Goal: Task Accomplishment & Management: Manage account settings

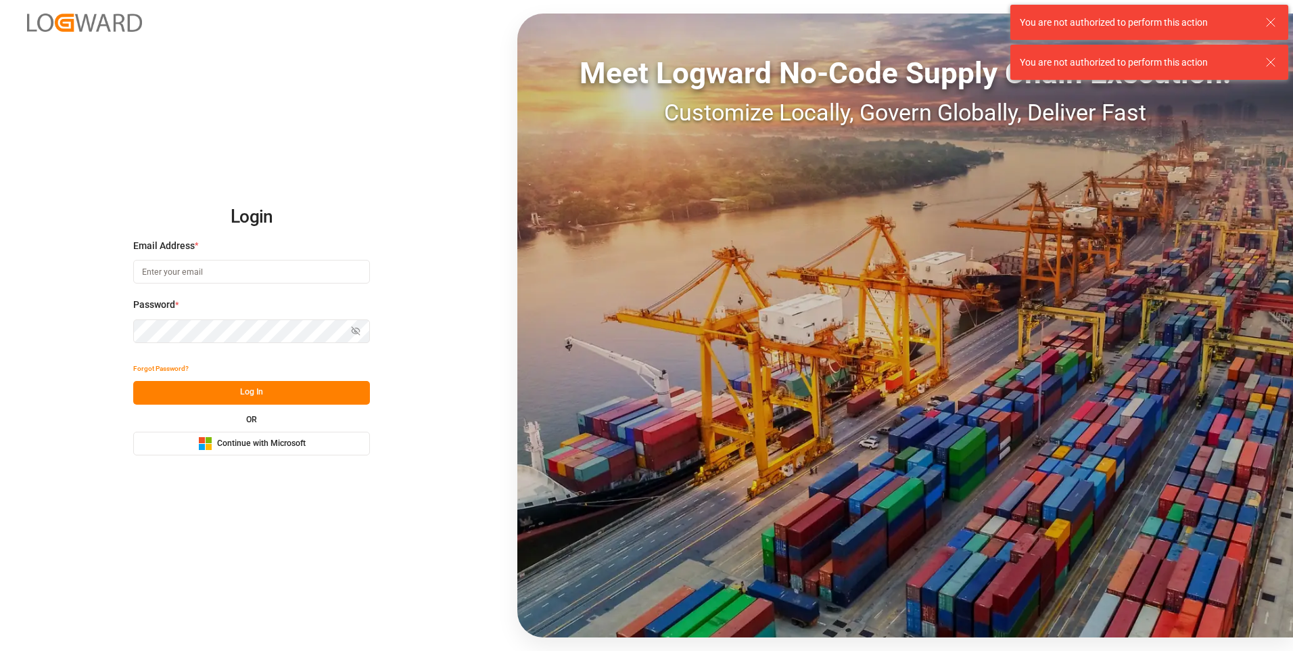
type input "[PERSON_NAME][EMAIL_ADDRESS][PERSON_NAME][DOMAIN_NAME]"
click at [239, 391] on button "Log In" at bounding box center [251, 393] width 237 height 24
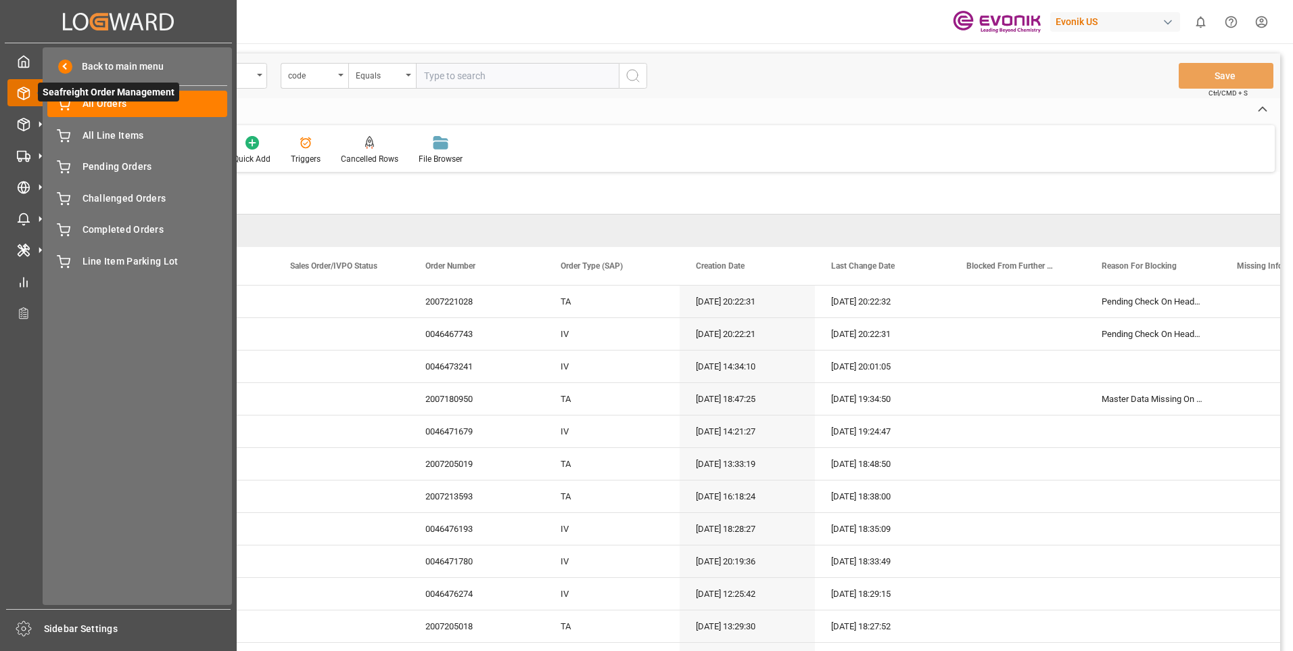
click at [111, 101] on span "Seafreight Order Management" at bounding box center [108, 92] width 141 height 19
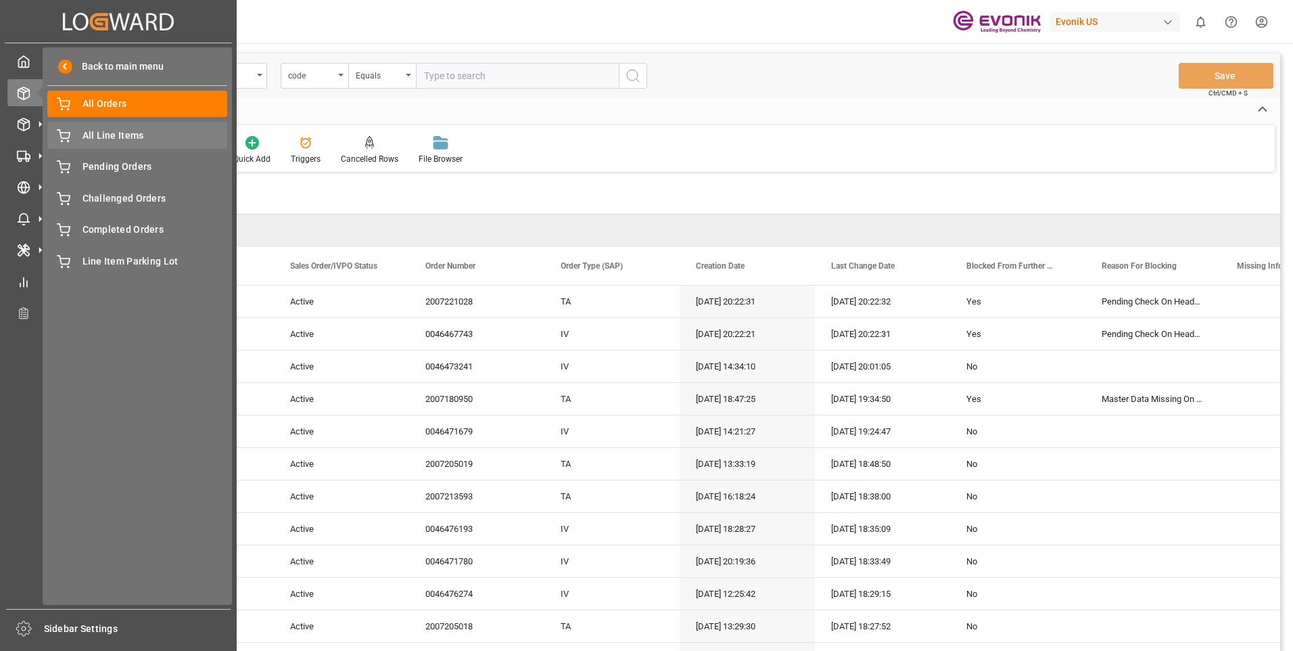
click at [132, 132] on span "All Line Items" at bounding box center [155, 136] width 145 height 14
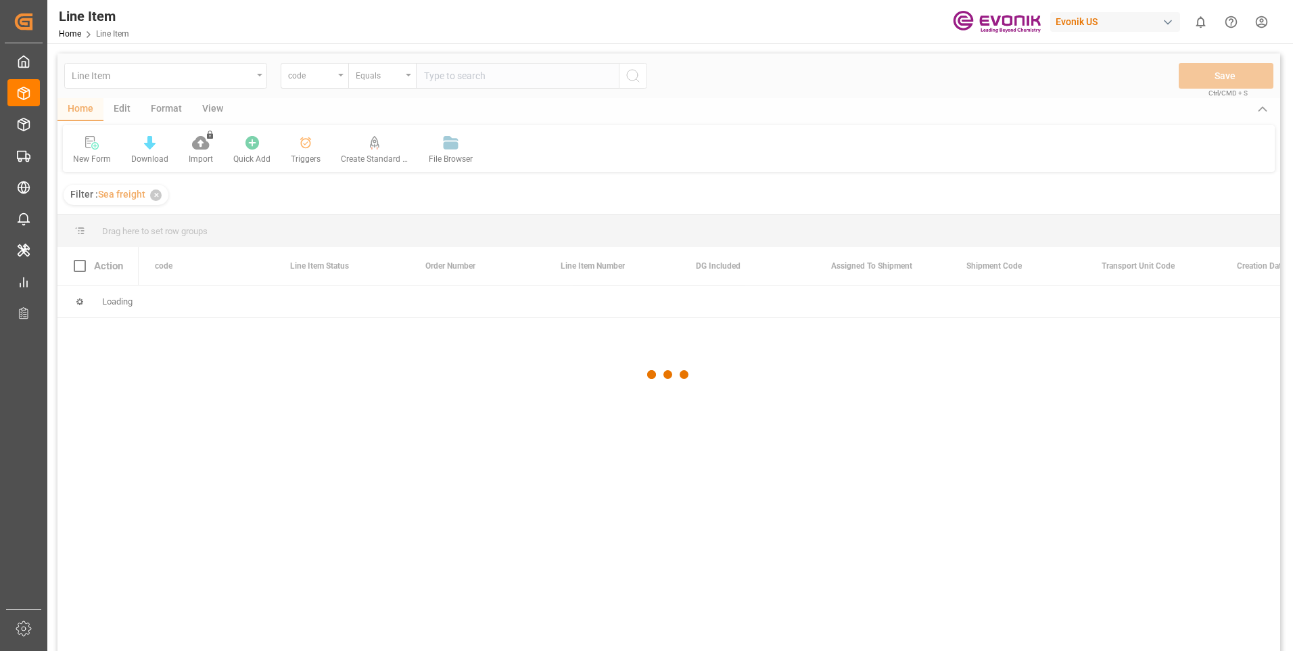
click at [256, 78] on div at bounding box center [668, 374] width 1223 height 643
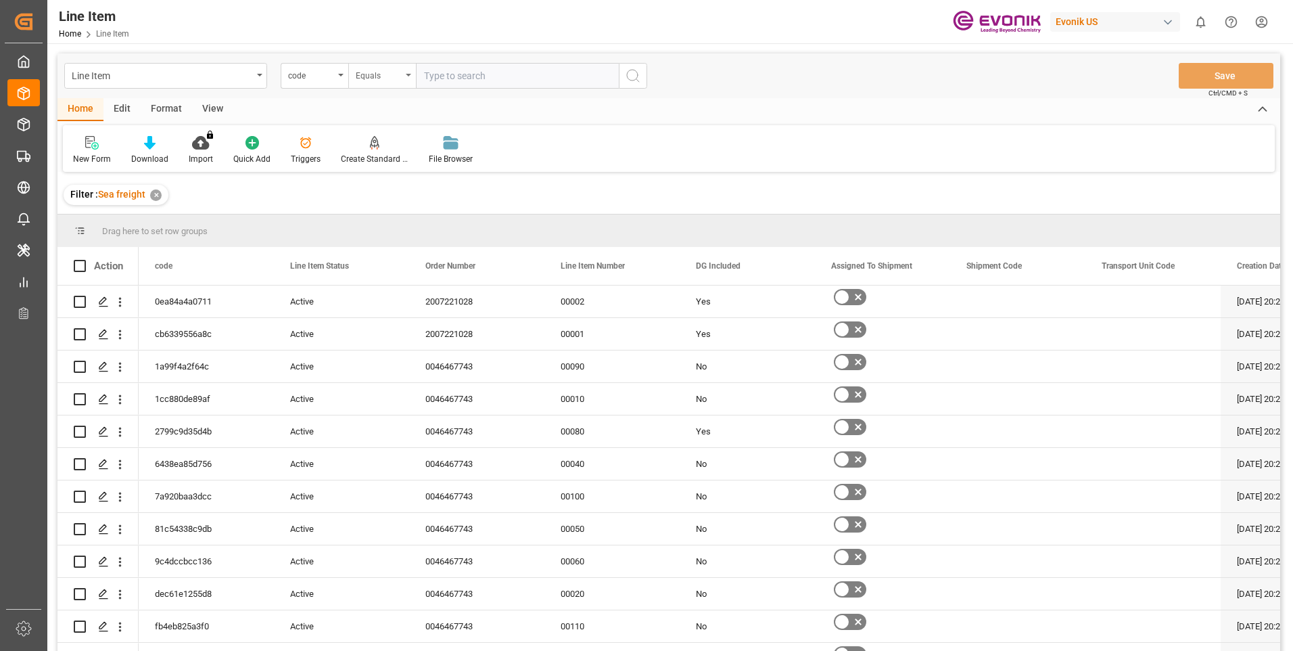
click at [409, 76] on icon "open menu" at bounding box center [408, 75] width 5 height 3
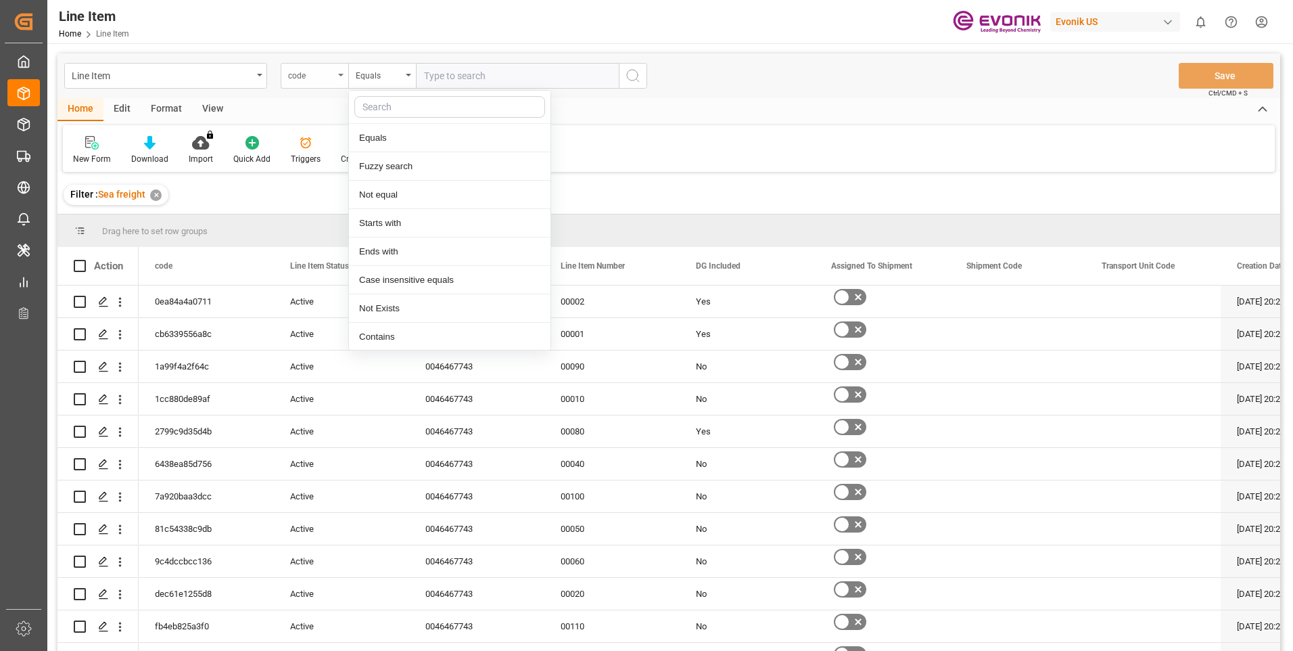
click at [327, 80] on div "code" at bounding box center [311, 74] width 46 height 16
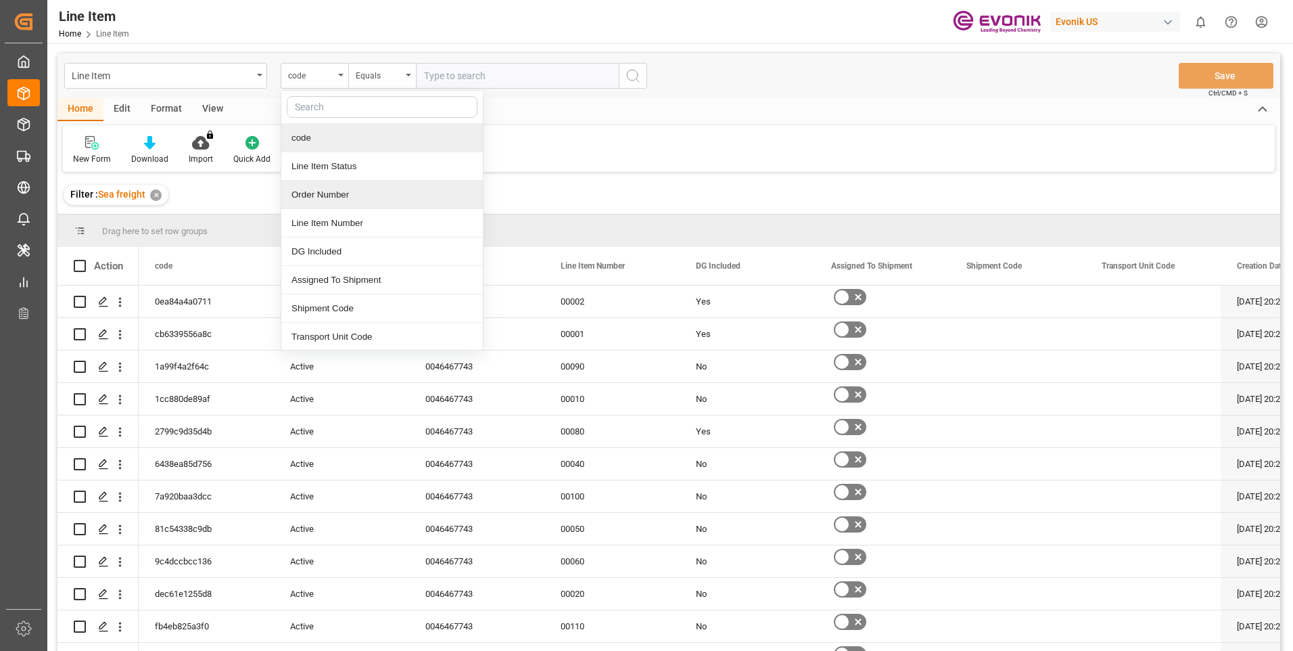
click at [321, 195] on div "Order Number" at bounding box center [382, 195] width 202 height 28
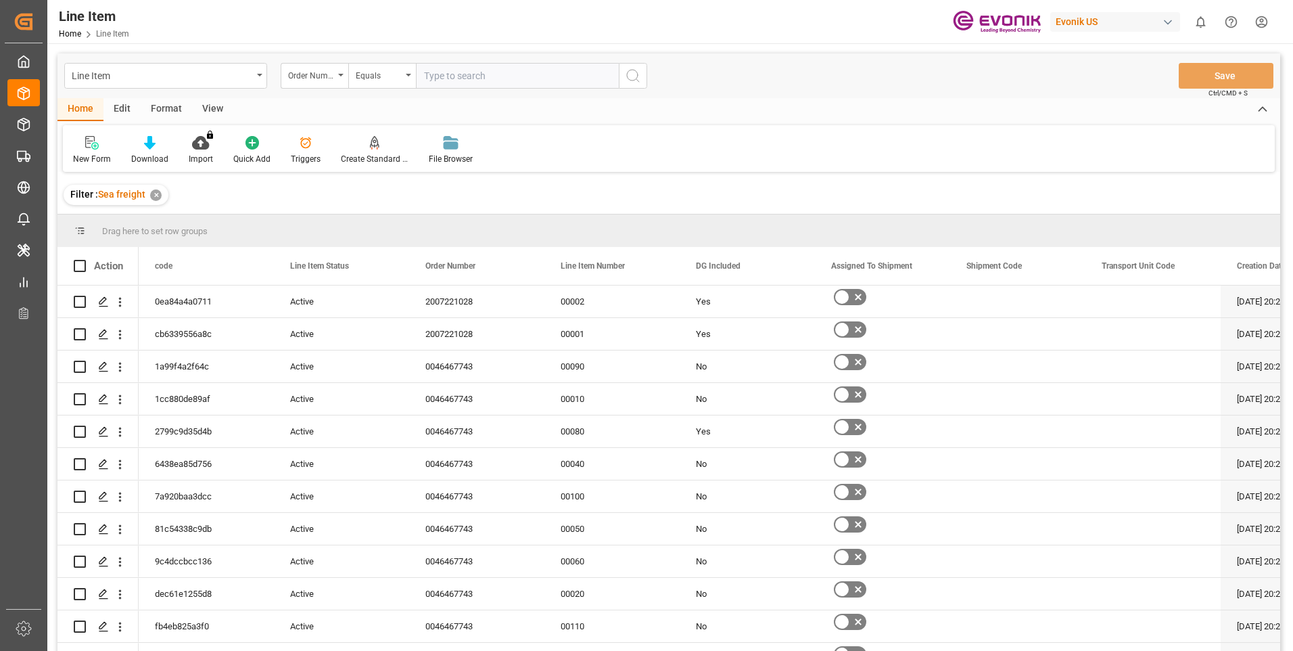
click at [504, 79] on input "text" at bounding box center [517, 76] width 203 height 26
paste input "0046475281"
type input "0046475281"
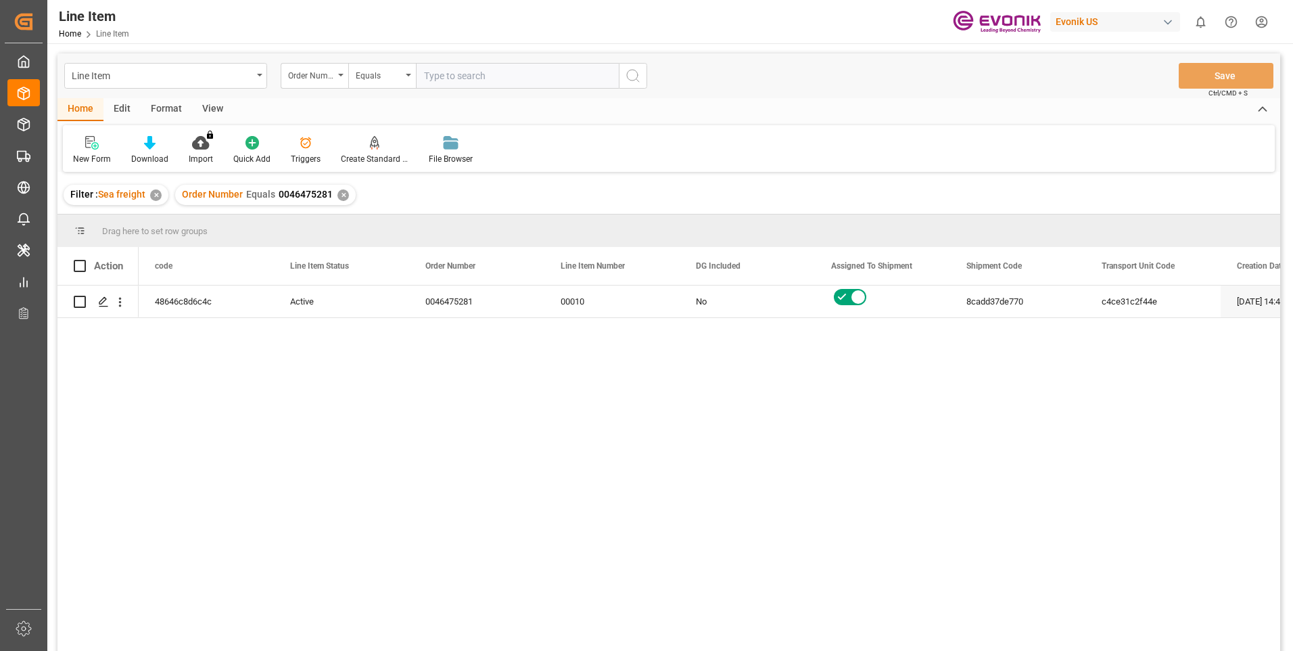
click at [208, 105] on div "View" at bounding box center [212, 109] width 41 height 23
click at [147, 151] on div "Standard Templates" at bounding box center [154, 150] width 88 height 30
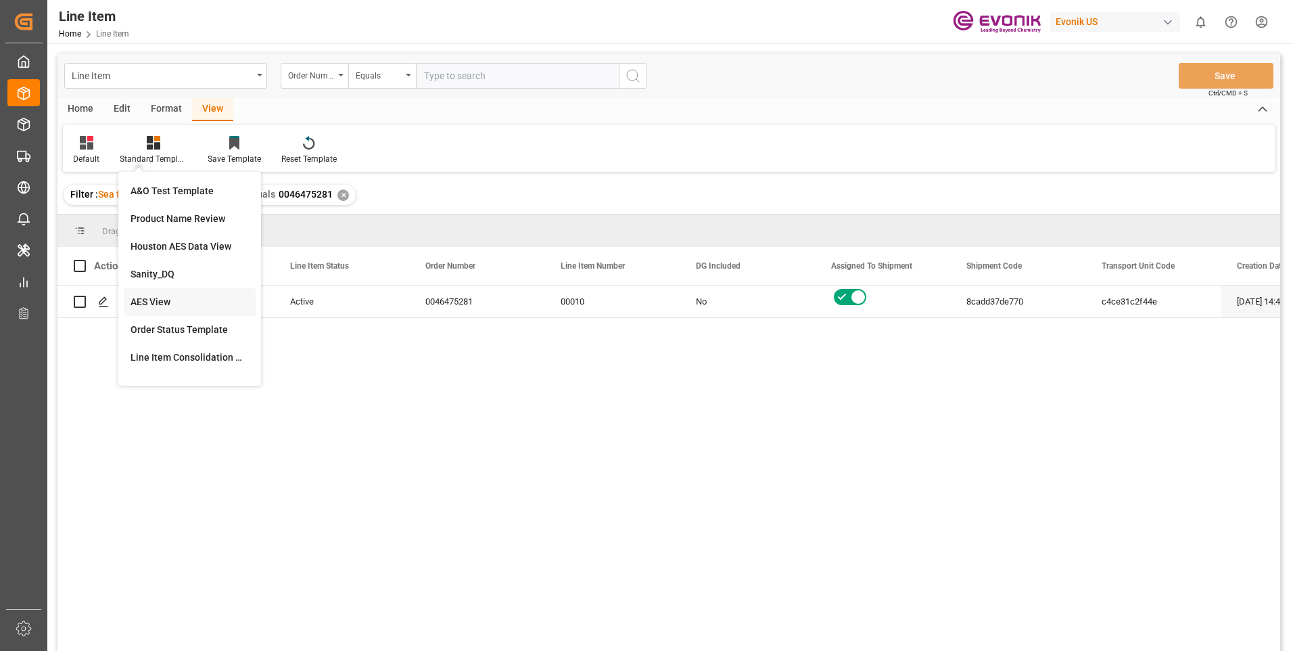
click at [153, 301] on div "AES View" at bounding box center [190, 302] width 118 height 14
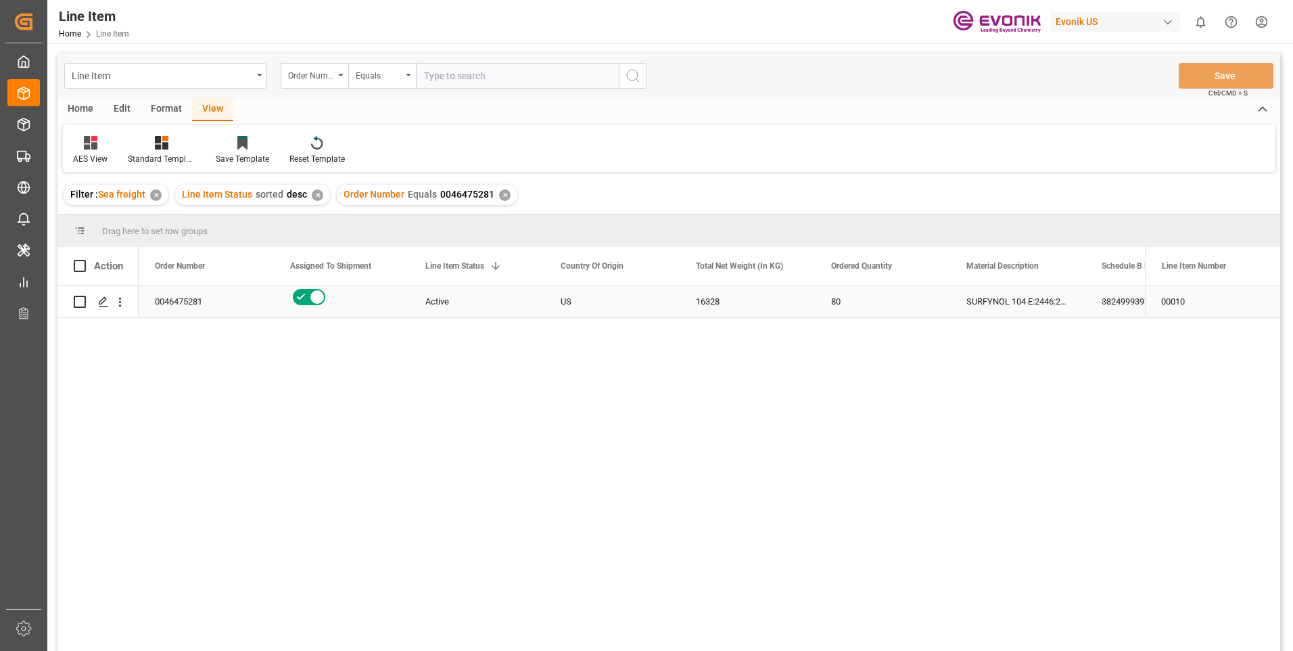
click at [620, 298] on div "US" at bounding box center [611, 301] width 135 height 32
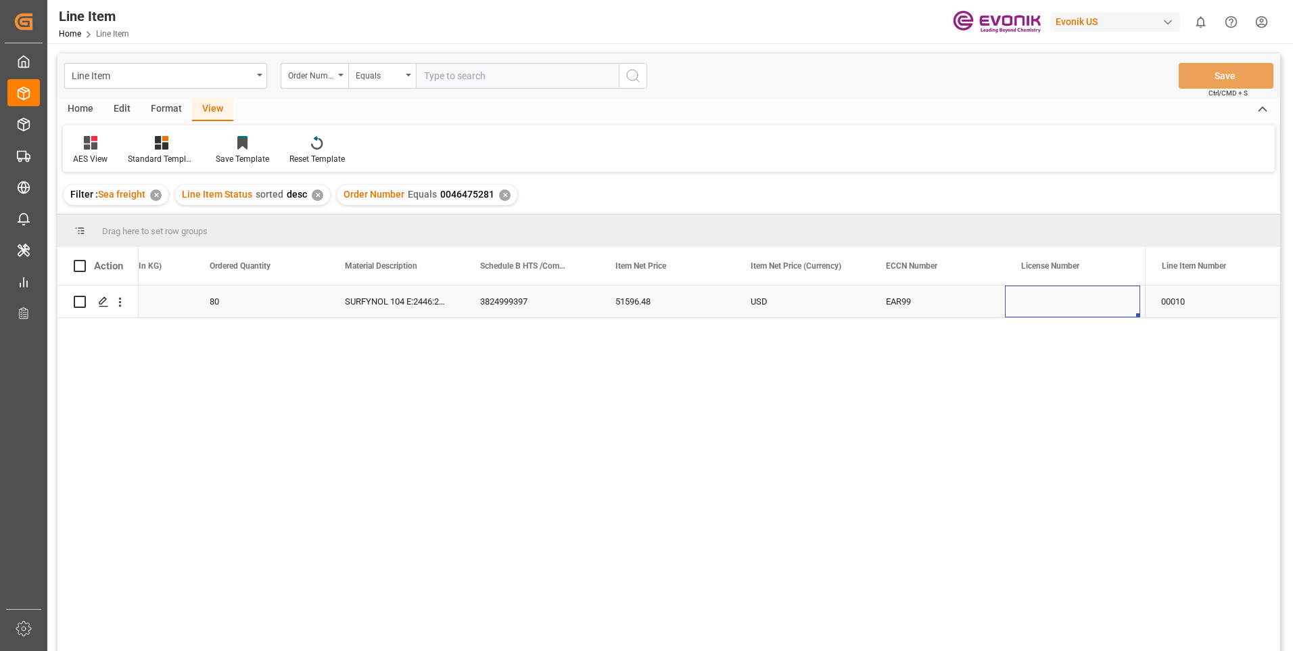
scroll to position [0, 757]
click at [404, 292] on div "3824999397" at bounding box center [396, 301] width 135 height 32
click at [401, 297] on div "3824999397" at bounding box center [396, 301] width 135 height 32
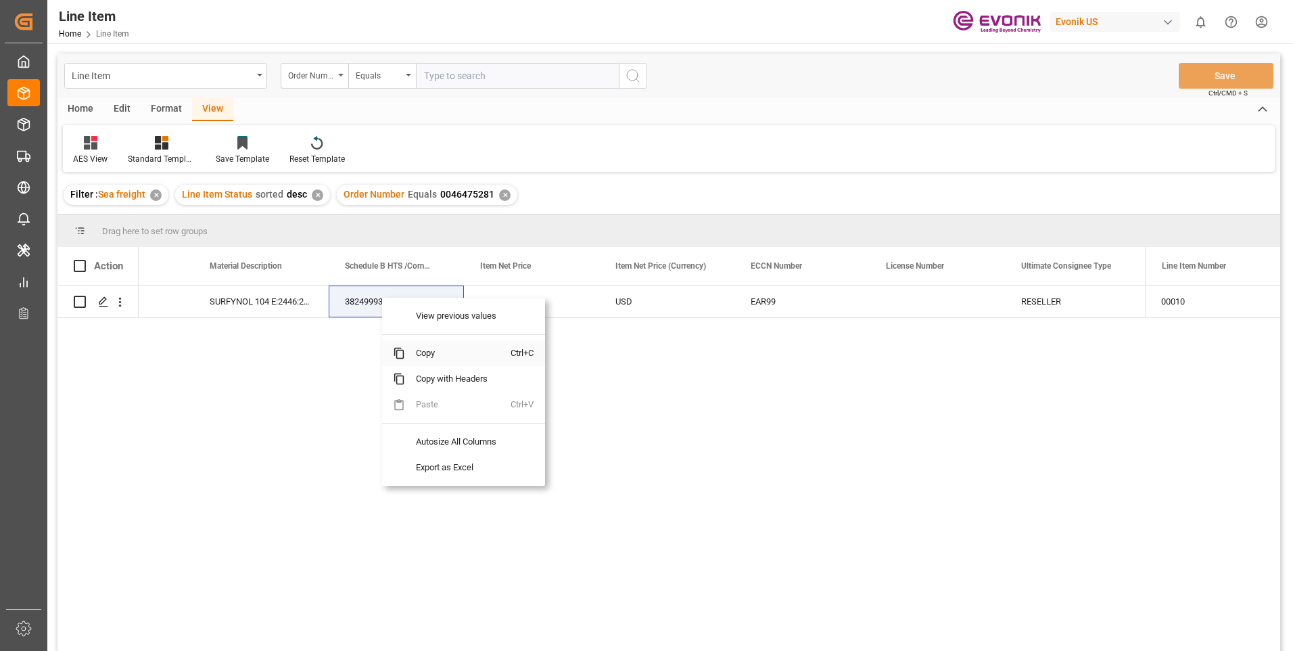
click at [429, 350] on span "Copy" at bounding box center [458, 353] width 106 height 26
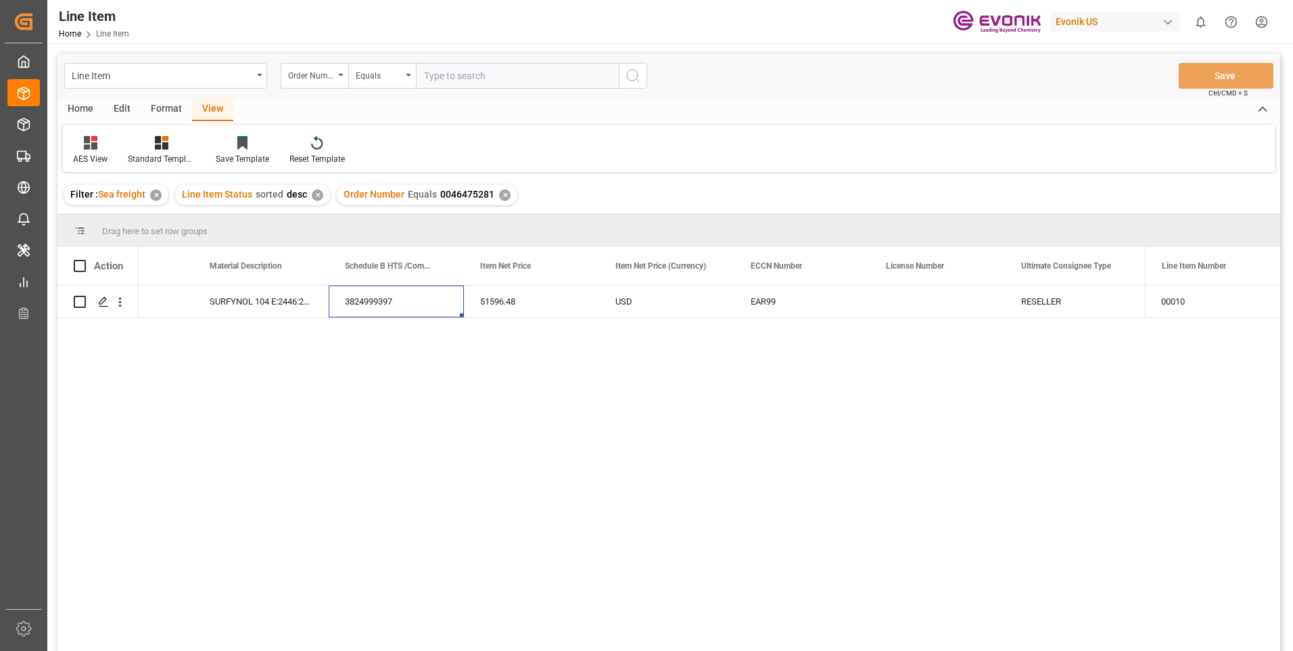
click at [476, 76] on input "text" at bounding box center [517, 76] width 203 height 26
paste input "0046473791"
type input "0046473791"
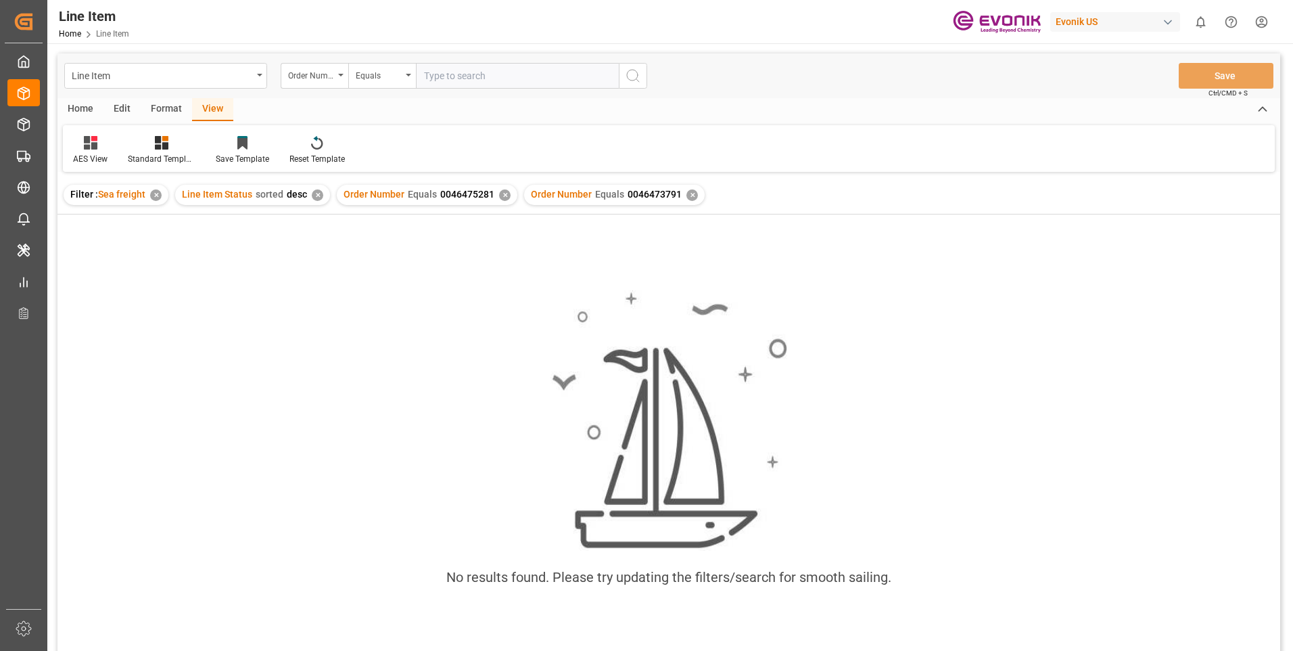
click at [688, 197] on div "✕" at bounding box center [691, 194] width 11 height 11
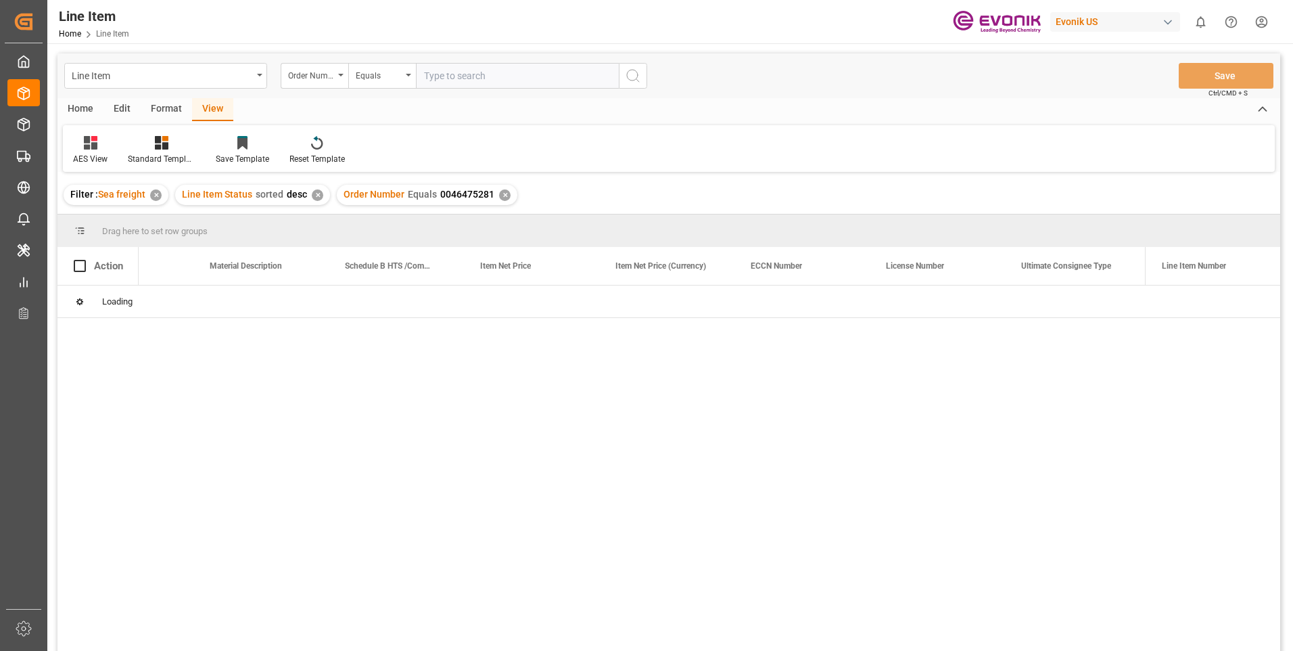
click at [501, 196] on div "✕" at bounding box center [504, 194] width 11 height 11
click at [459, 78] on input "text" at bounding box center [517, 76] width 203 height 26
paste input "0046473791"
type input "0046473791"
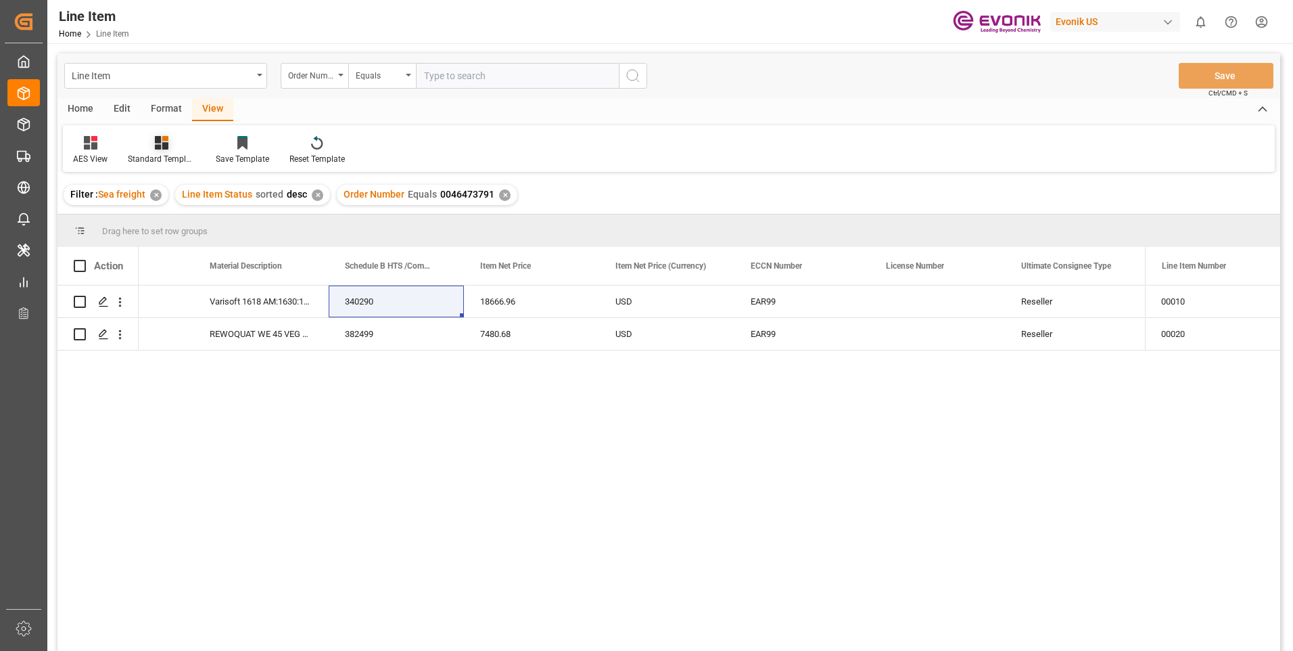
click at [166, 143] on icon at bounding box center [162, 143] width 14 height 14
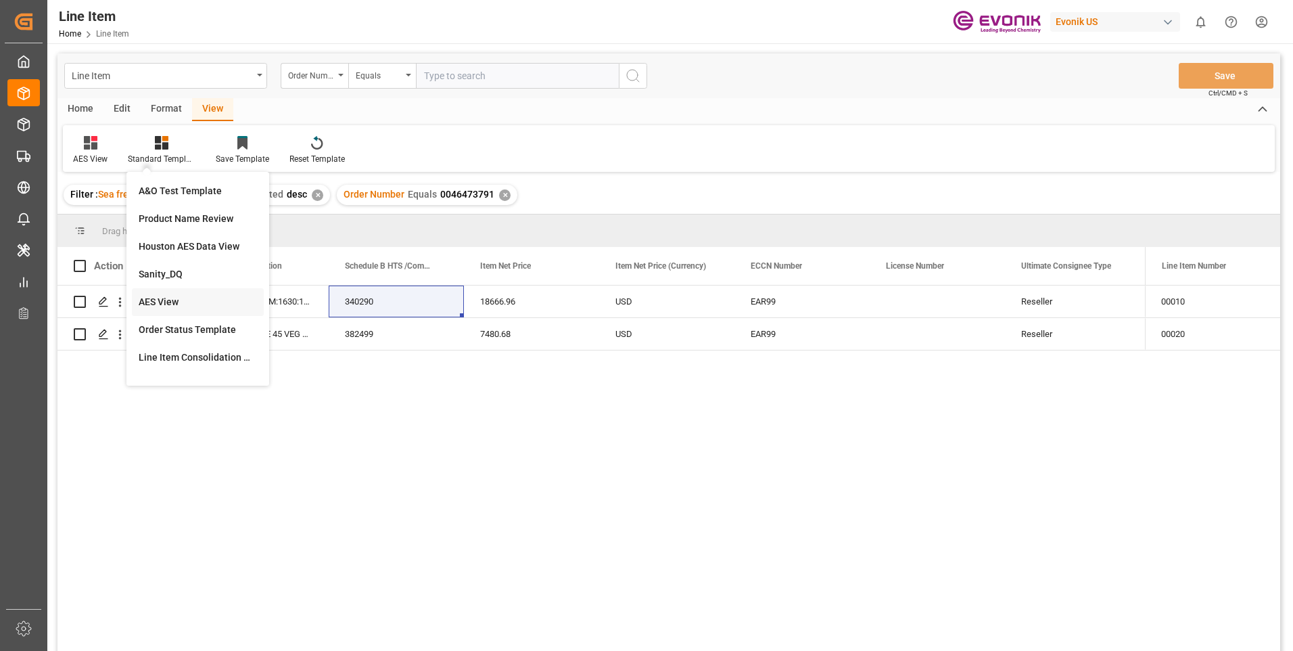
click at [156, 297] on div "AES View" at bounding box center [198, 302] width 118 height 14
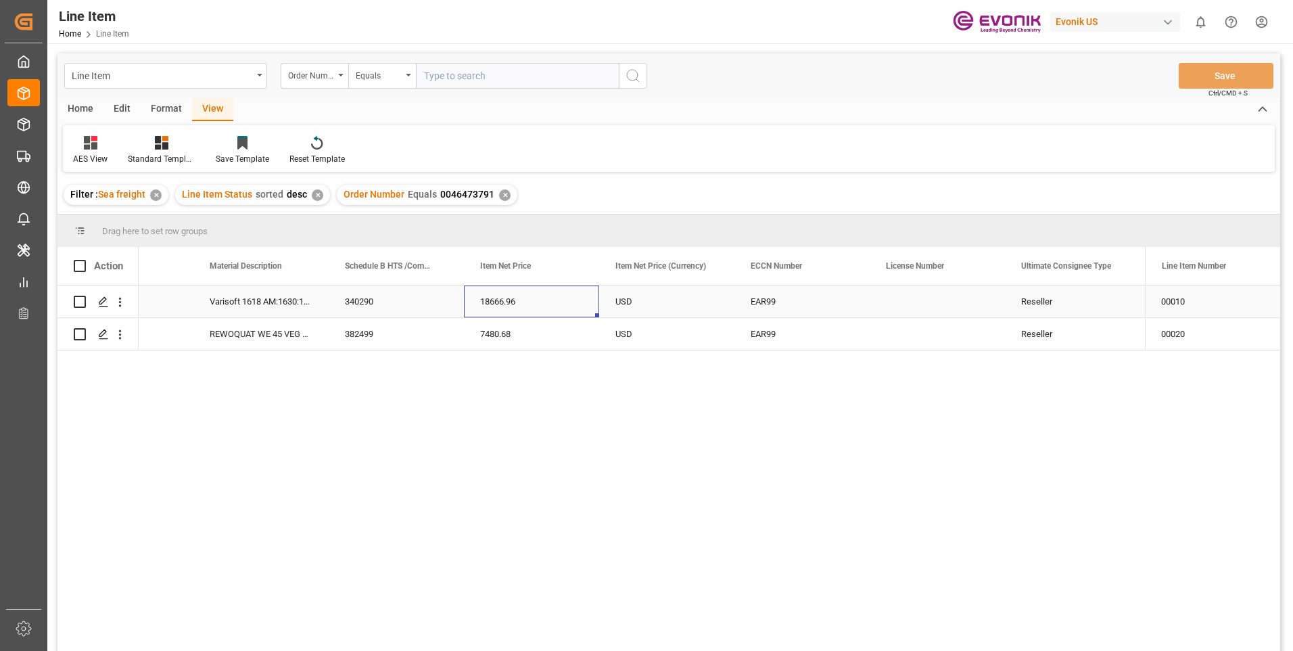
click at [595, 301] on div "18666.96" at bounding box center [531, 301] width 135 height 32
click at [898, 298] on div "Press SPACE to select this row." at bounding box center [937, 301] width 135 height 32
click at [1079, 303] on div "Reseller" at bounding box center [1072, 301] width 135 height 32
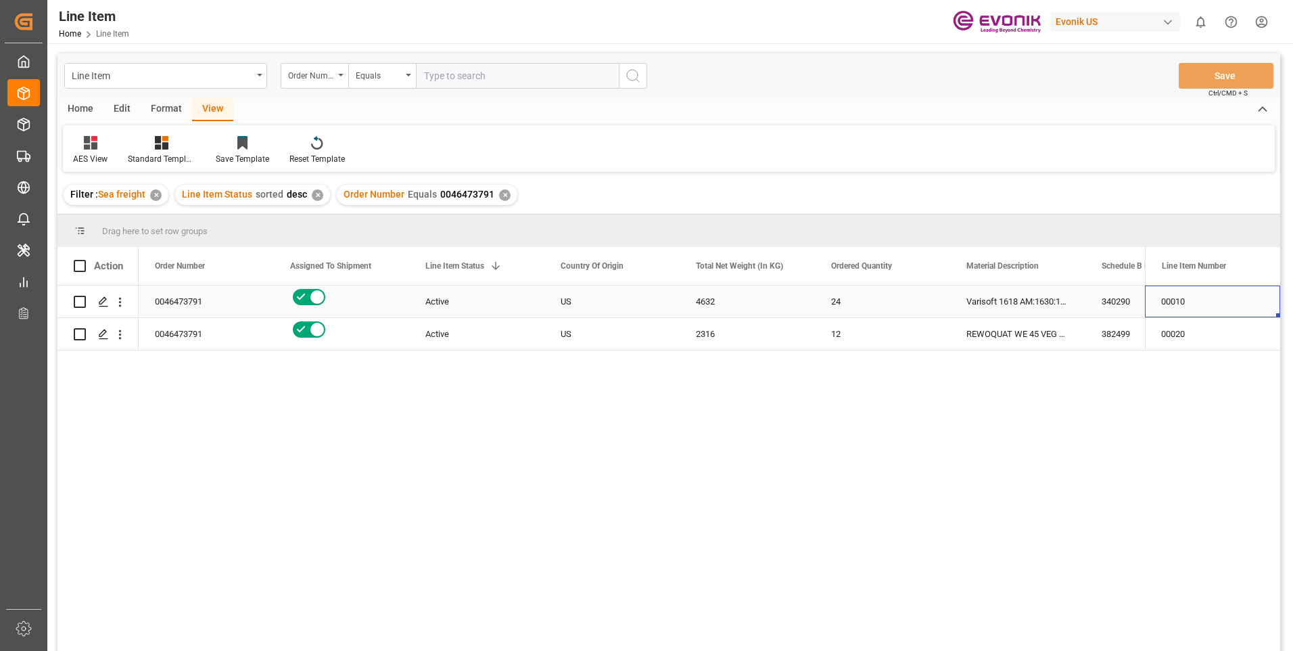
click at [1173, 292] on div "00010" at bounding box center [1212, 301] width 135 height 32
click at [1098, 291] on div "340290" at bounding box center [1153, 301] width 135 height 32
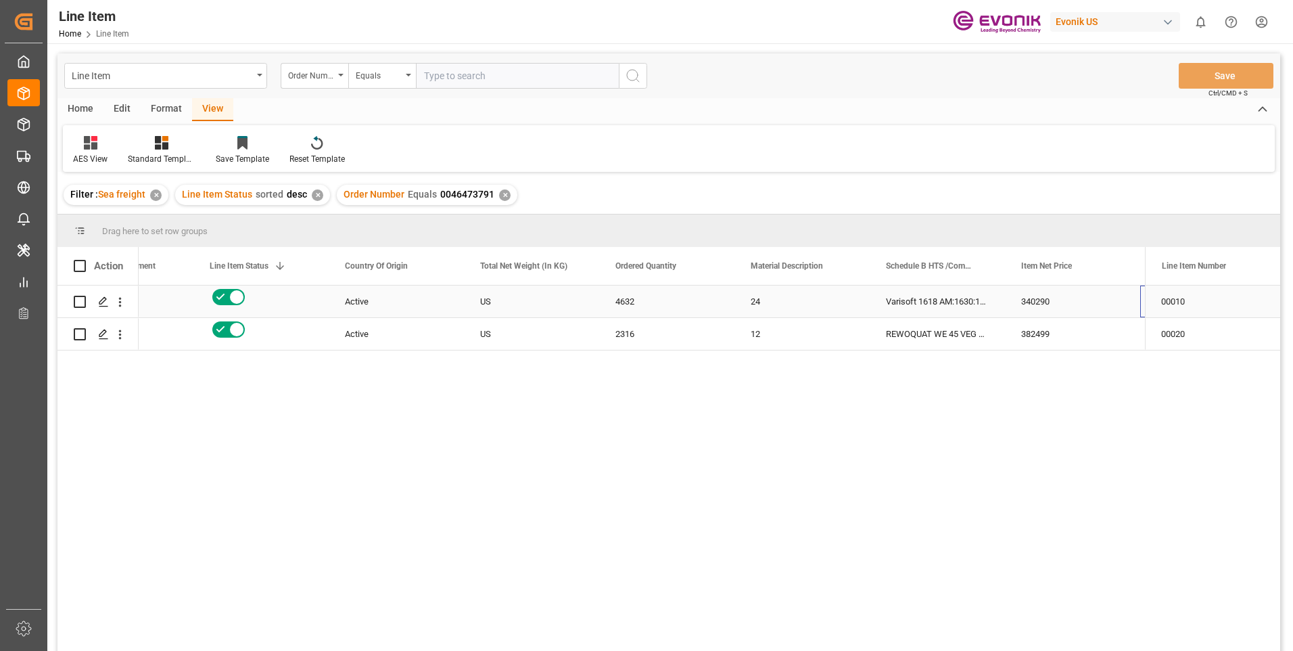
scroll to position [0, 216]
click at [1187, 283] on div "Line Item Number" at bounding box center [1207, 266] width 91 height 38
click at [1198, 304] on div "00010" at bounding box center [1212, 301] width 135 height 32
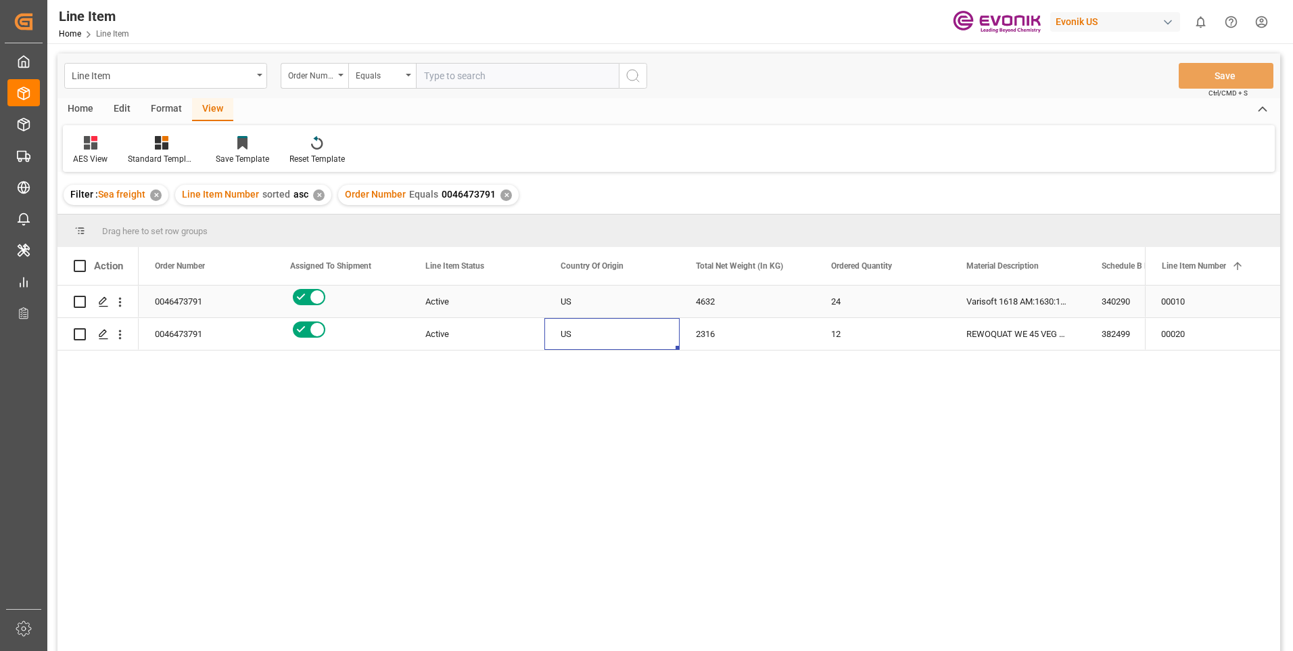
click at [1038, 300] on div "Varisoft 1618 AM:1630:193:PP:AP" at bounding box center [1017, 301] width 135 height 32
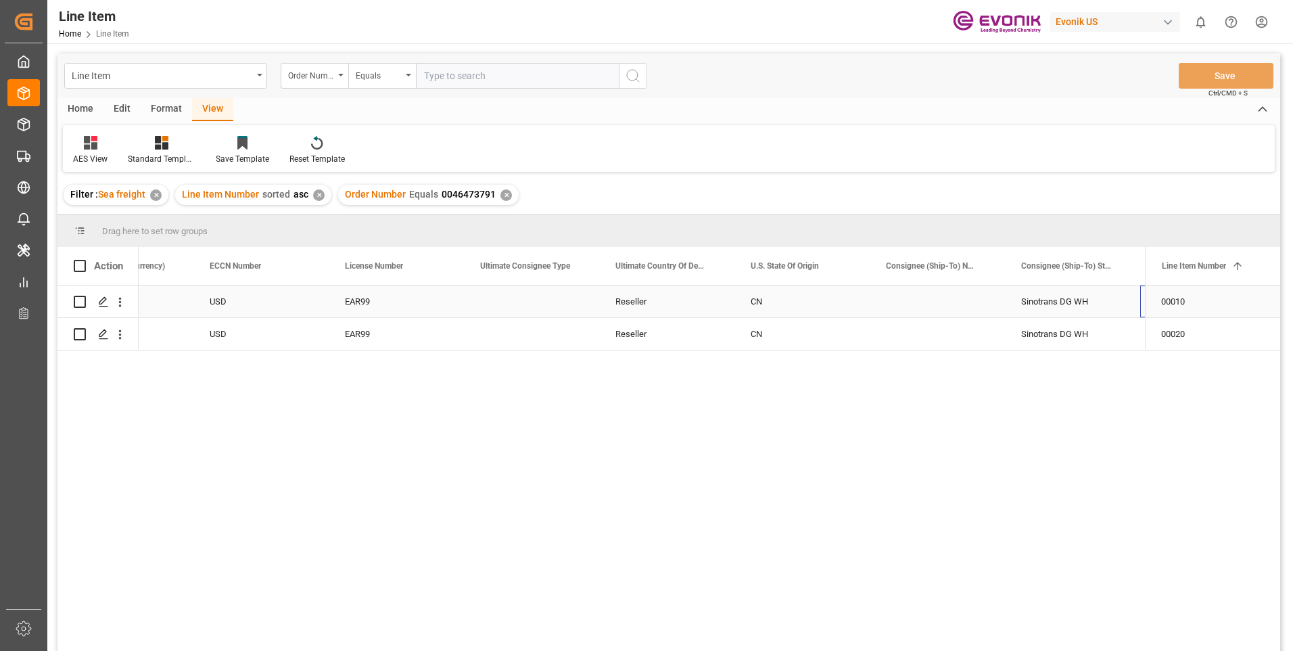
scroll to position [0, 1298]
drag, startPoint x: 1143, startPoint y: 256, endPoint x: 1177, endPoint y: 256, distance: 33.8
click at [1177, 256] on div "Action Item Net Price Item Net Price (Currency) ECCN Number 1" at bounding box center [668, 266] width 1223 height 39
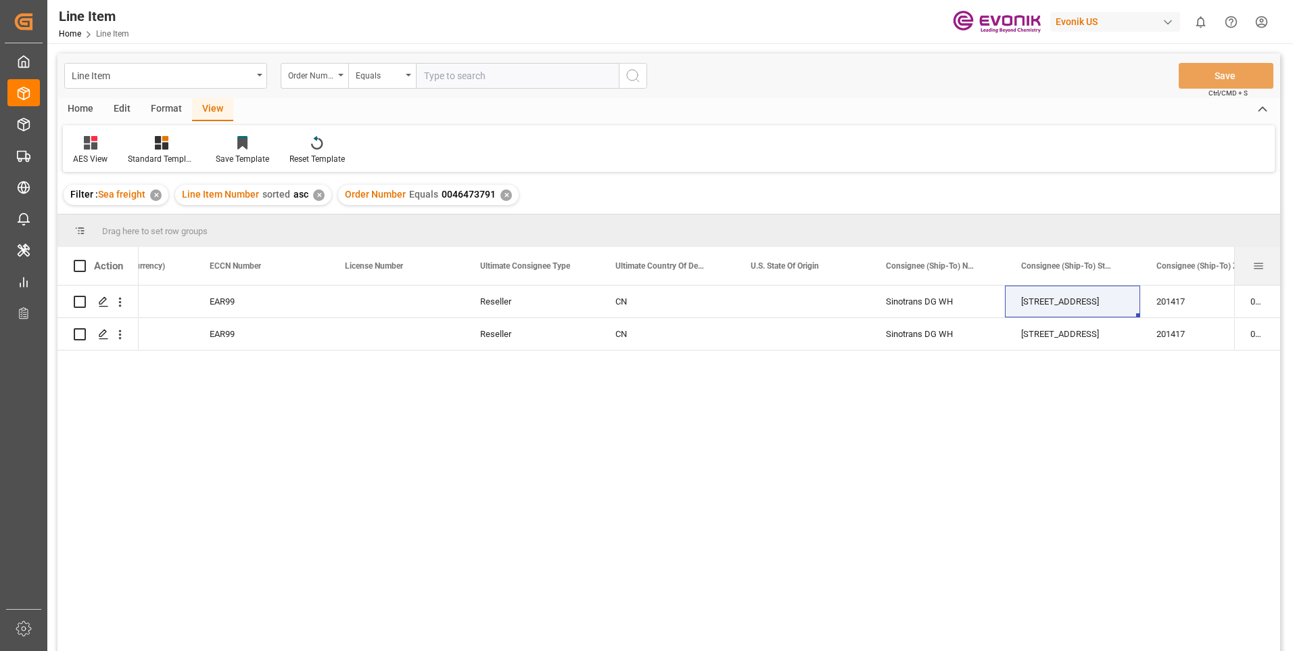
drag, startPoint x: 1148, startPoint y: 265, endPoint x: 1237, endPoint y: 282, distance: 90.9
click at [1237, 282] on div at bounding box center [1234, 266] width 5 height 38
click at [505, 194] on div "✕" at bounding box center [506, 194] width 11 height 11
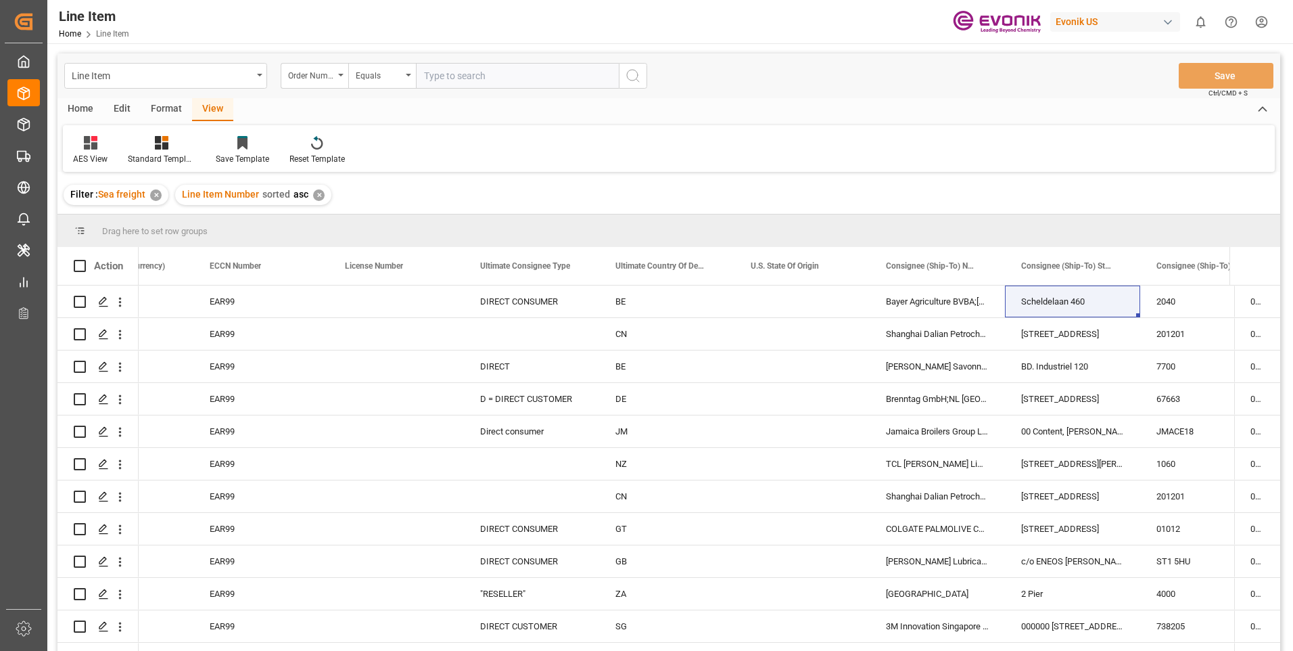
click at [461, 69] on input "text" at bounding box center [517, 76] width 203 height 26
paste input "0046472011"
type input "0046472011"
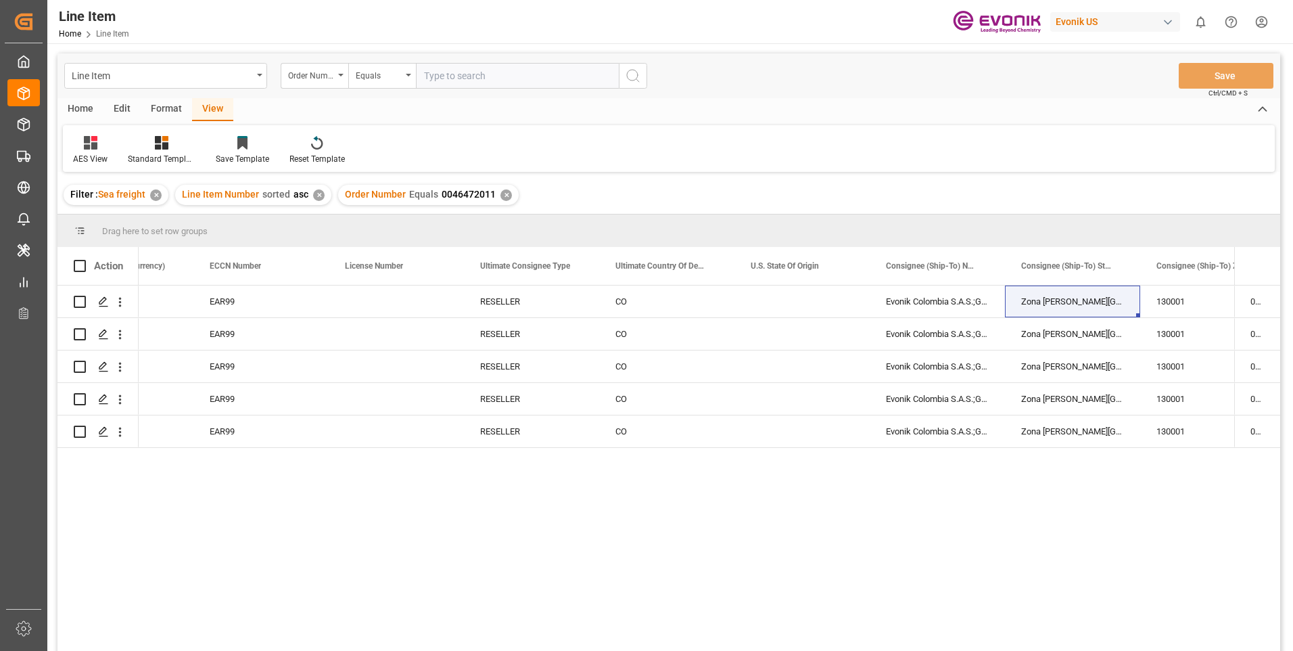
click at [214, 106] on div "View" at bounding box center [212, 109] width 41 height 23
click at [166, 139] on icon at bounding box center [165, 138] width 6 height 5
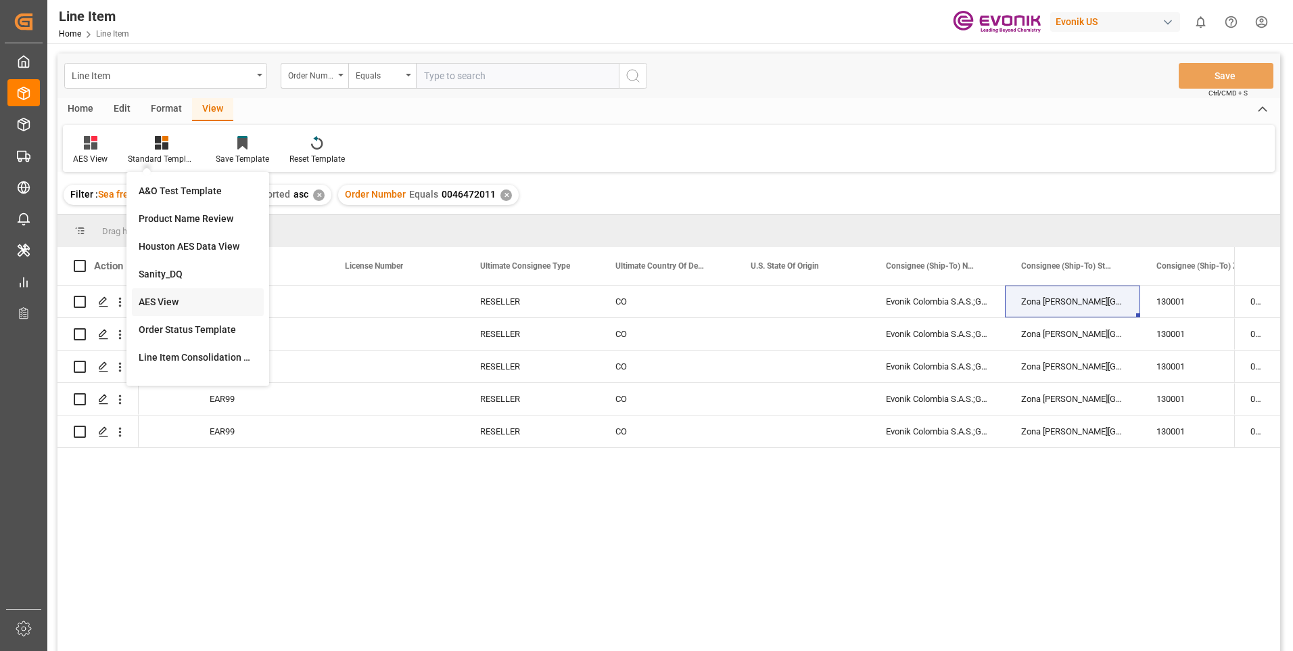
click at [173, 299] on div "AES View" at bounding box center [198, 302] width 118 height 14
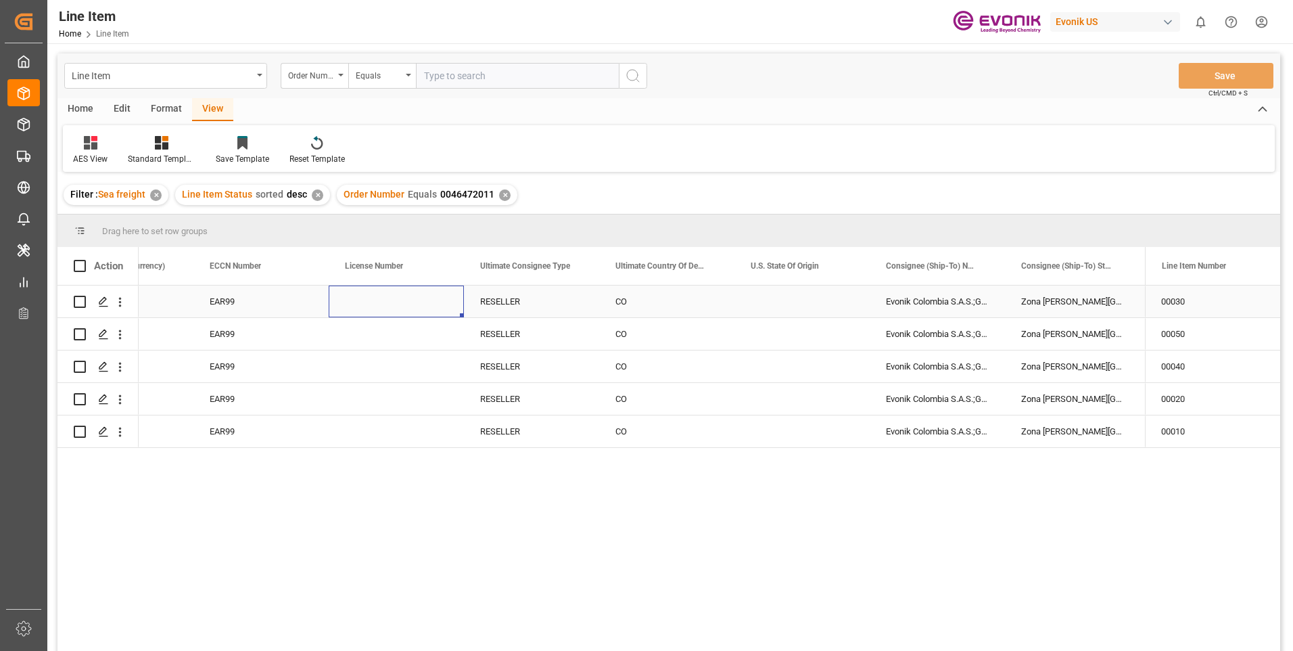
click at [375, 307] on div "Press SPACE to select this row." at bounding box center [396, 301] width 135 height 32
click at [851, 296] on div "Press SPACE to select this row." at bounding box center [802, 301] width 135 height 32
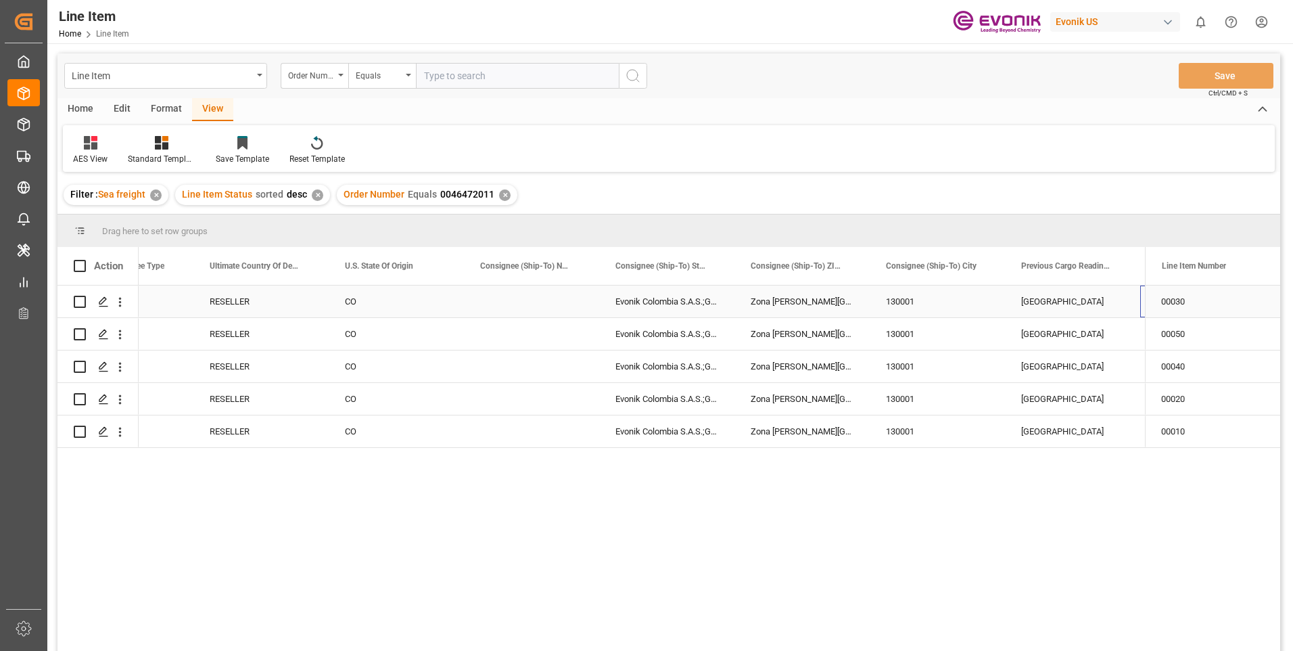
scroll to position [0, 1699]
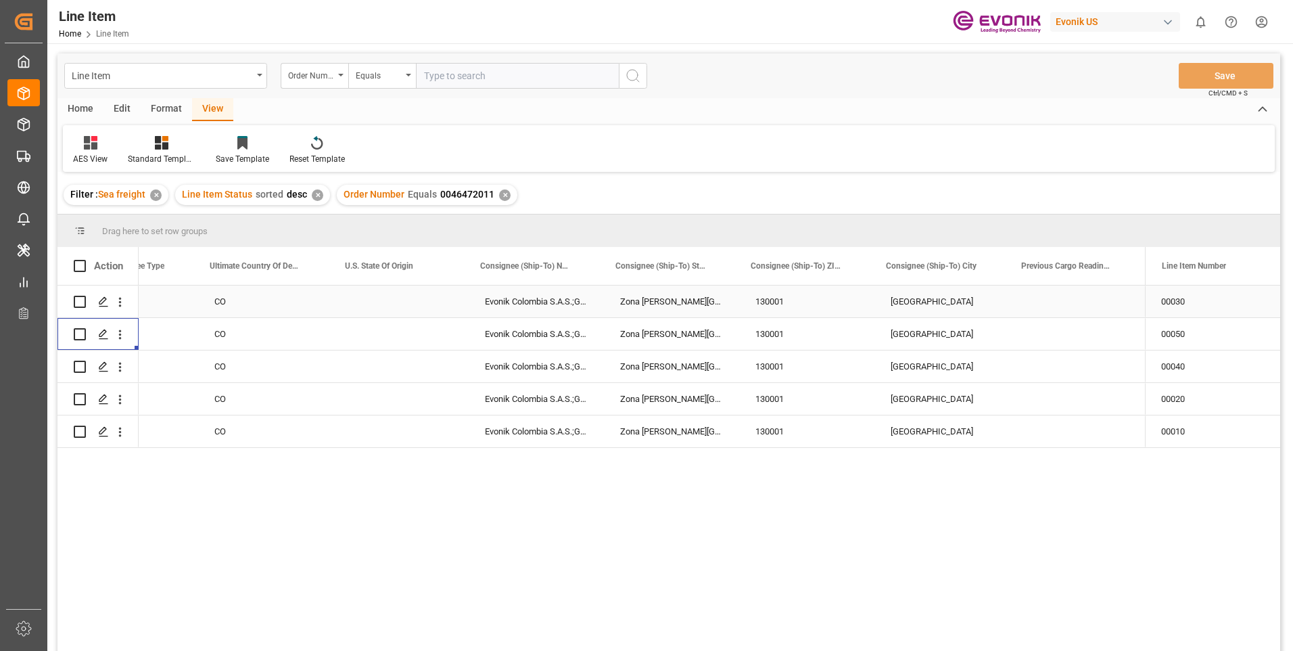
click at [851, 296] on div "130001" at bounding box center [806, 301] width 135 height 32
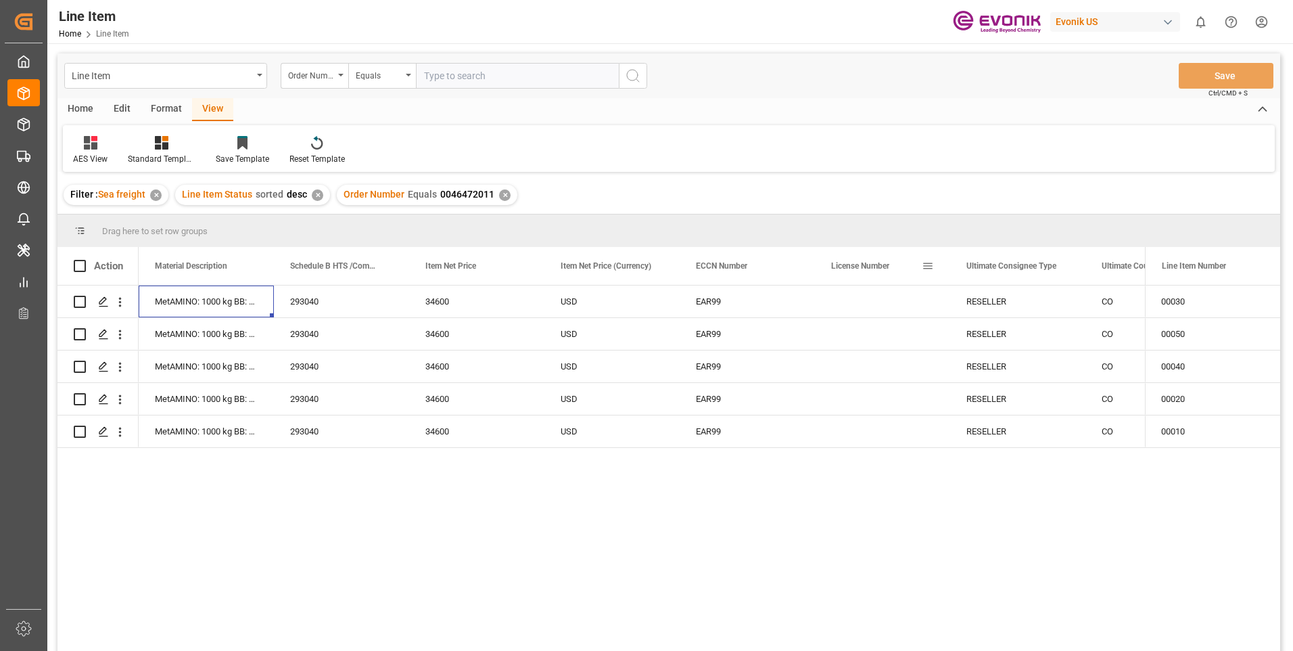
scroll to position [0, 676]
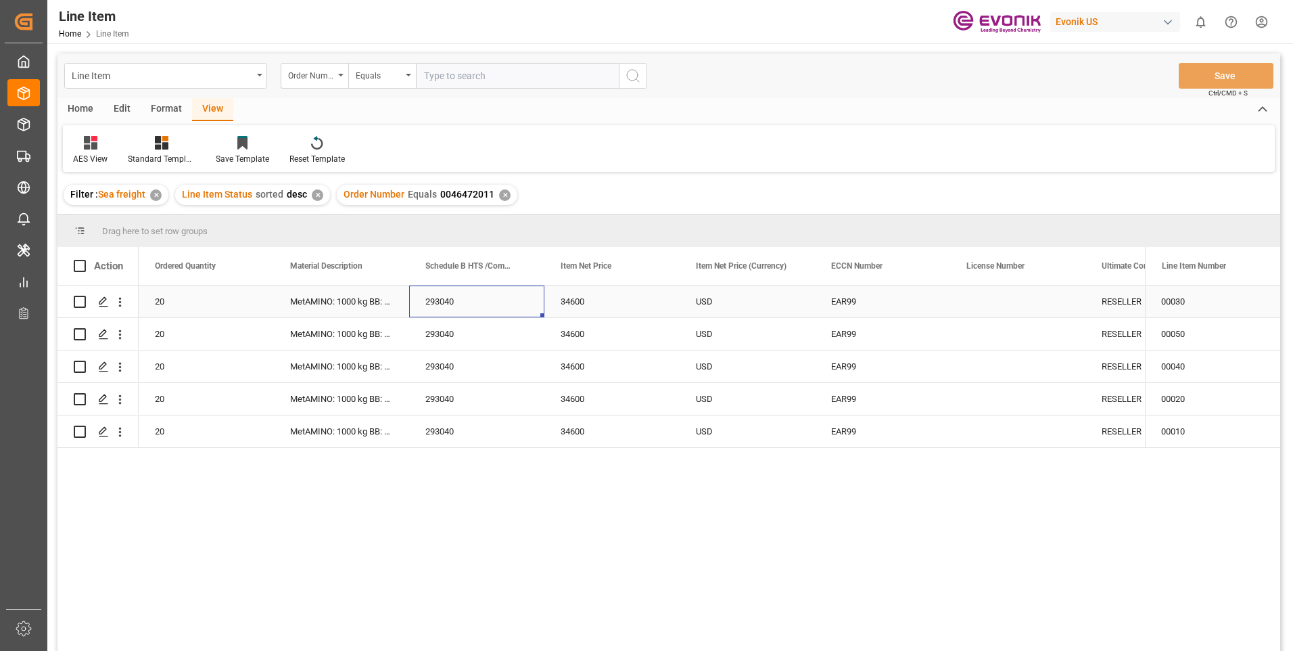
click at [501, 300] on div "293040" at bounding box center [476, 301] width 135 height 32
click at [794, 305] on div "USD" at bounding box center [747, 301] width 135 height 32
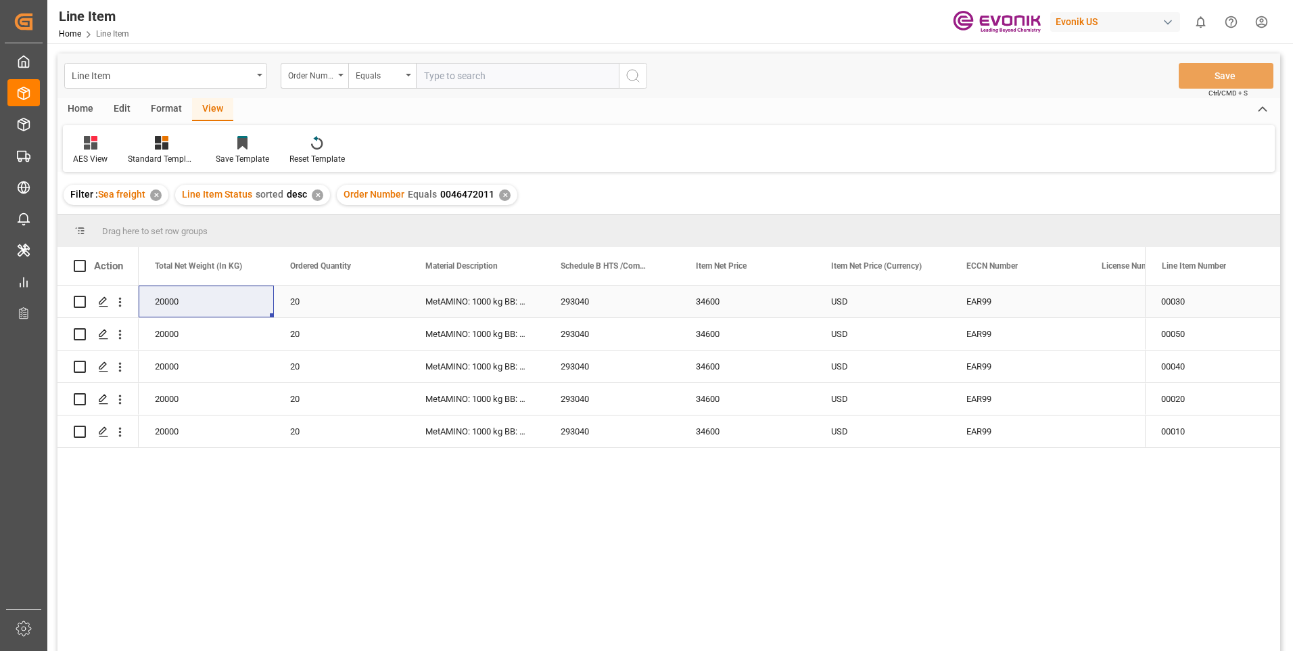
click at [307, 296] on div "20" at bounding box center [341, 301] width 135 height 32
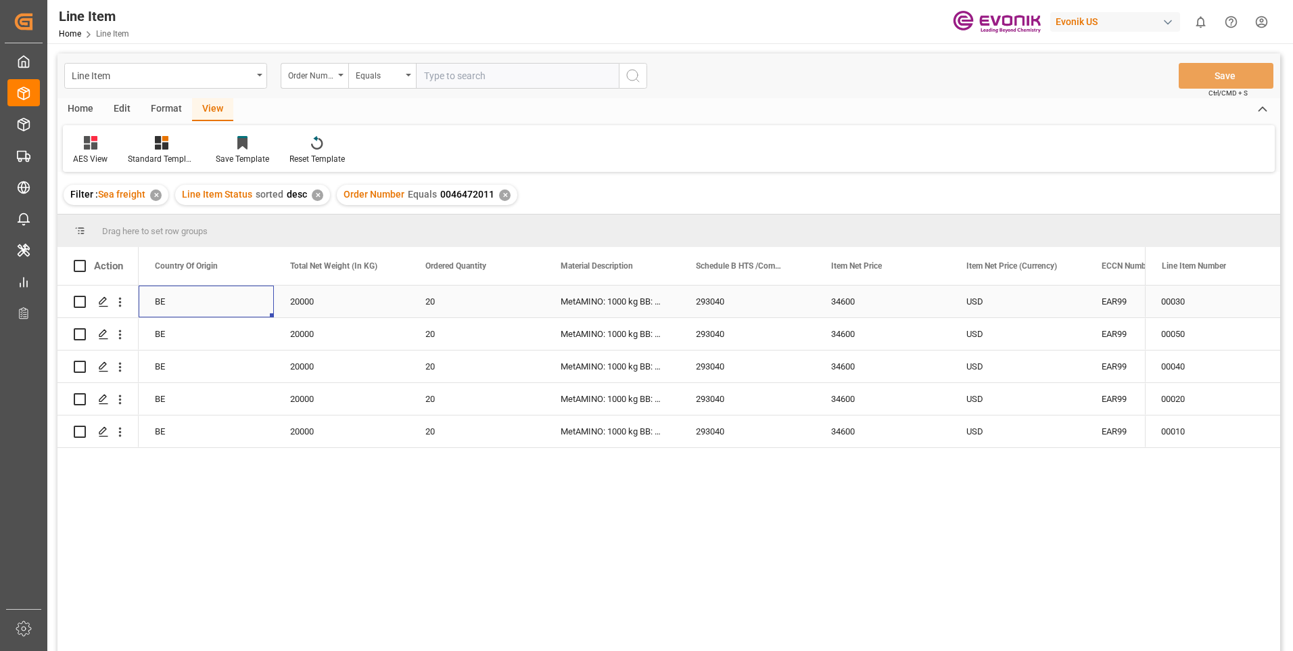
scroll to position [0, 271]
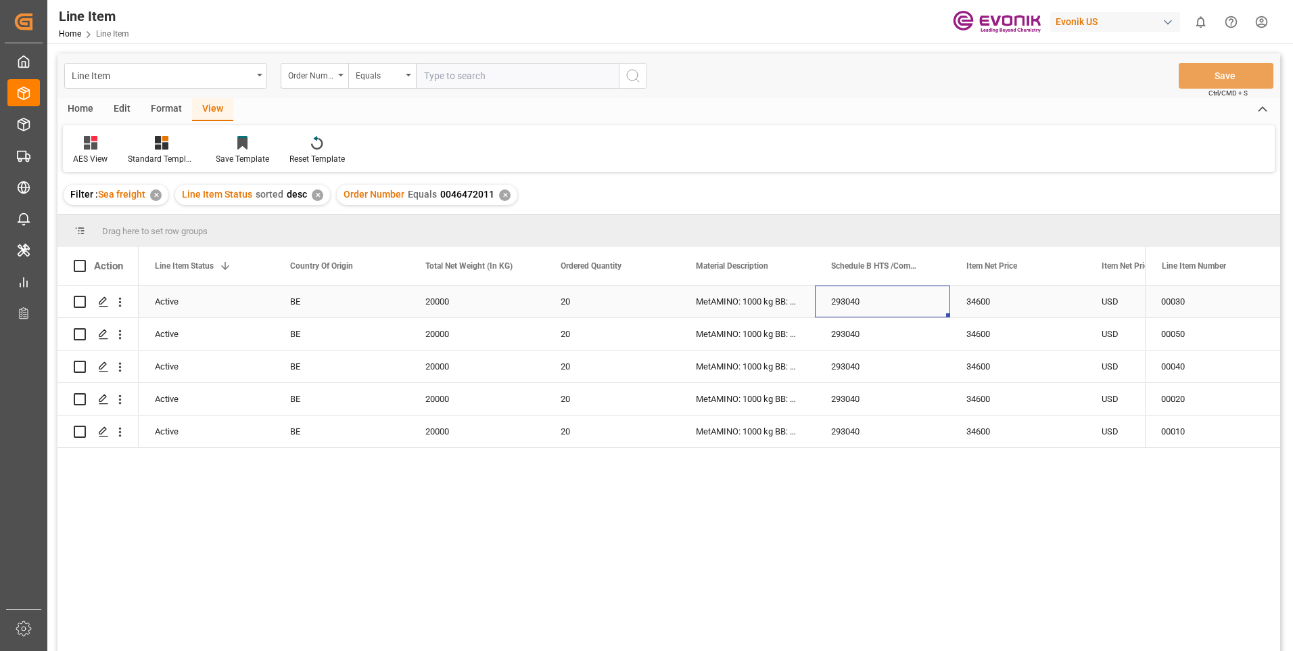
click at [877, 296] on div "293040" at bounding box center [882, 301] width 135 height 32
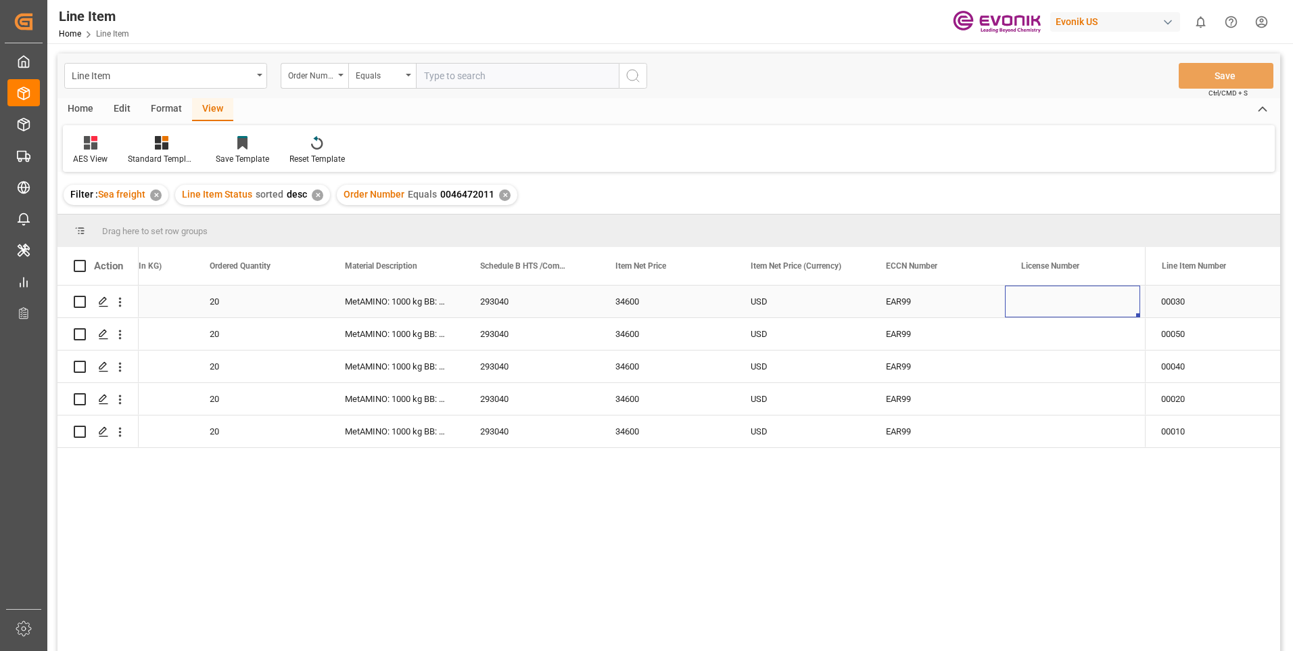
scroll to position [0, 757]
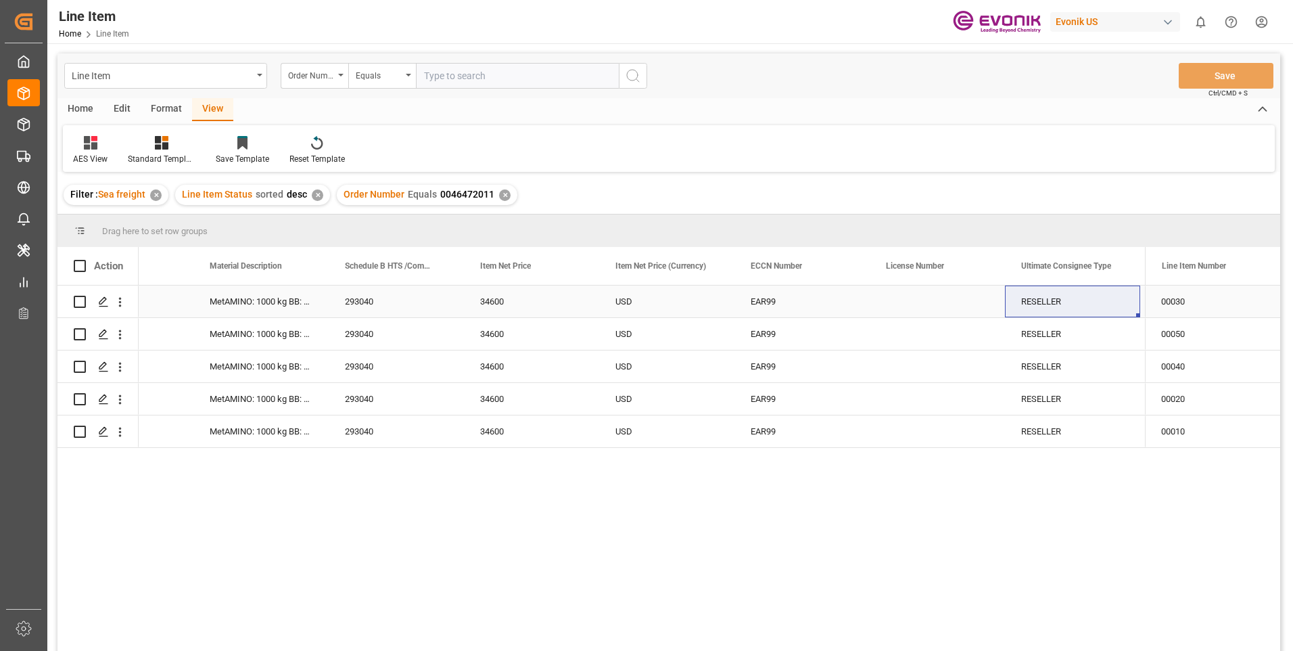
click at [421, 292] on div "293040" at bounding box center [396, 301] width 135 height 32
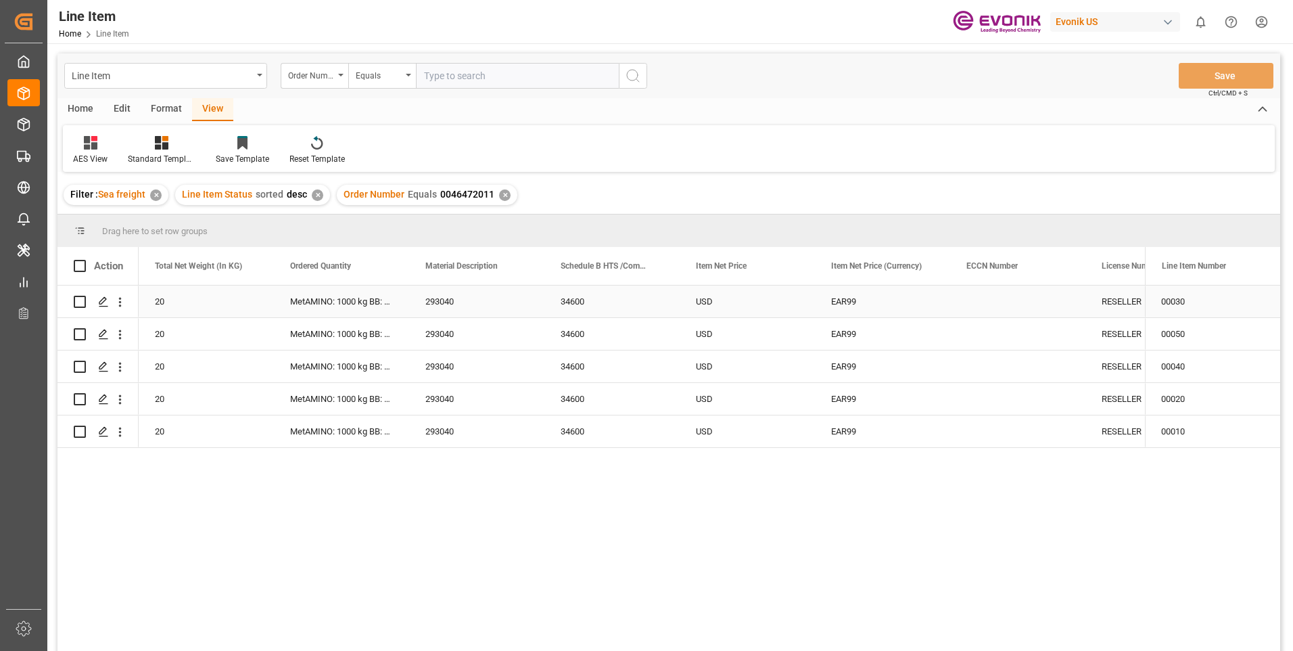
scroll to position [0, 541]
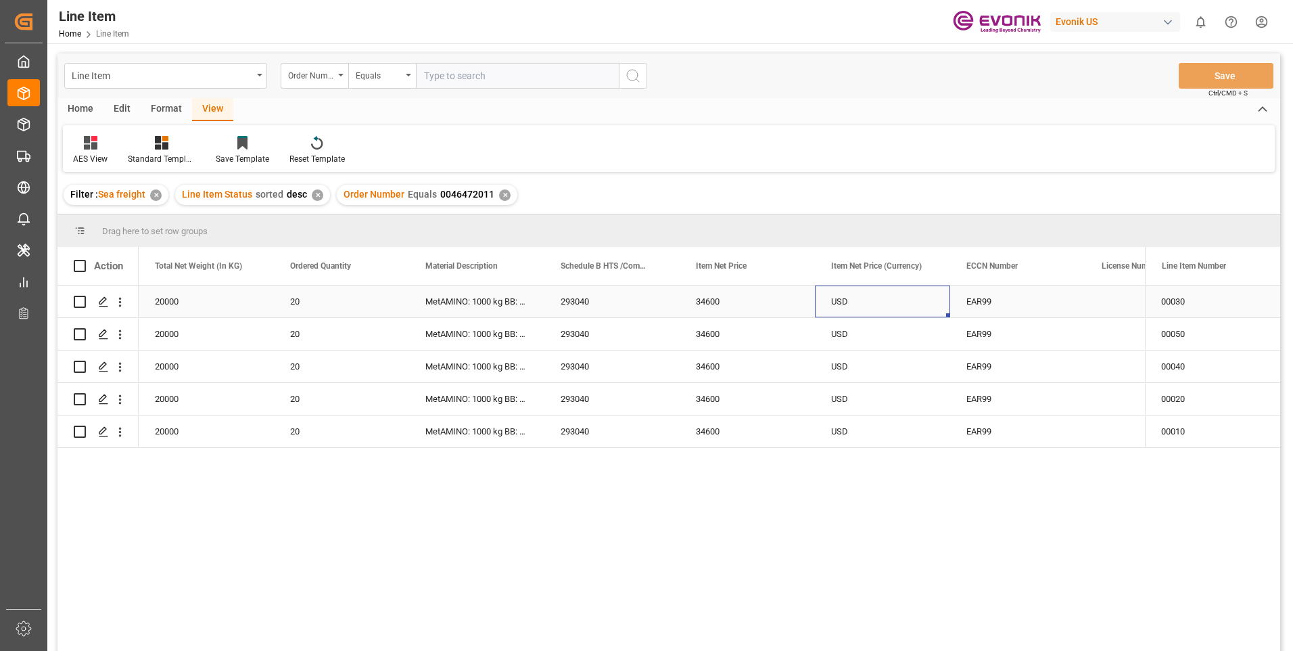
click at [852, 300] on div "USD" at bounding box center [882, 301] width 135 height 32
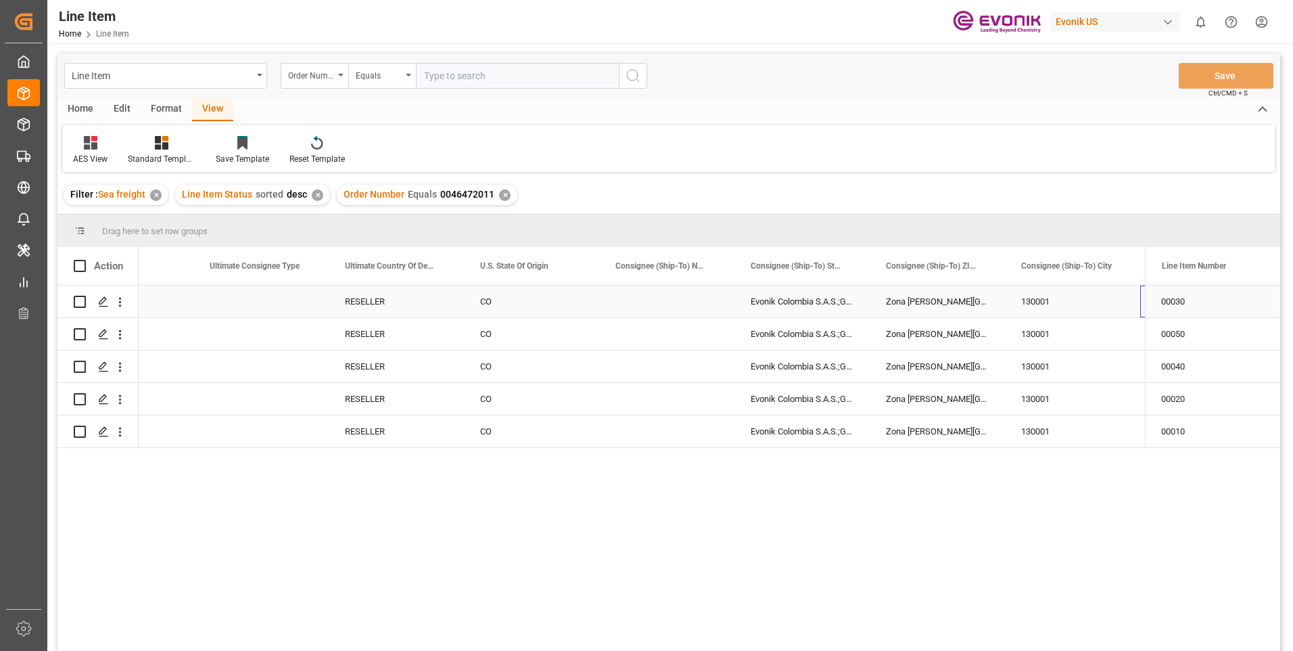
scroll to position [0, 1568]
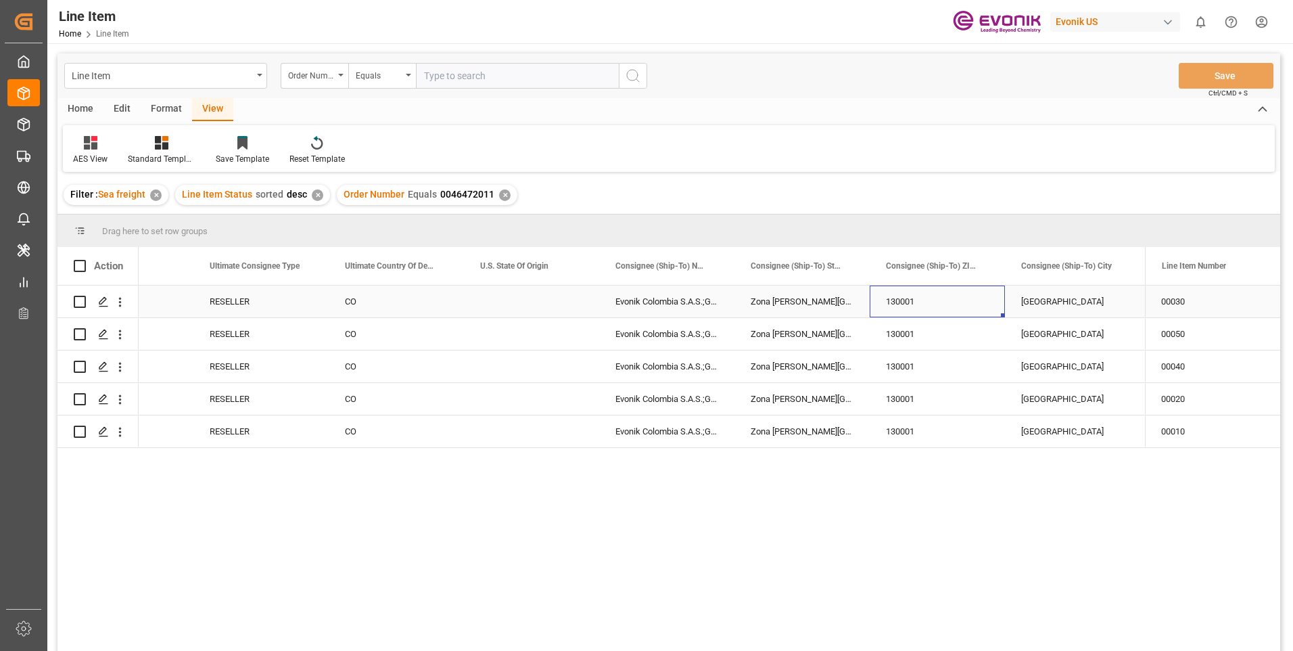
click at [979, 303] on div "130001" at bounding box center [937, 301] width 135 height 32
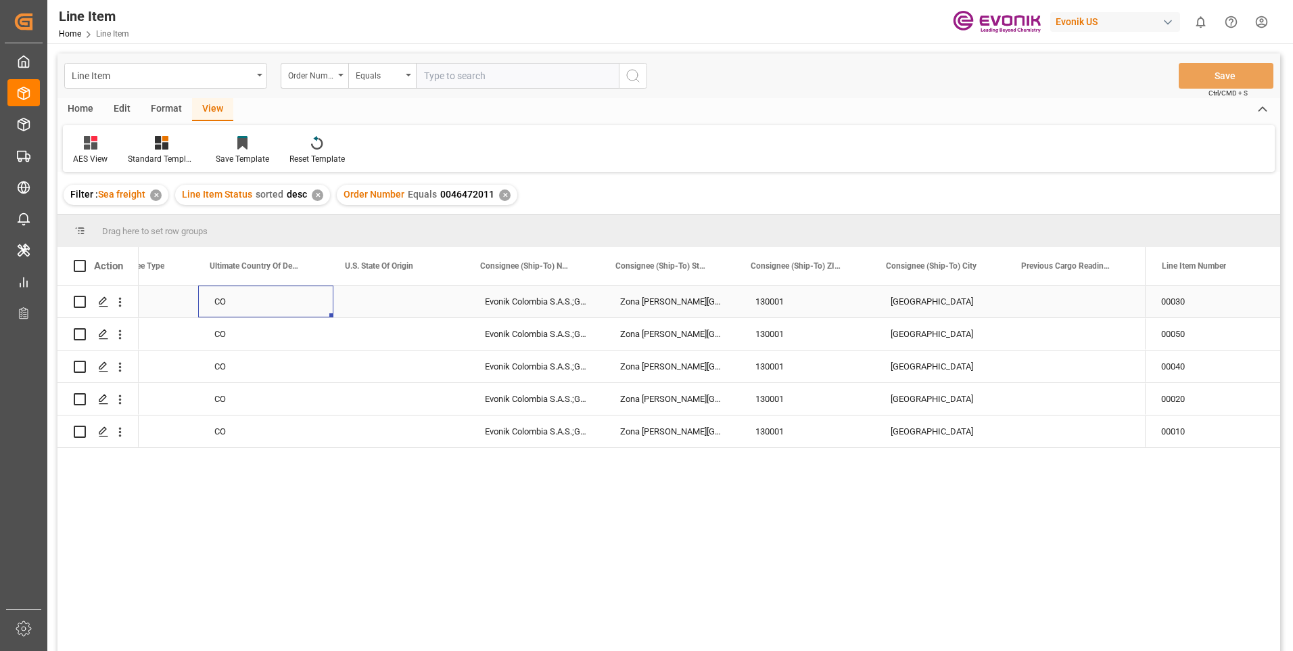
click at [310, 296] on div "CO" at bounding box center [265, 301] width 135 height 32
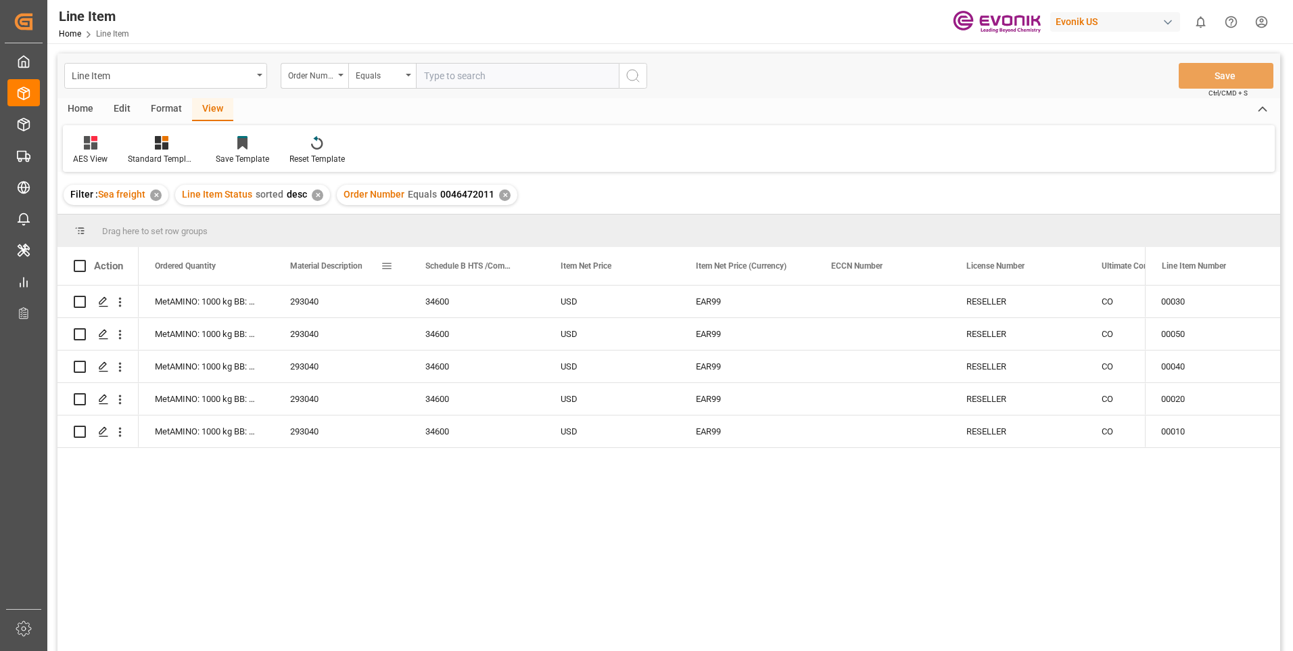
scroll to position [0, 0]
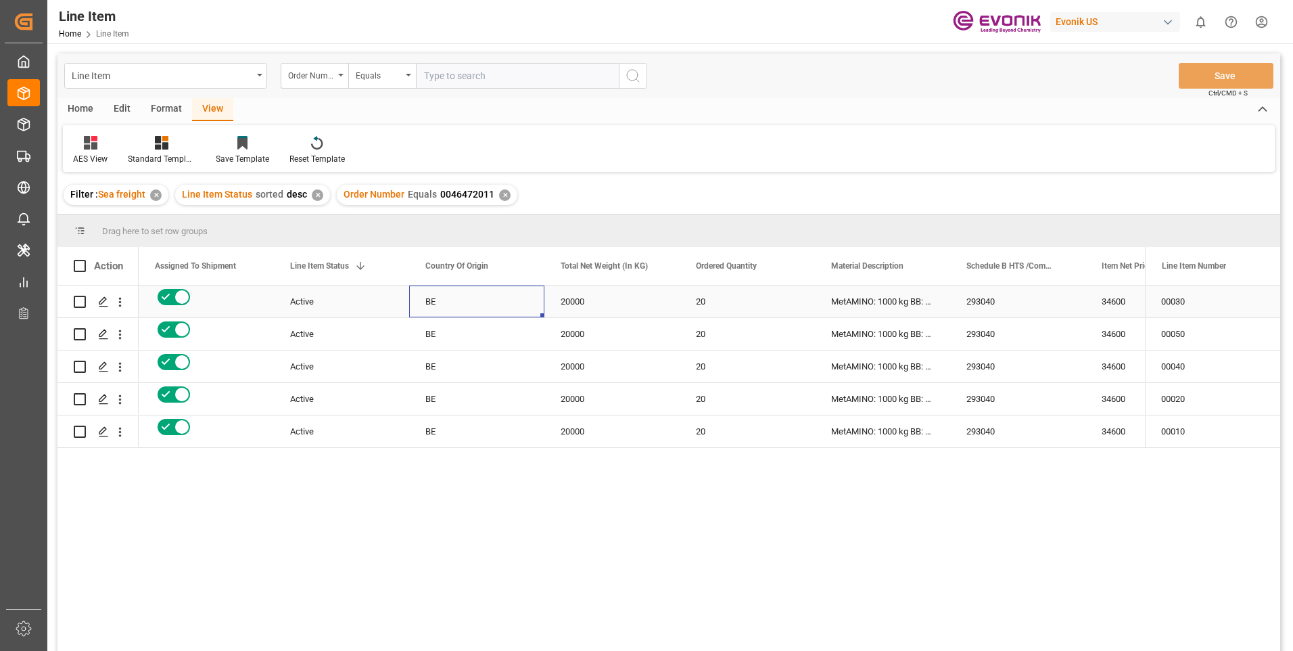
click at [458, 300] on div "BE" at bounding box center [476, 301] width 135 height 32
click at [499, 192] on div "✕" at bounding box center [504, 194] width 11 height 11
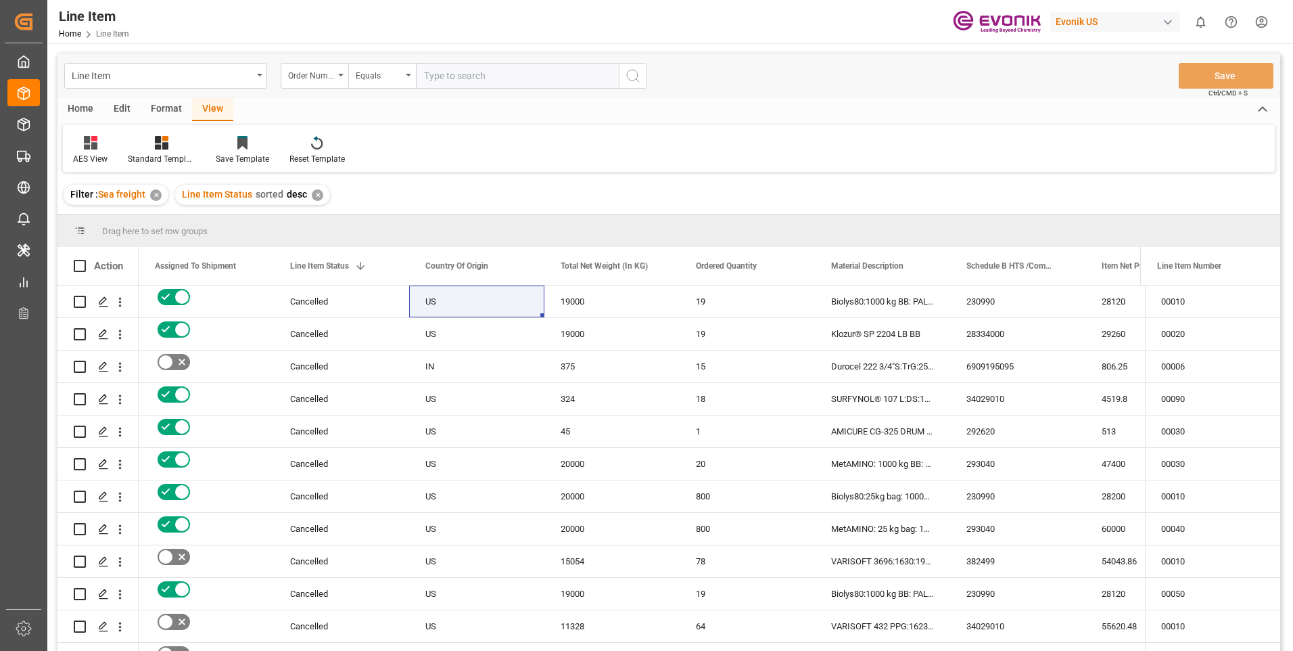
click at [484, 74] on input "text" at bounding box center [517, 76] width 203 height 26
paste input "0046467216"
type input "0046467216"
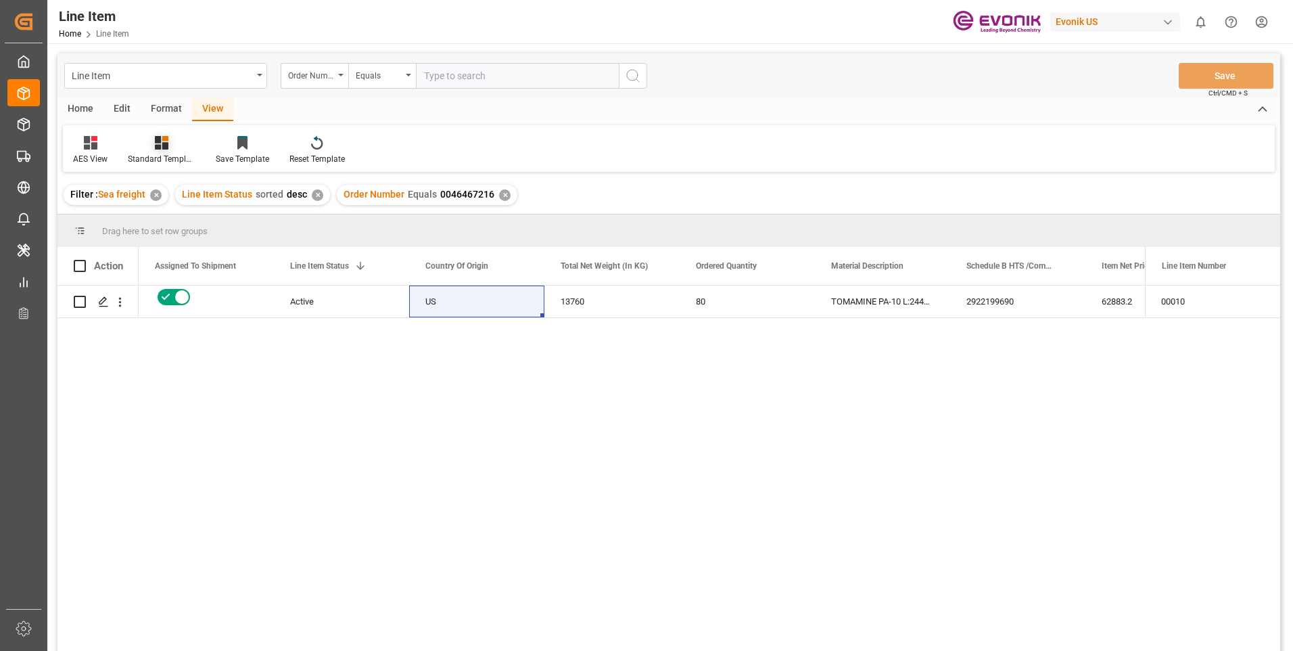
click at [163, 139] on icon at bounding box center [165, 138] width 6 height 5
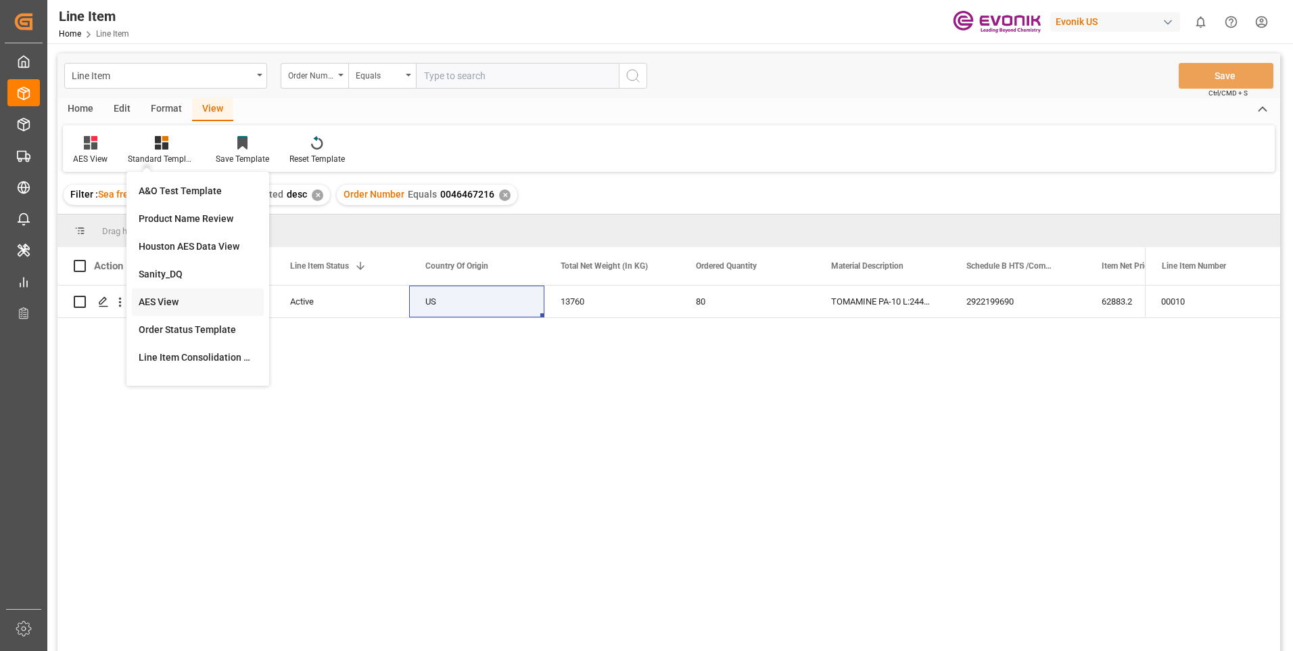
click at [165, 298] on div "AES View" at bounding box center [198, 302] width 118 height 14
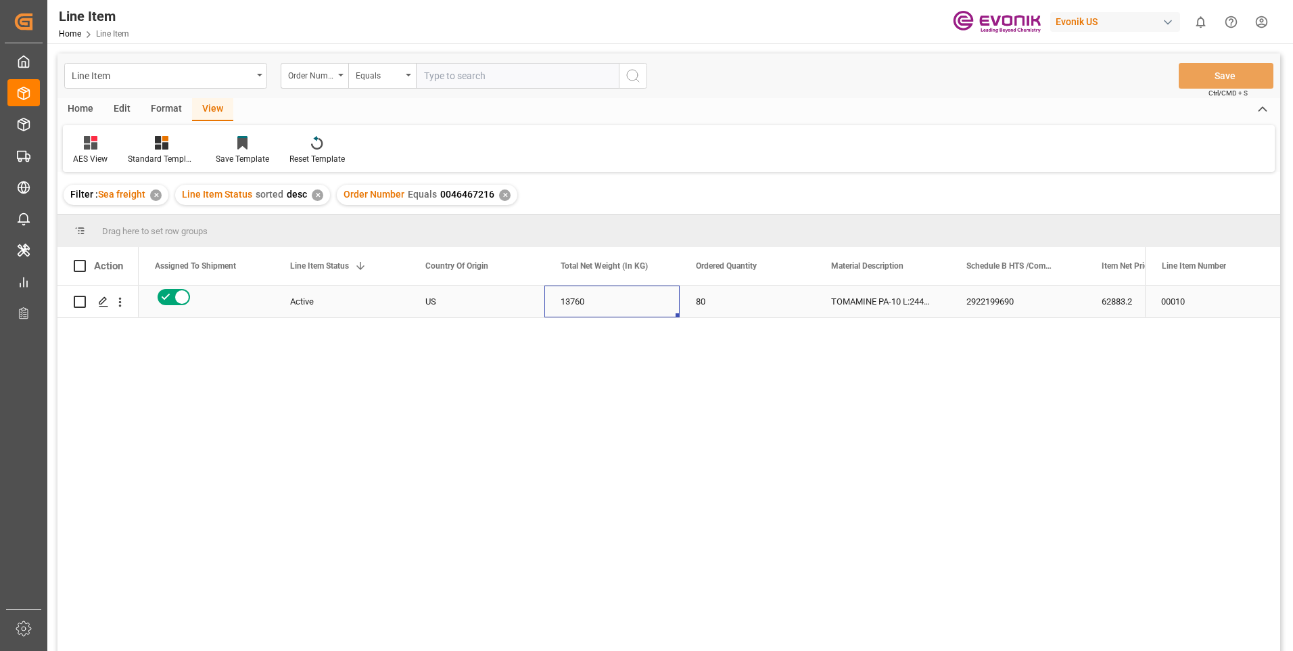
click at [632, 298] on div "13760" at bounding box center [611, 301] width 135 height 32
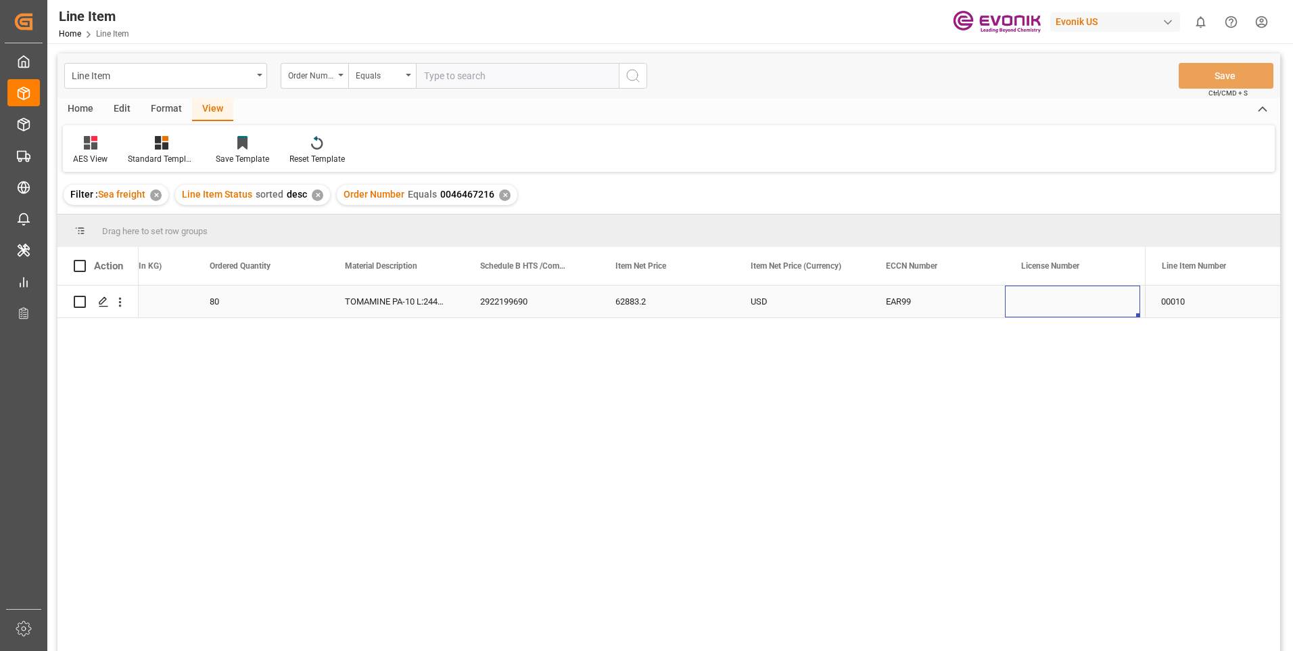
scroll to position [0, 757]
click at [376, 297] on div "2922199690" at bounding box center [396, 301] width 135 height 32
click at [401, 300] on div "2922199690" at bounding box center [396, 301] width 135 height 32
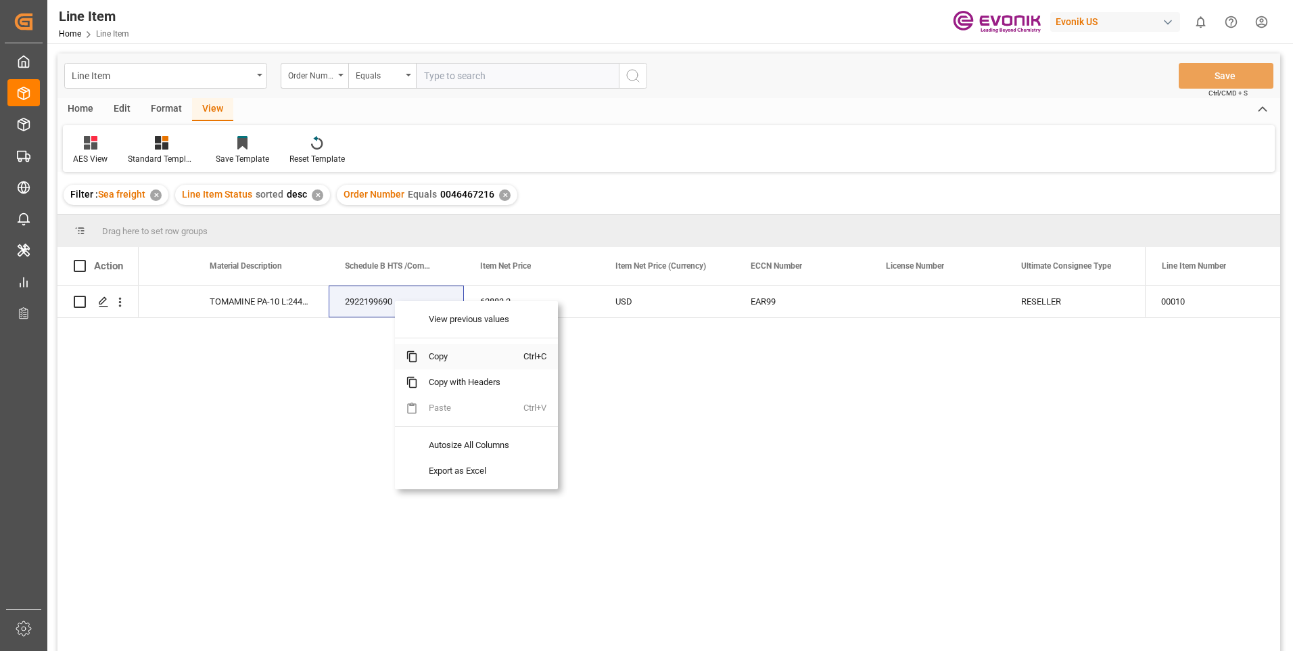
click at [444, 352] on span "Copy" at bounding box center [471, 357] width 106 height 26
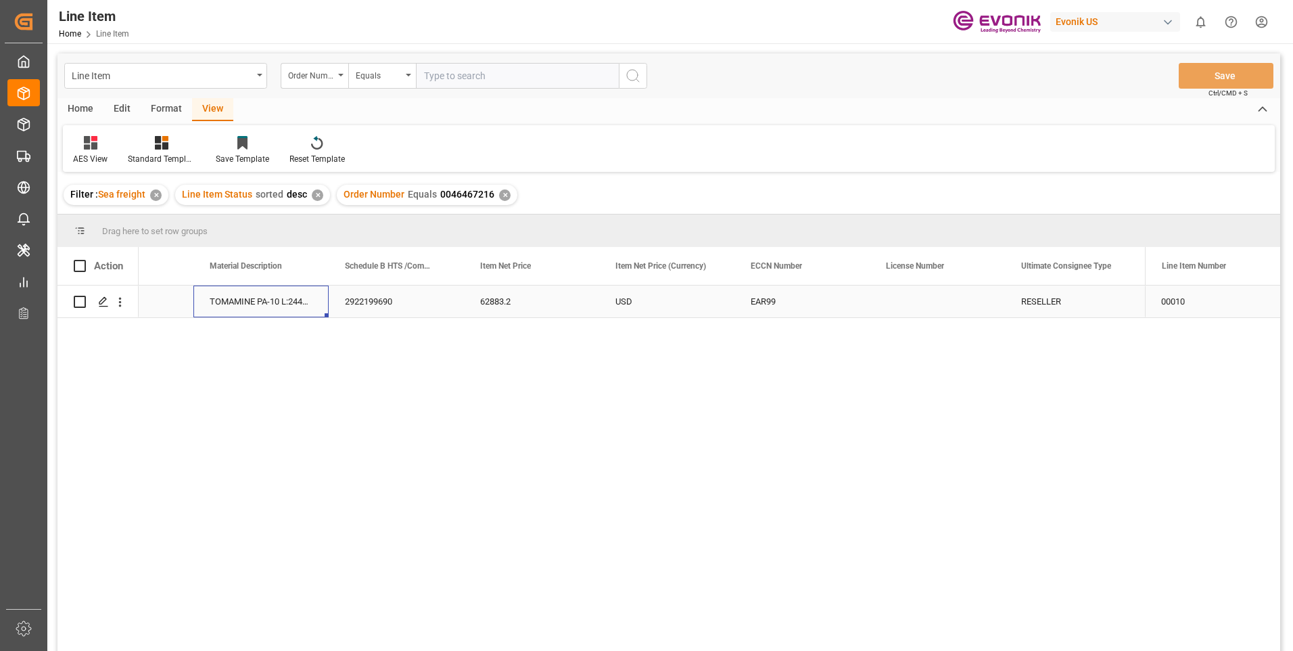
click at [259, 301] on div "TOMAMINE PA-10 L:2445:172:OI:P" at bounding box center [260, 301] width 135 height 32
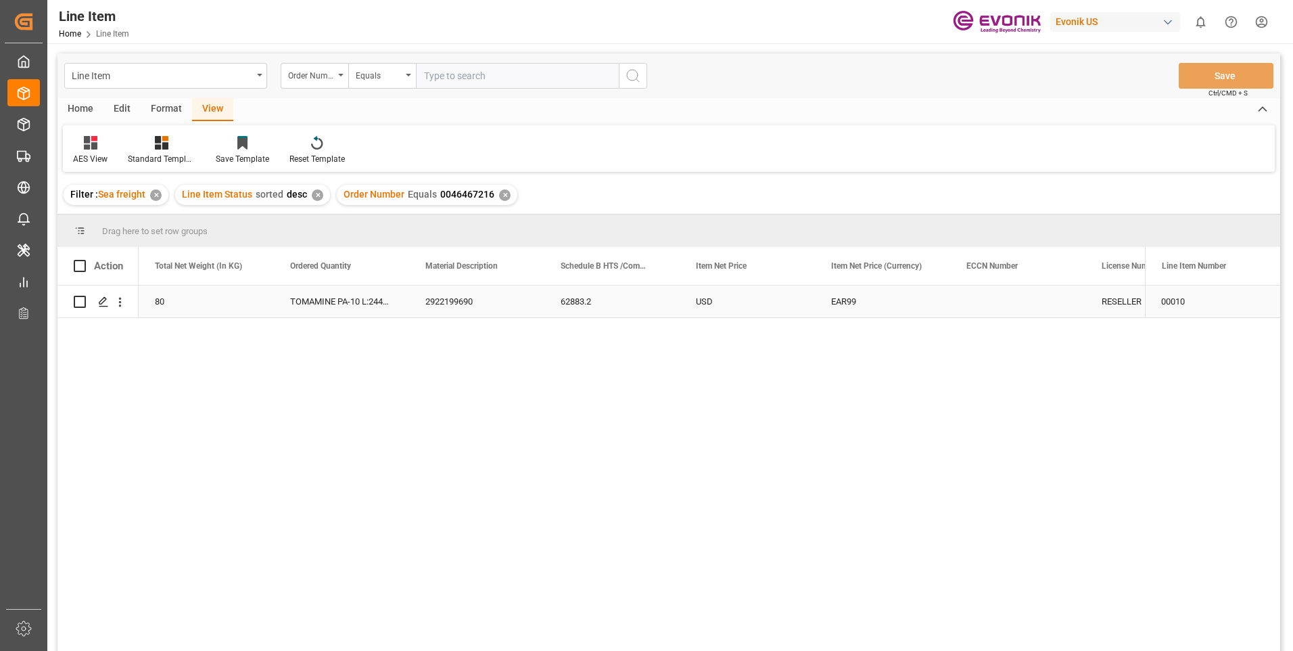
scroll to position [0, 541]
click at [342, 297] on div "80" at bounding box center [341, 301] width 135 height 32
click at [503, 193] on div "✕" at bounding box center [504, 194] width 11 height 11
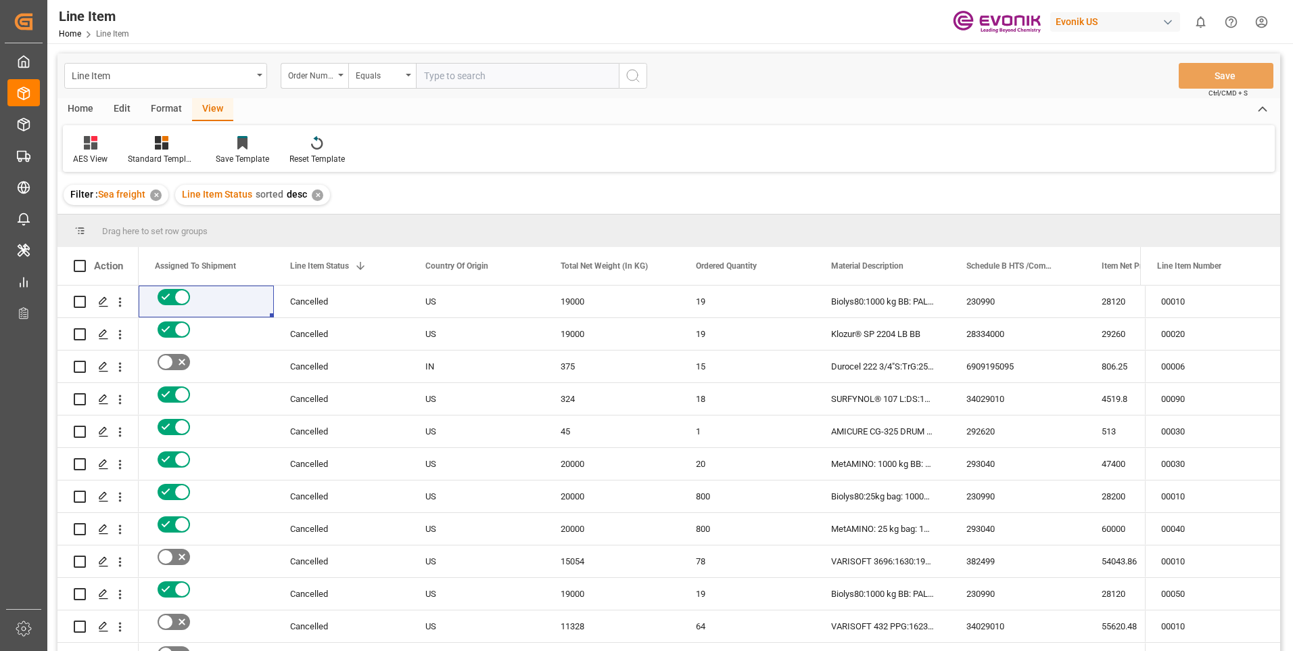
click at [474, 83] on input "text" at bounding box center [517, 76] width 203 height 26
paste input "0046467221"
type input "0046467221"
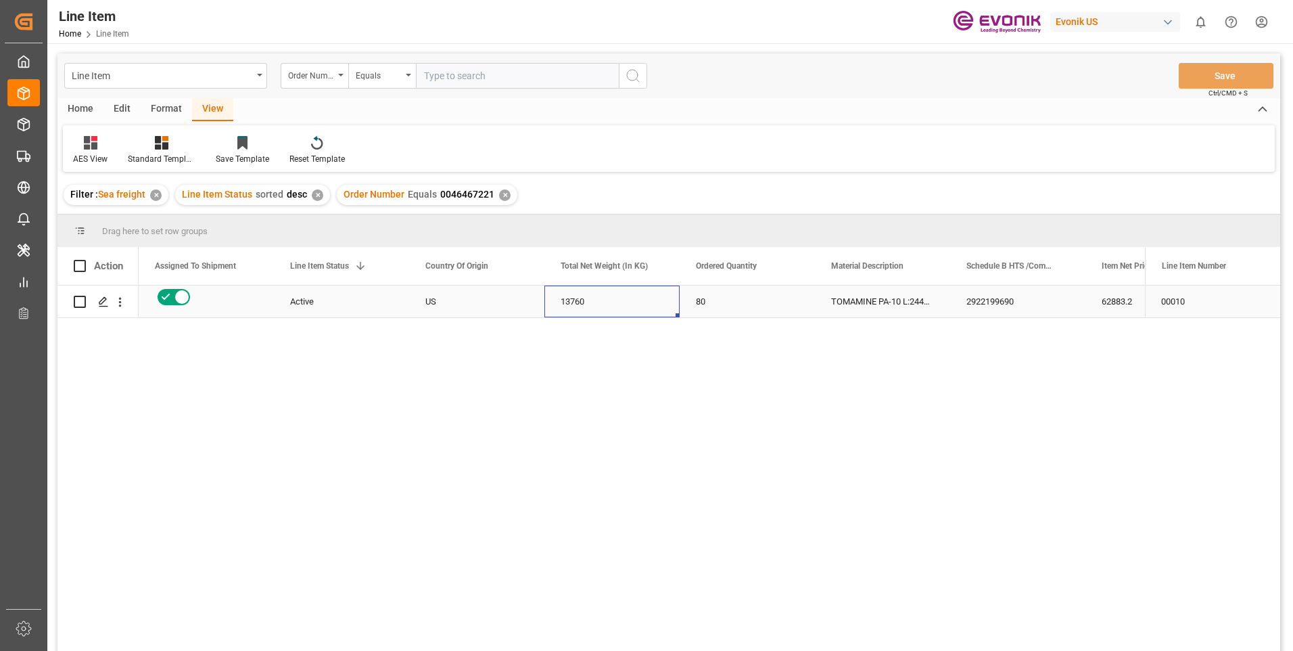
click at [630, 300] on div "13760" at bounding box center [611, 301] width 135 height 32
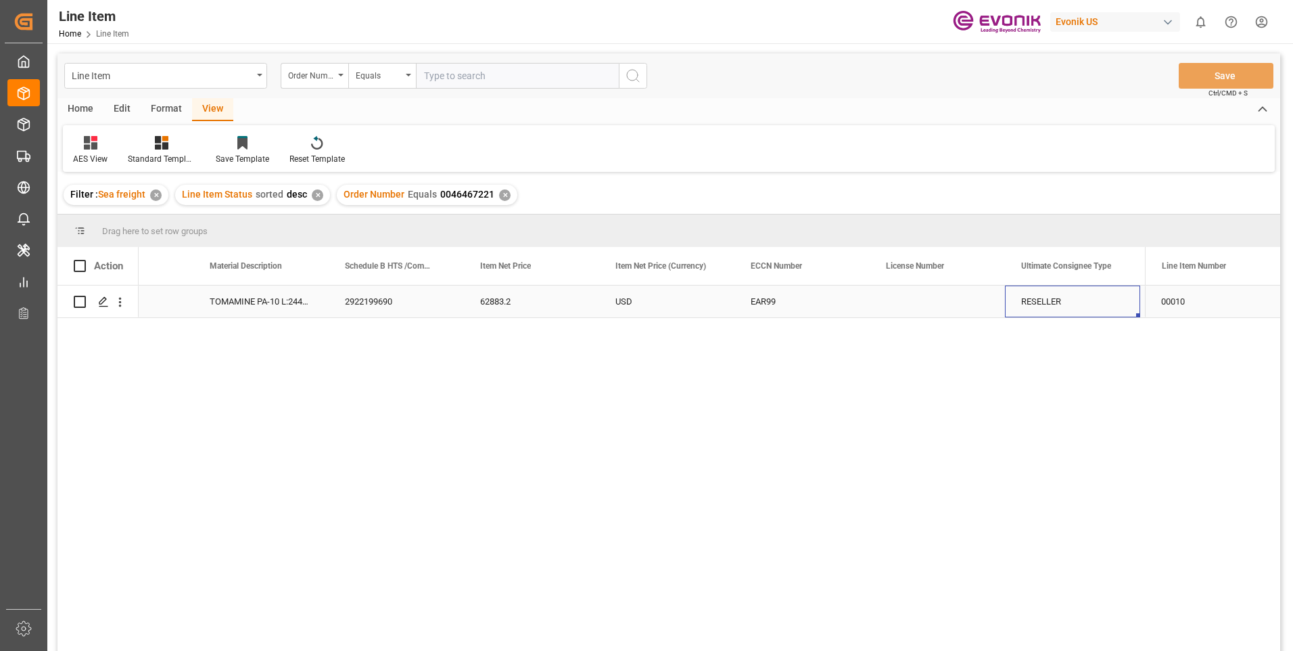
scroll to position [0, 892]
click at [1100, 302] on div "BR" at bounding box center [1072, 301] width 135 height 32
click at [634, 305] on div "Press SPACE to select this row." at bounding box center [666, 301] width 135 height 32
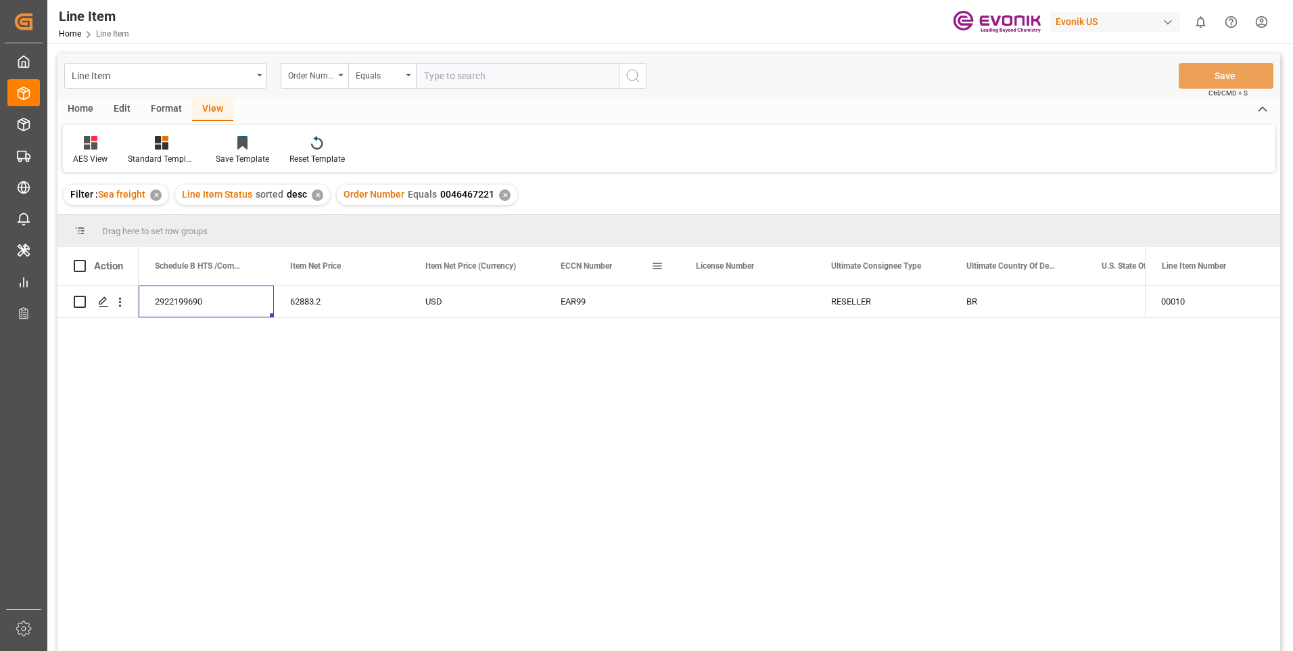
scroll to position [0, 812]
click at [339, 298] on div "2922199690" at bounding box center [341, 301] width 135 height 32
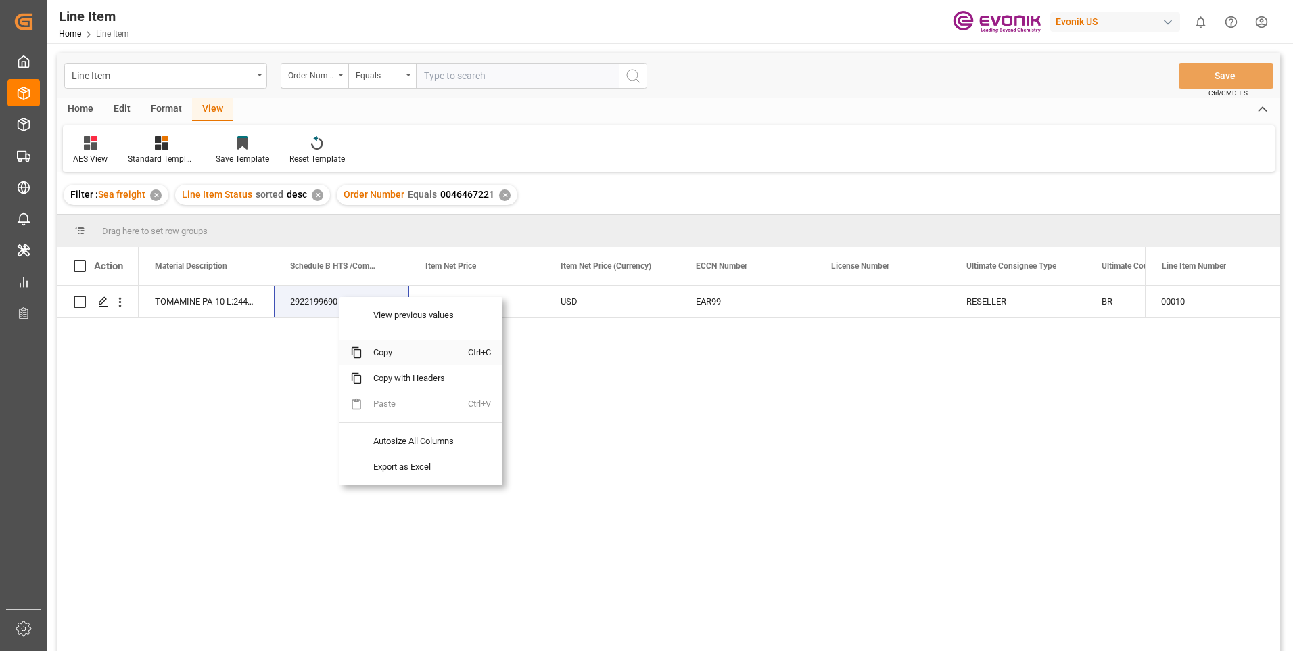
click at [388, 351] on span "Copy" at bounding box center [416, 353] width 106 height 26
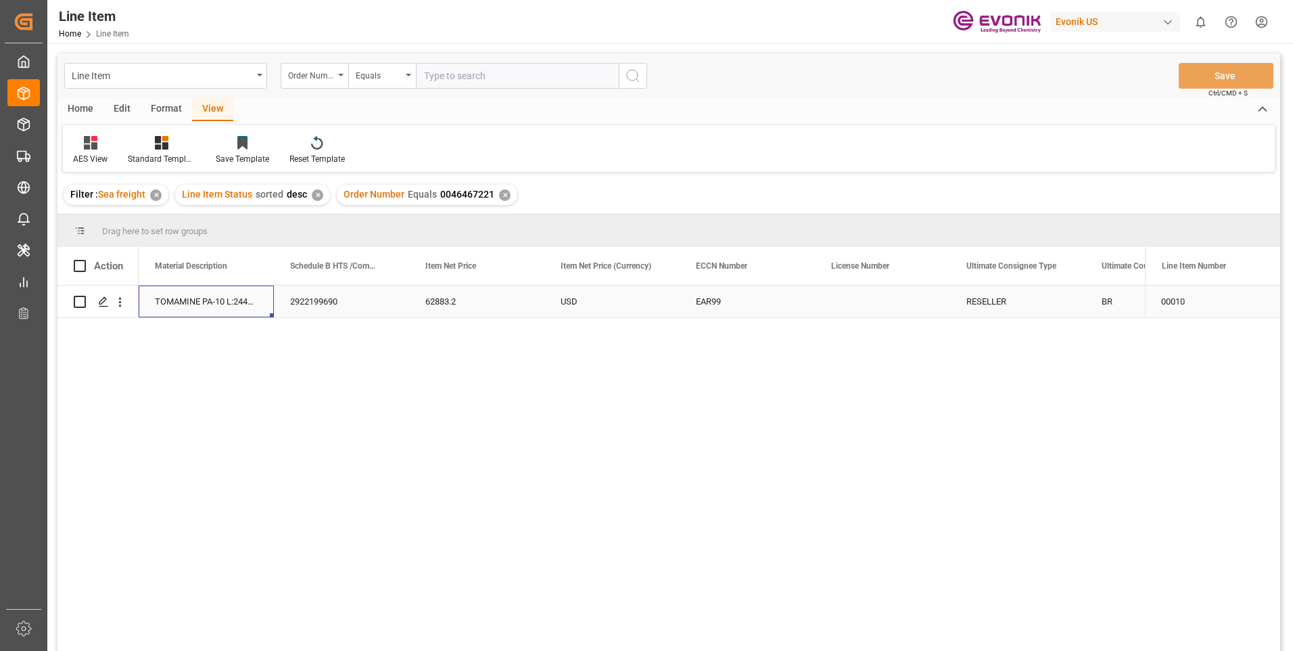
click at [231, 298] on div "TOMAMINE PA-10 L:2445:172:OI:P" at bounding box center [206, 301] width 135 height 32
click at [319, 292] on div "80" at bounding box center [341, 301] width 135 height 32
click at [503, 193] on div "✕" at bounding box center [504, 194] width 11 height 11
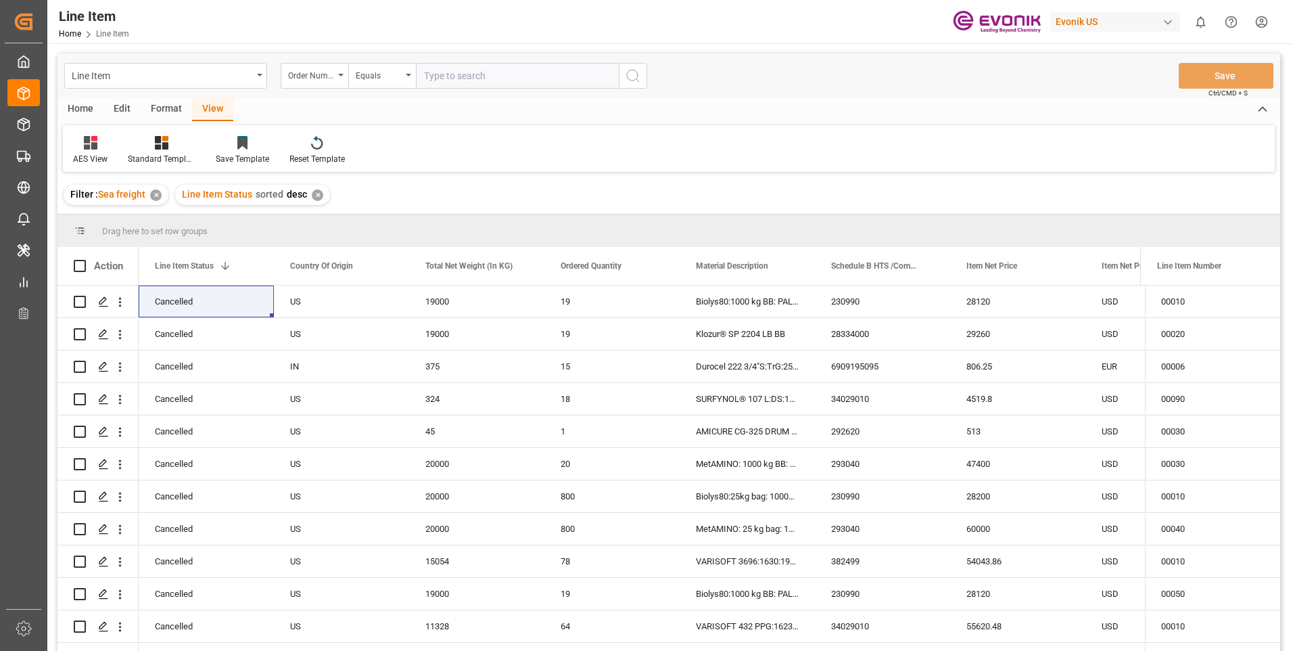
click at [453, 74] on input "text" at bounding box center [517, 76] width 203 height 26
paste input "0046468537"
type input "0046468537"
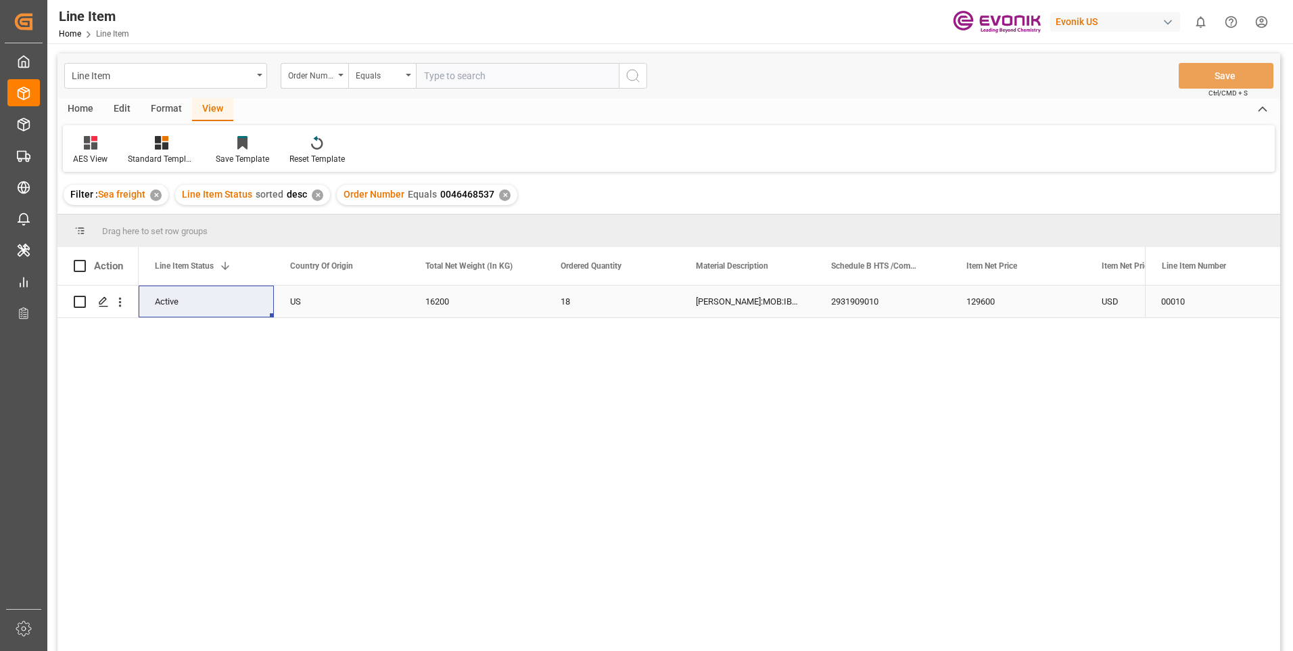
click at [475, 296] on div "16200" at bounding box center [476, 301] width 135 height 32
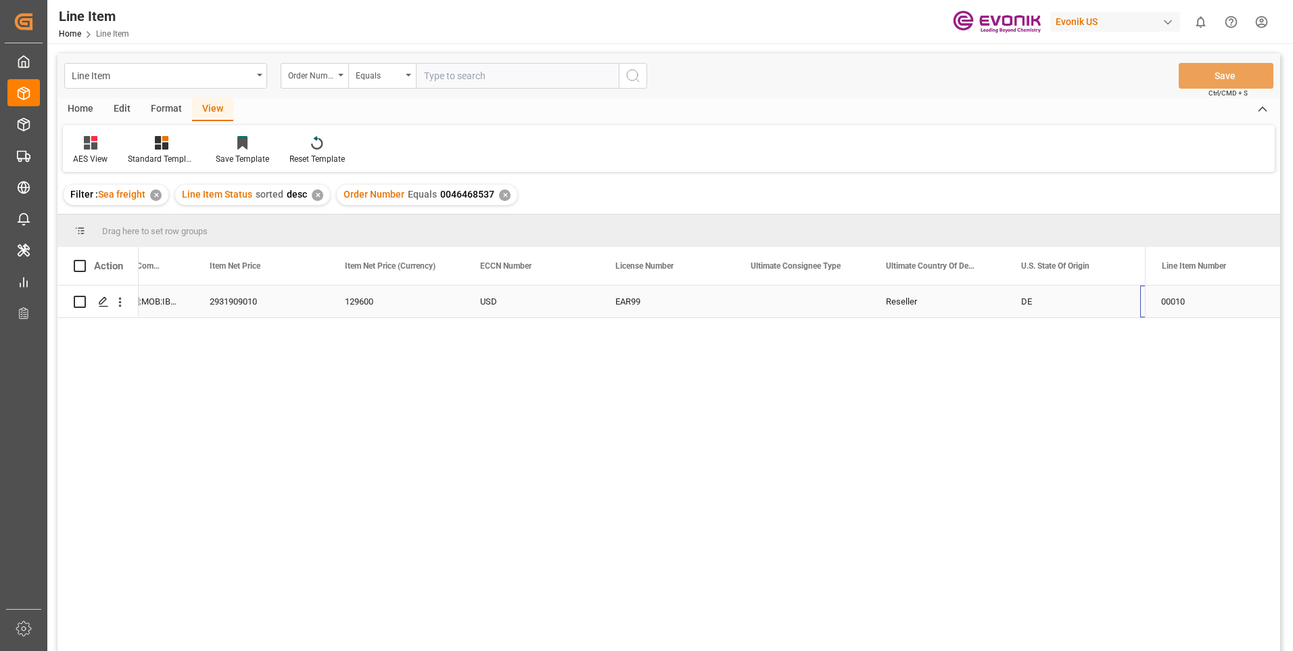
scroll to position [0, 1027]
click at [923, 293] on div "DE" at bounding box center [937, 301] width 135 height 32
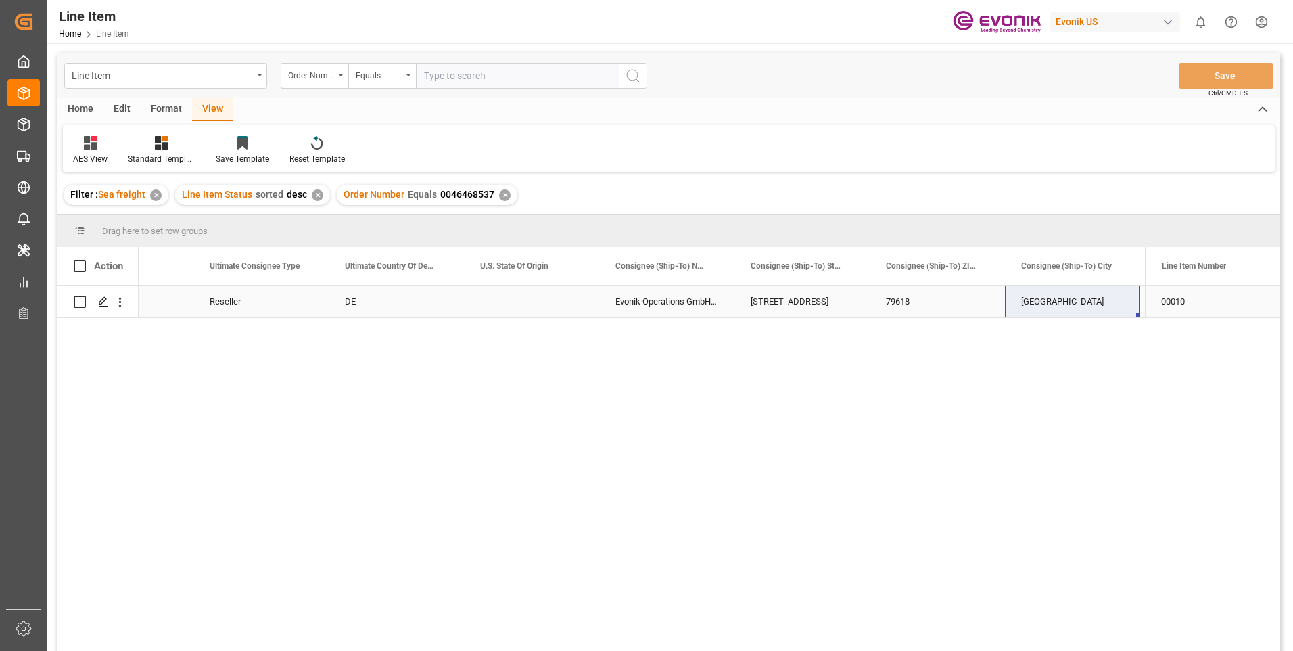
click at [1062, 292] on div "[GEOGRAPHIC_DATA]" at bounding box center [1072, 301] width 135 height 32
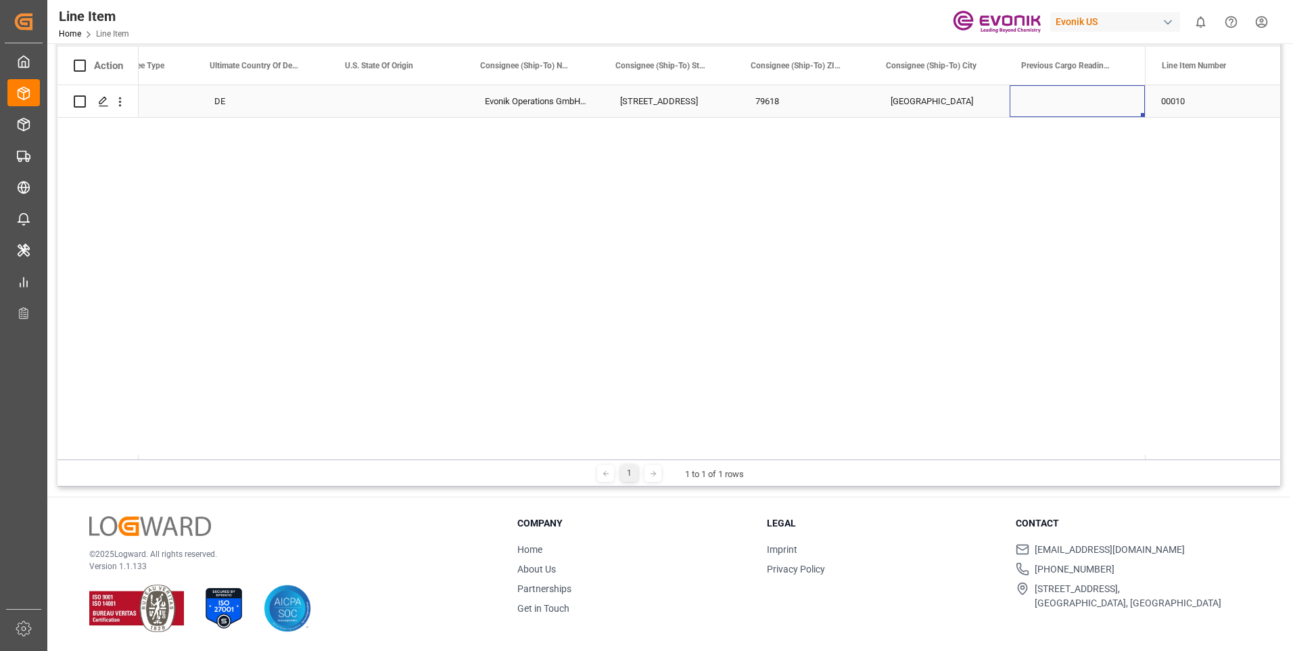
click at [1058, 91] on div "Press SPACE to select this row." at bounding box center [1077, 101] width 135 height 32
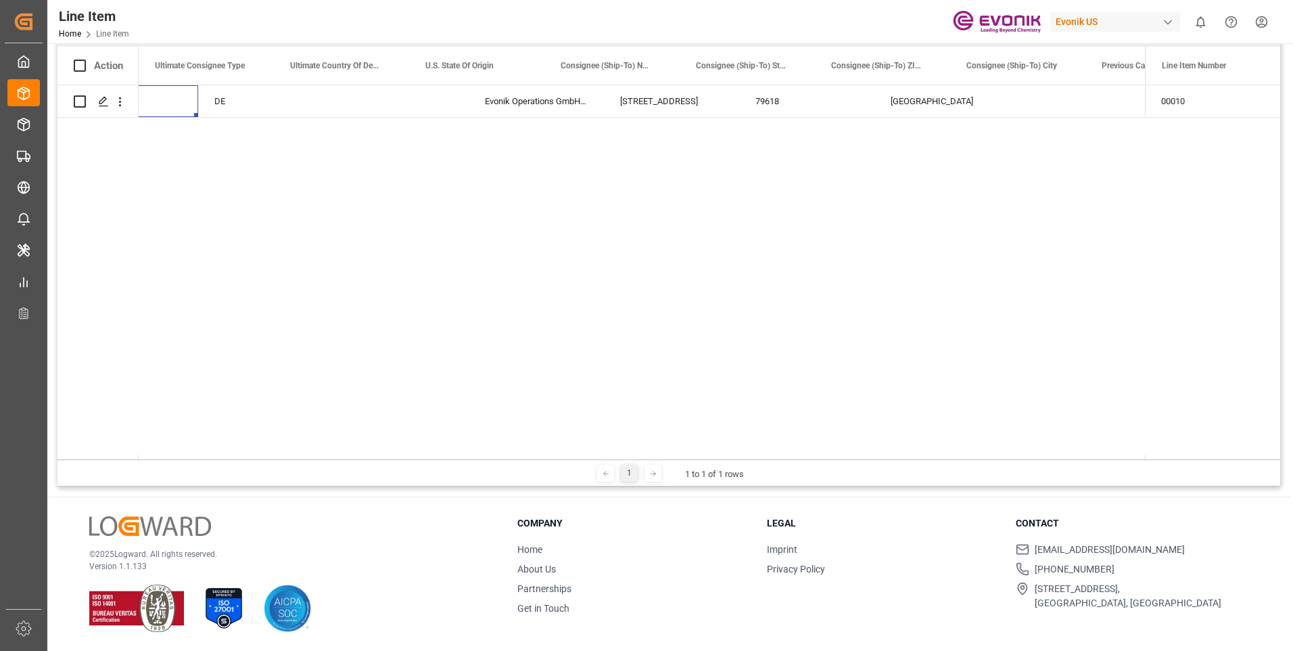
scroll to position [0, 1623]
click at [639, 104] on div "Evonik Operations GmbH;c/[PERSON_NAME] Spedition GmbH" at bounding box center [611, 101] width 135 height 32
click at [357, 104] on div "2931909010" at bounding box center [341, 101] width 135 height 32
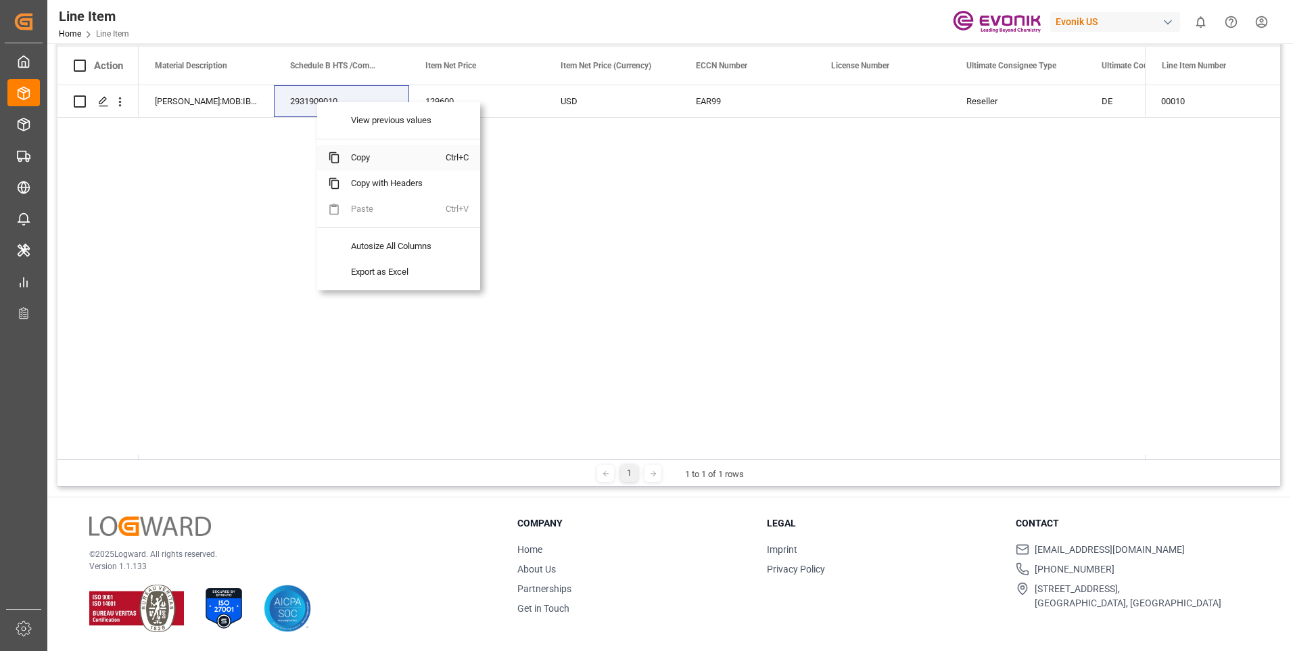
click at [360, 158] on span "Copy" at bounding box center [393, 158] width 106 height 26
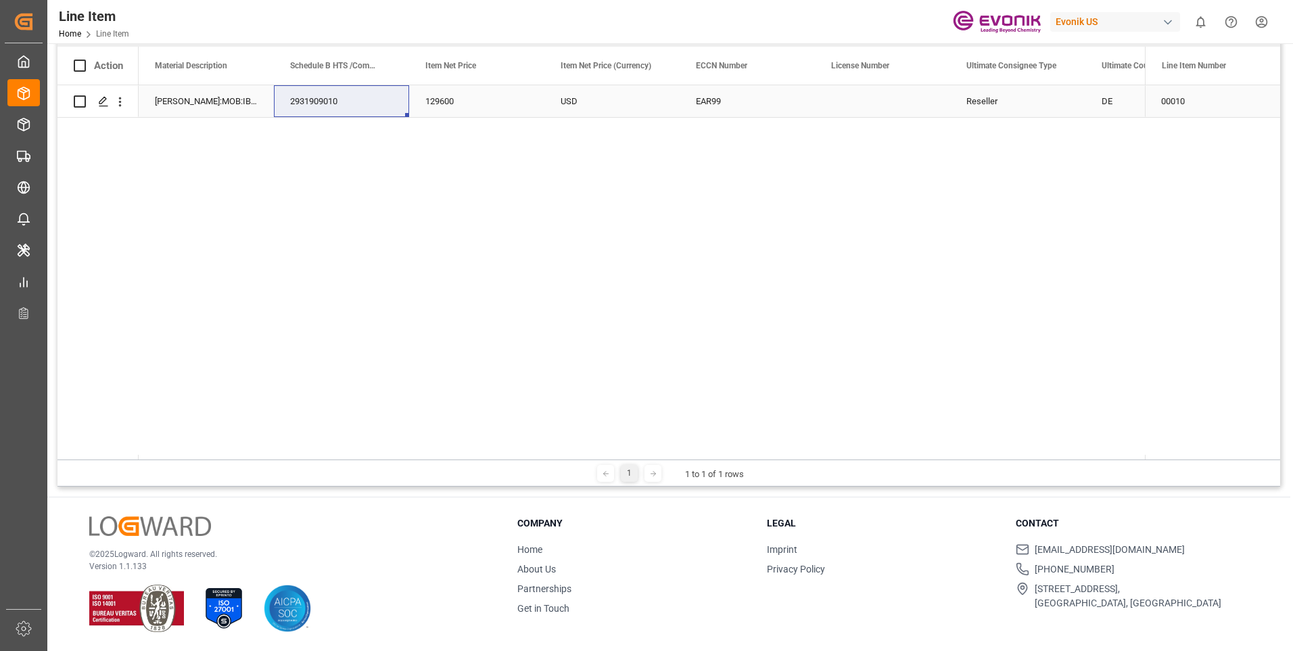
click at [356, 95] on div "2931909010" at bounding box center [341, 101] width 135 height 32
drag, startPoint x: 715, startPoint y: 91, endPoint x: 805, endPoint y: 105, distance: 91.0
click at [716, 91] on div "129600" at bounding box center [747, 101] width 135 height 32
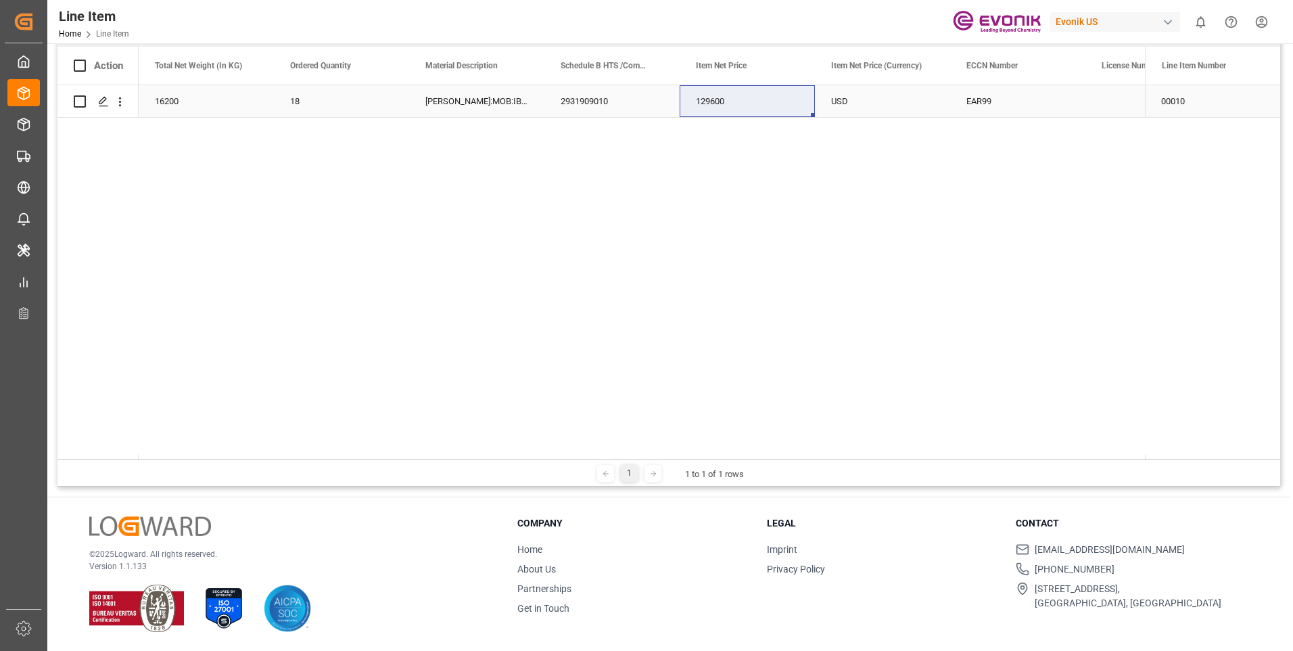
click at [514, 105] on div "[PERSON_NAME]:MOB:IBC:900KG::$" at bounding box center [476, 101] width 135 height 32
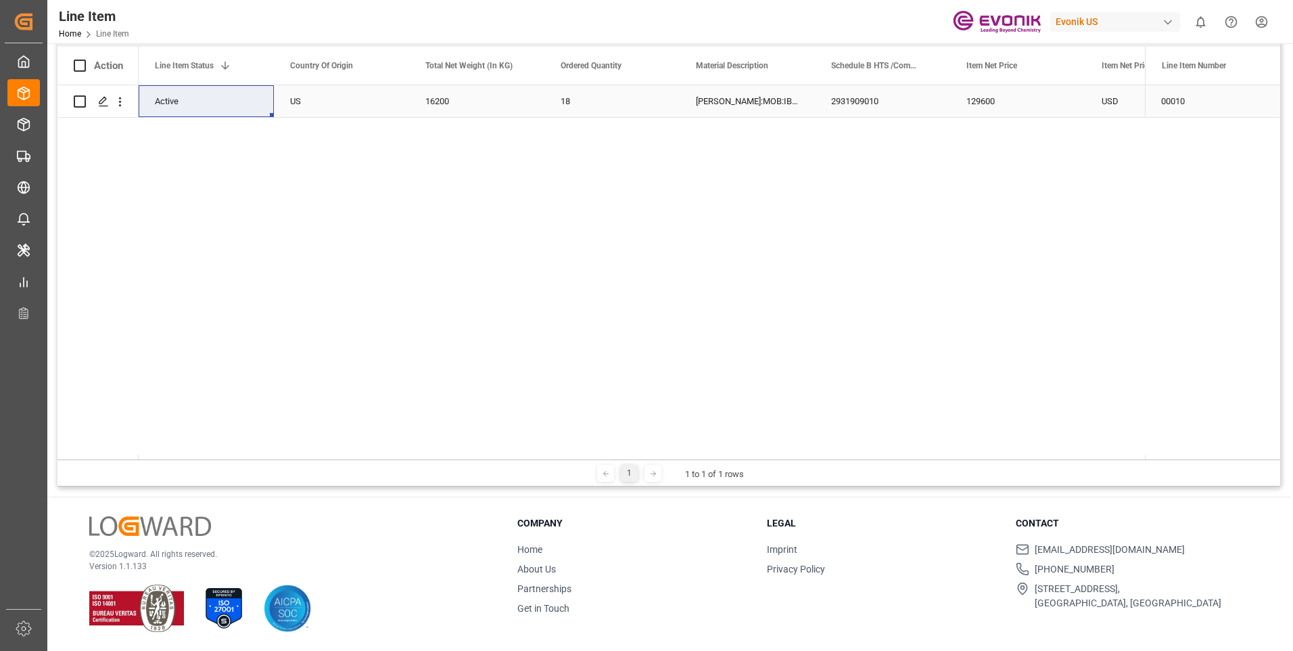
click at [1017, 103] on div "129600" at bounding box center [1017, 101] width 135 height 32
click at [993, 98] on div "129600" at bounding box center [1017, 101] width 135 height 32
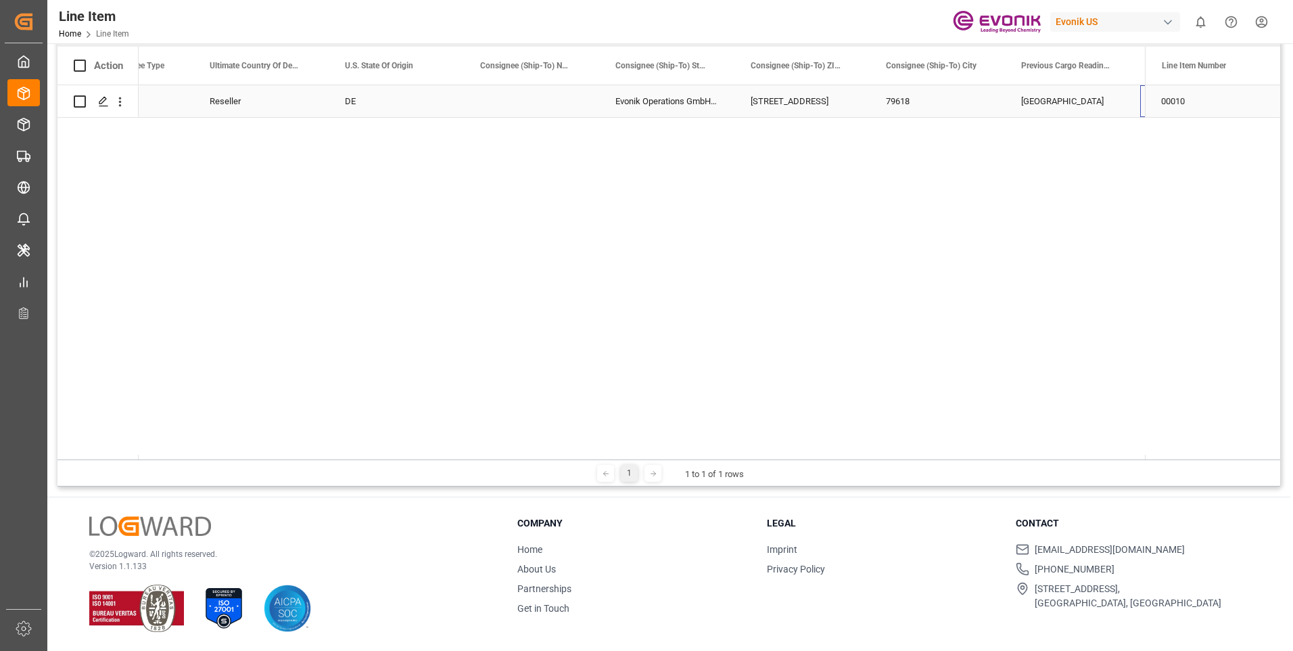
scroll to position [0, 1699]
click at [121, 99] on icon "open menu" at bounding box center [120, 101] width 3 height 9
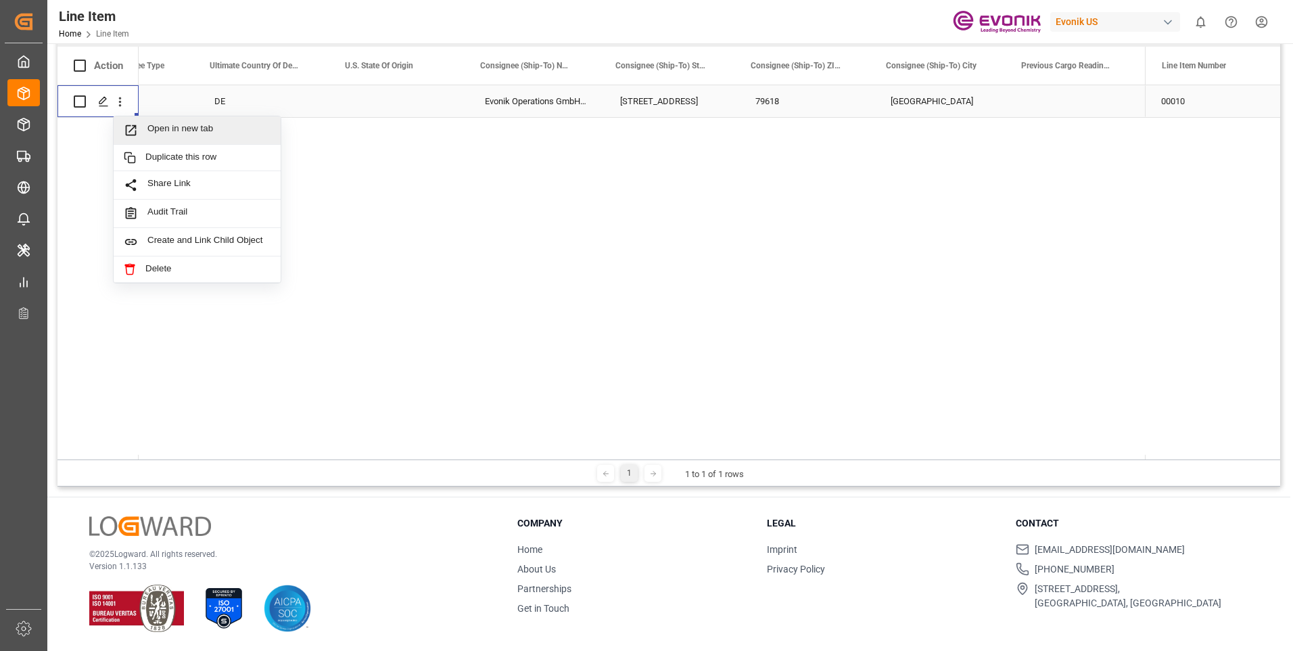
click at [147, 122] on div "Open in new tab" at bounding box center [197, 130] width 167 height 28
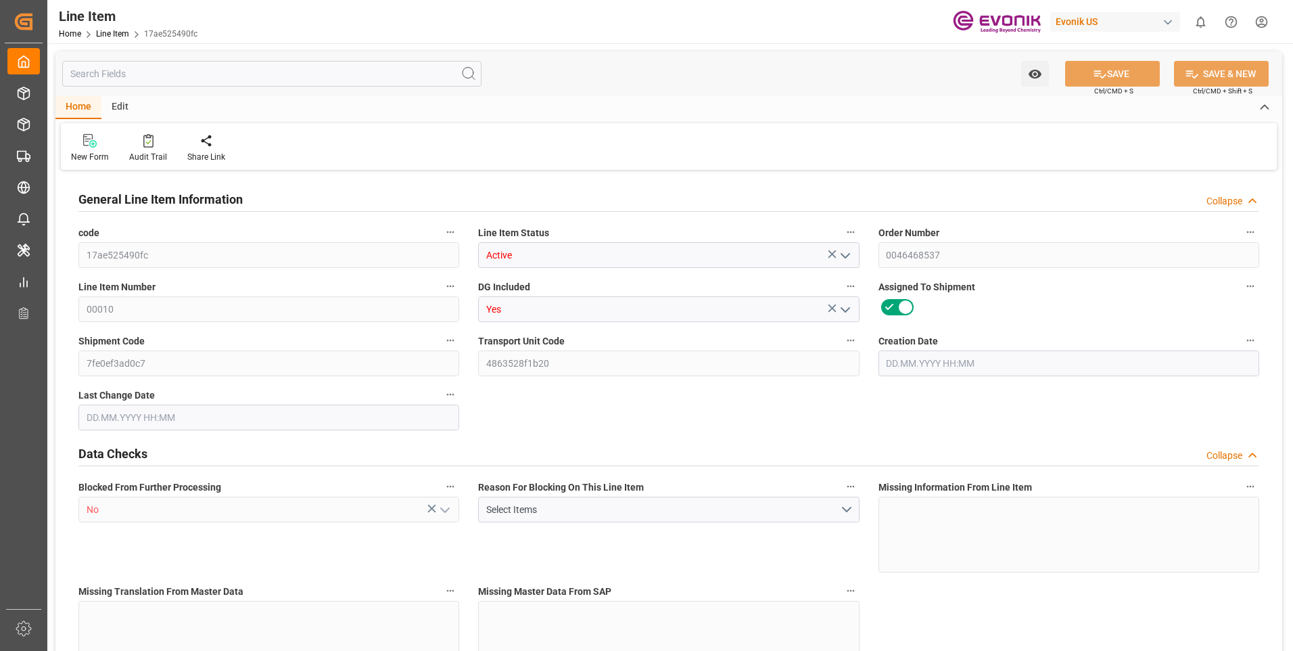
type input "18"
type input "17528.4"
type input "16200"
type input "25.272"
type input "18"
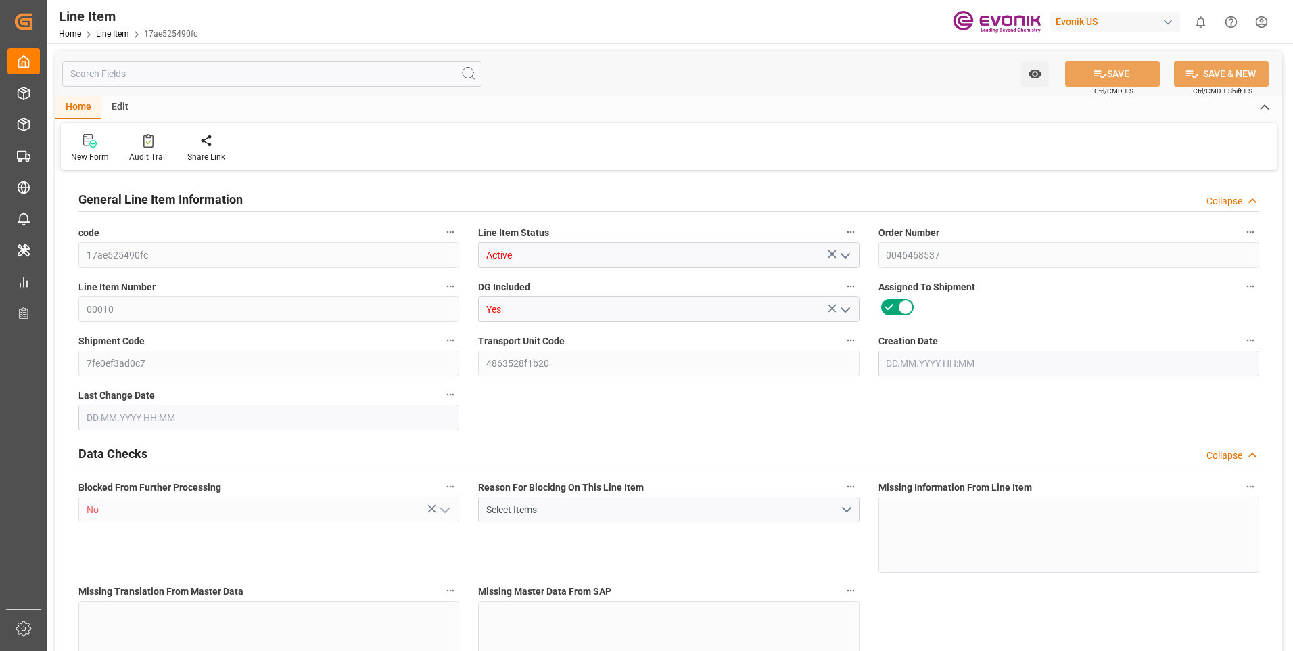
type input "129600"
type input "18"
type input "16200"
type input "17528.4"
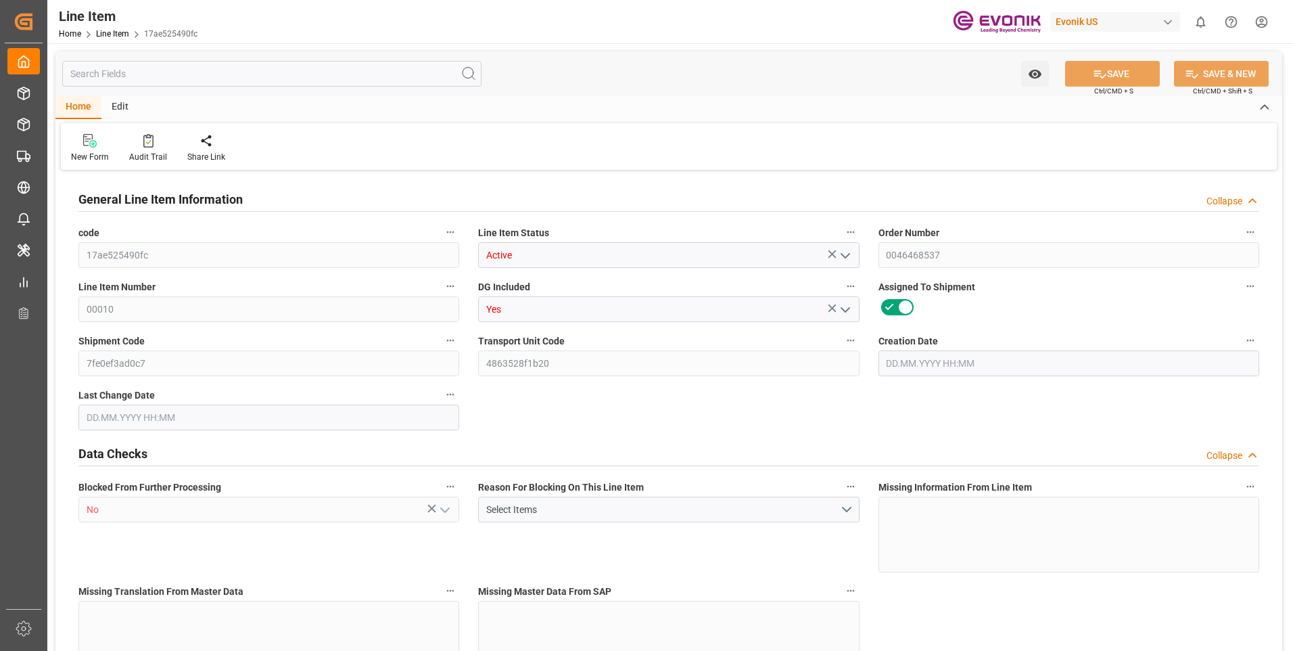
type input "17528.4"
type input "16200"
type input "25.272"
type input "25272"
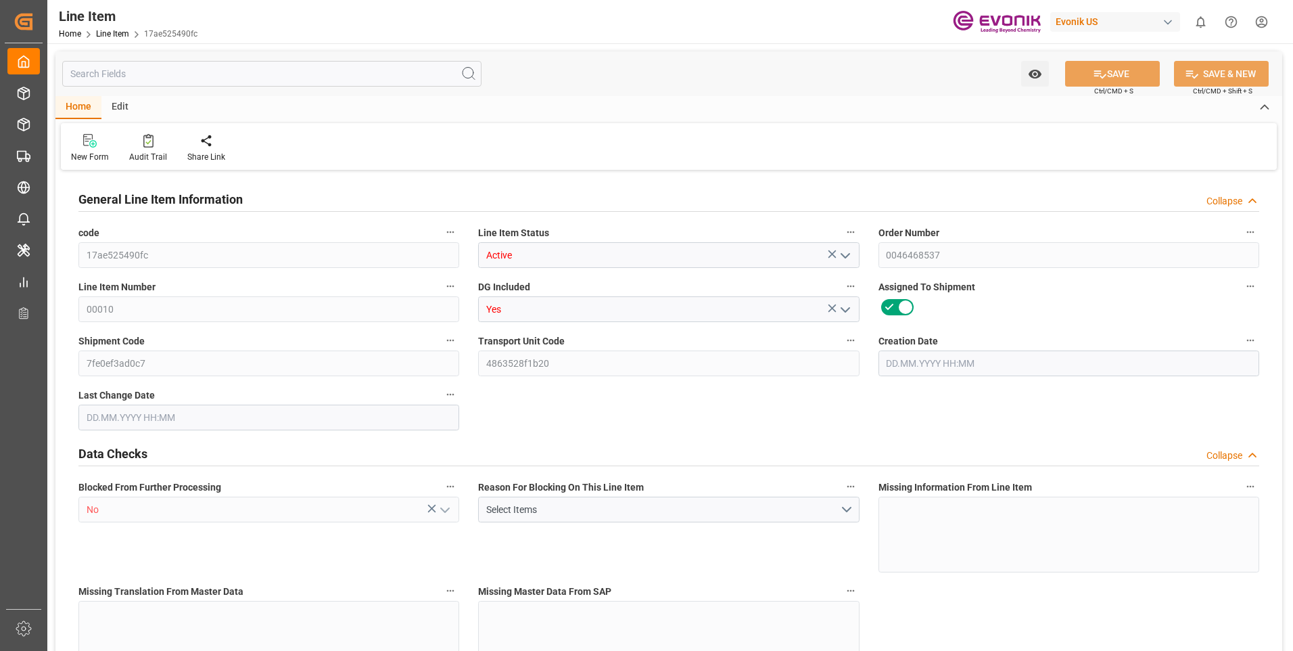
type input "18"
type input "17528.4"
type input "16200"
type input "25.272"
type input "16.09.2025 17:52"
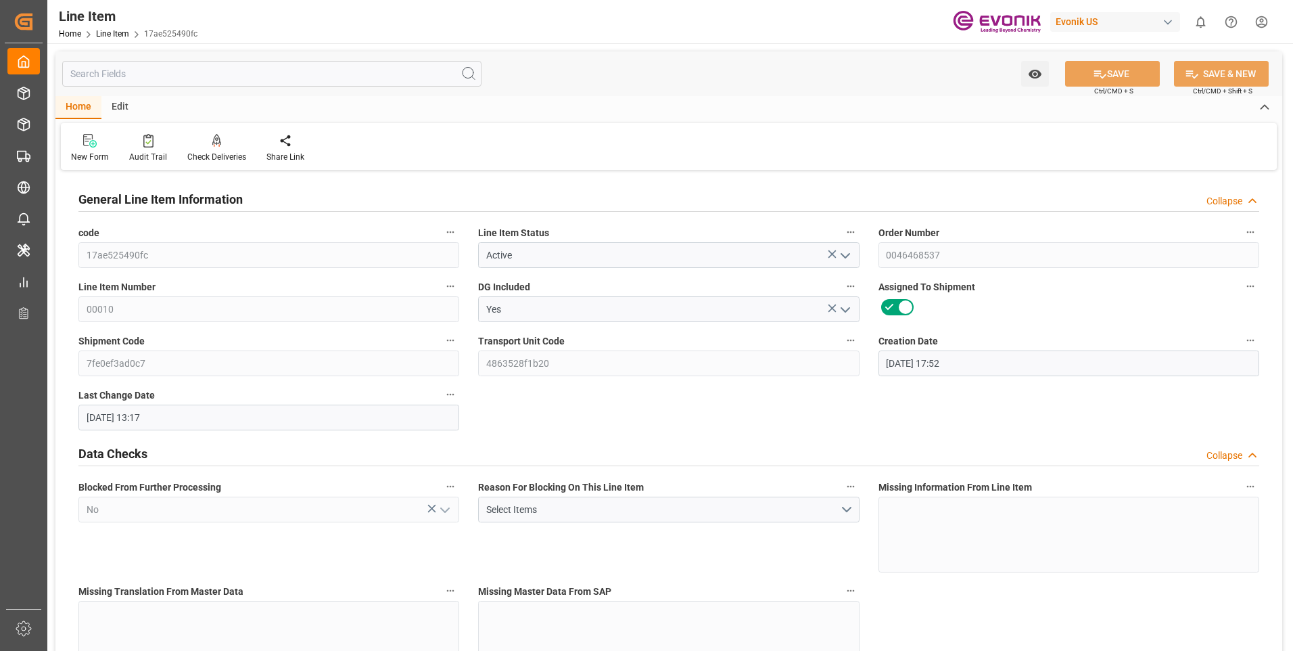
type input "03.10.2025 13:17"
type input "15.11.2025"
type input "10.10.2025"
type input "03.10.2025"
click at [317, 82] on input "text" at bounding box center [271, 74] width 419 height 26
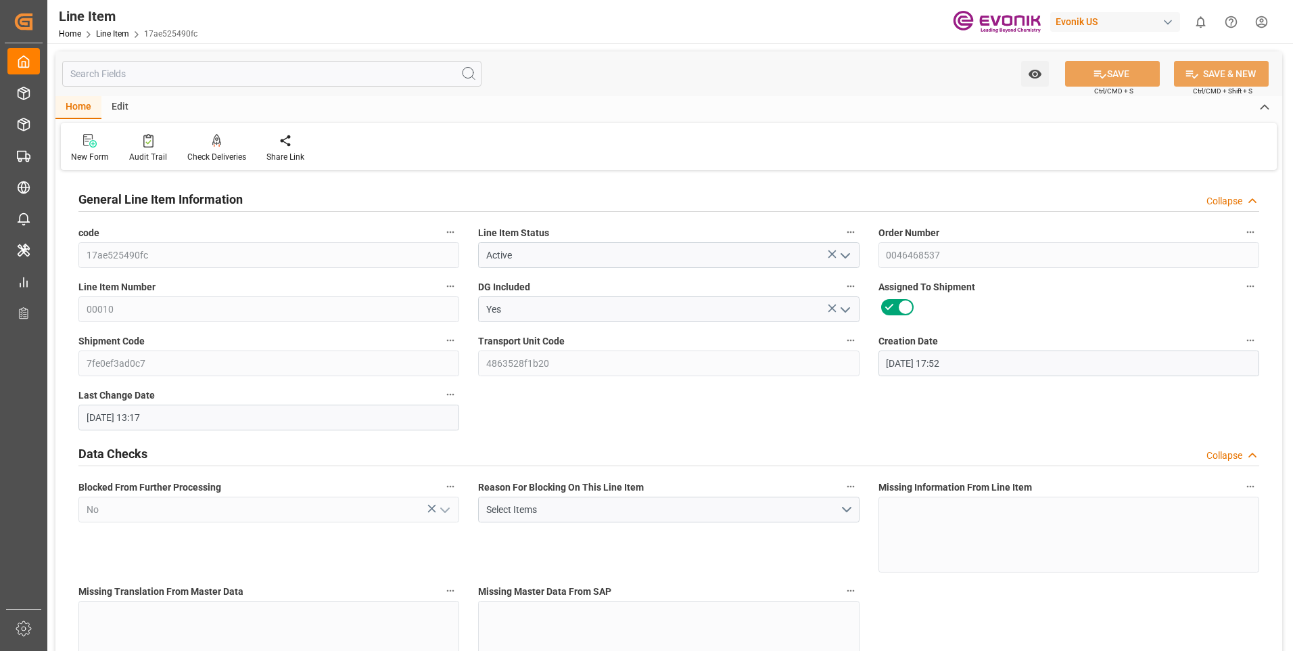
click at [309, 72] on input "text" at bounding box center [271, 74] width 419 height 26
click at [310, 73] on input "text" at bounding box center [271, 74] width 419 height 26
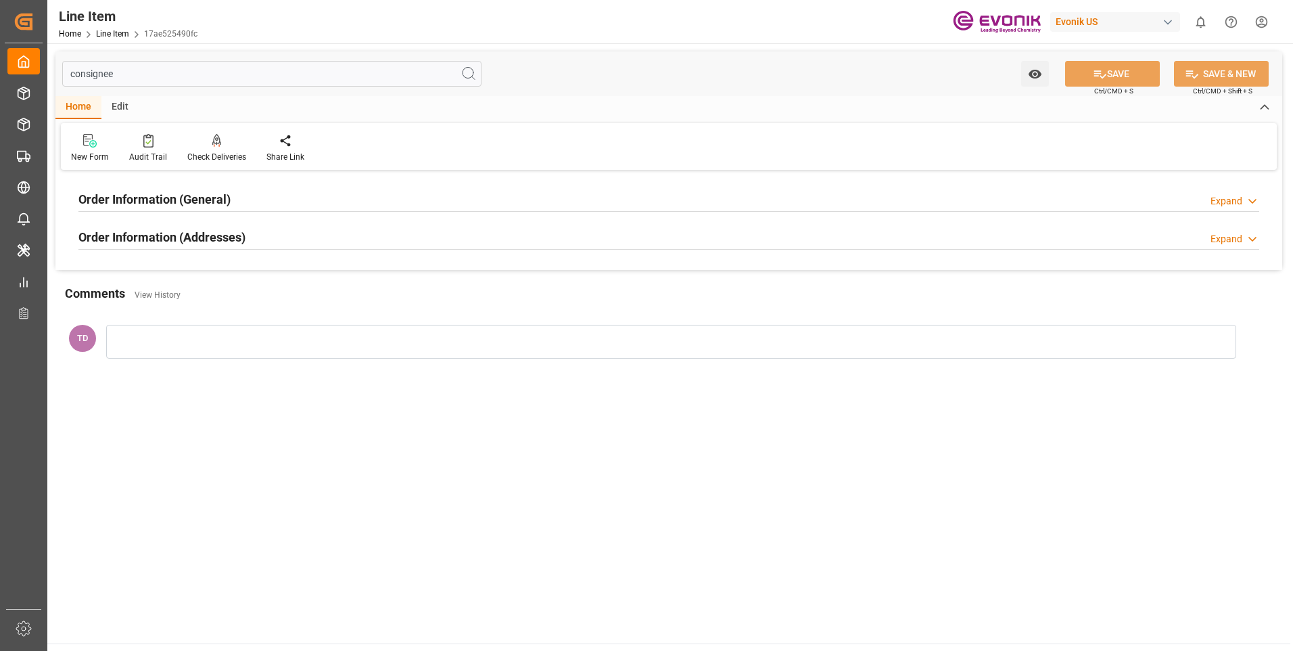
type input "consignee"
click at [283, 200] on div "Order Information (General) Expand" at bounding box center [668, 198] width 1181 height 26
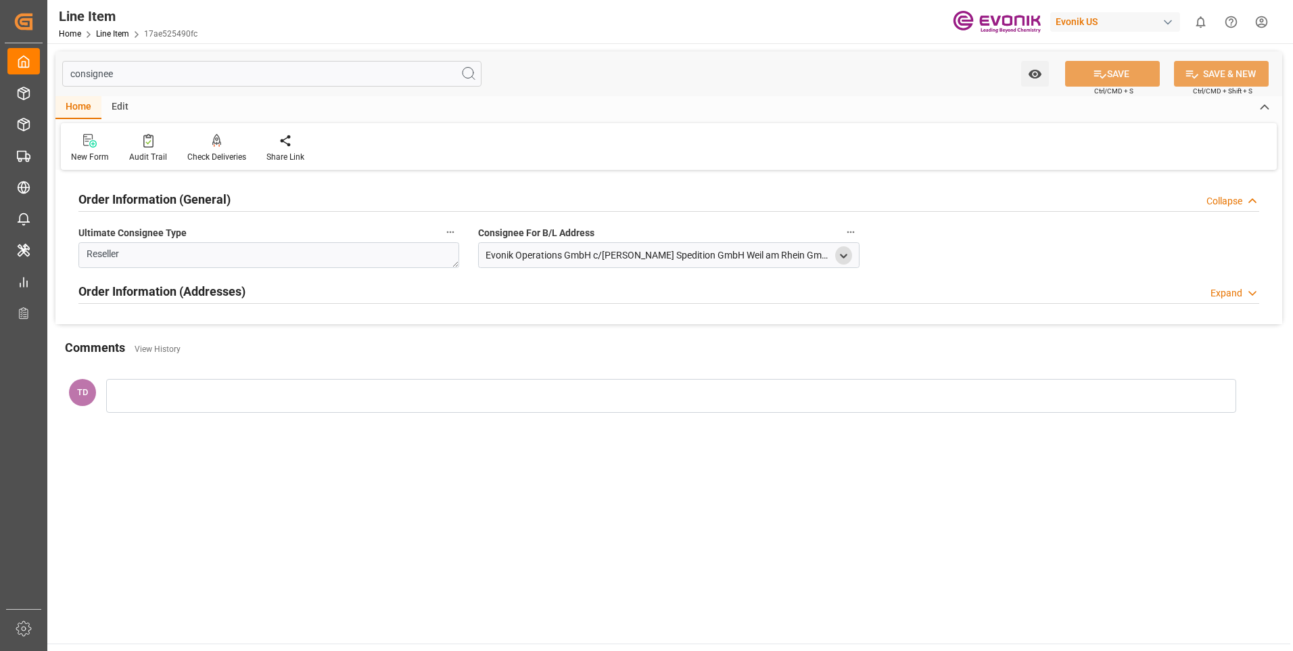
click at [846, 254] on polyline "open menu" at bounding box center [844, 255] width 6 height 3
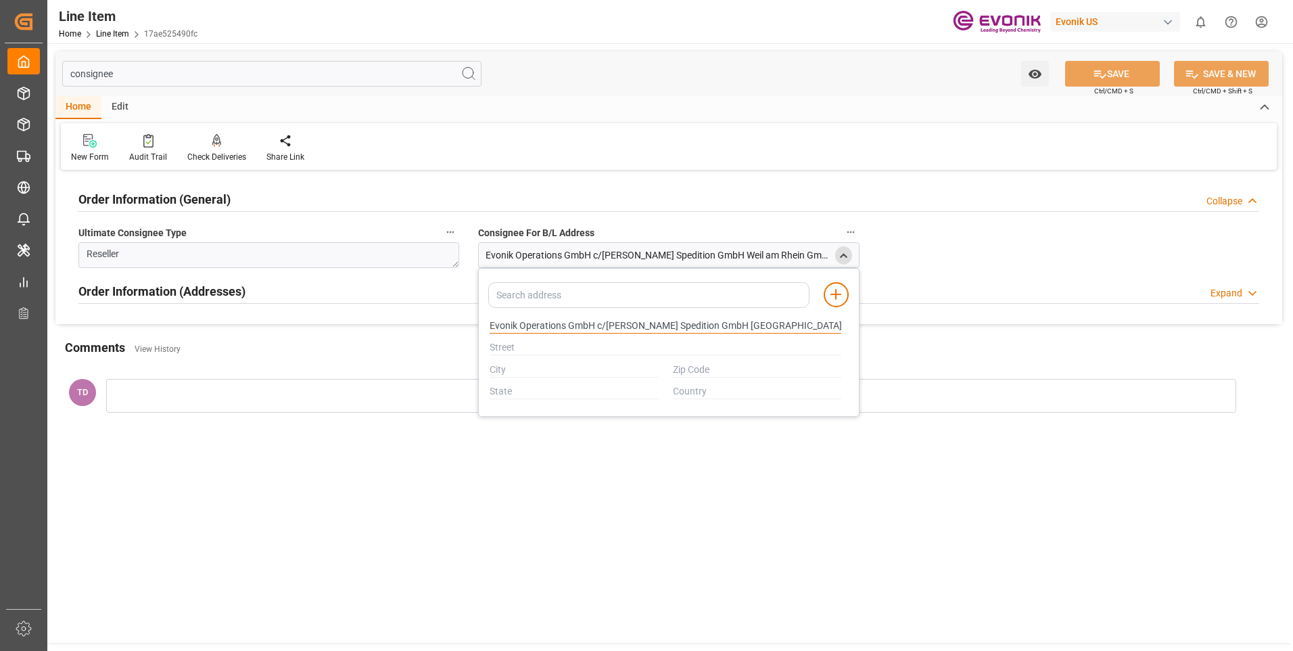
scroll to position [0, 26]
drag, startPoint x: 747, startPoint y: 319, endPoint x: 880, endPoint y: 320, distance: 133.2
click at [880, 320] on div "Order Information (General) Collapse Ultimate Consignee Type Reseller Consignee…" at bounding box center [668, 249] width 1227 height 150
click at [319, 289] on div "Order Information (Addresses) Expand" at bounding box center [668, 290] width 1181 height 26
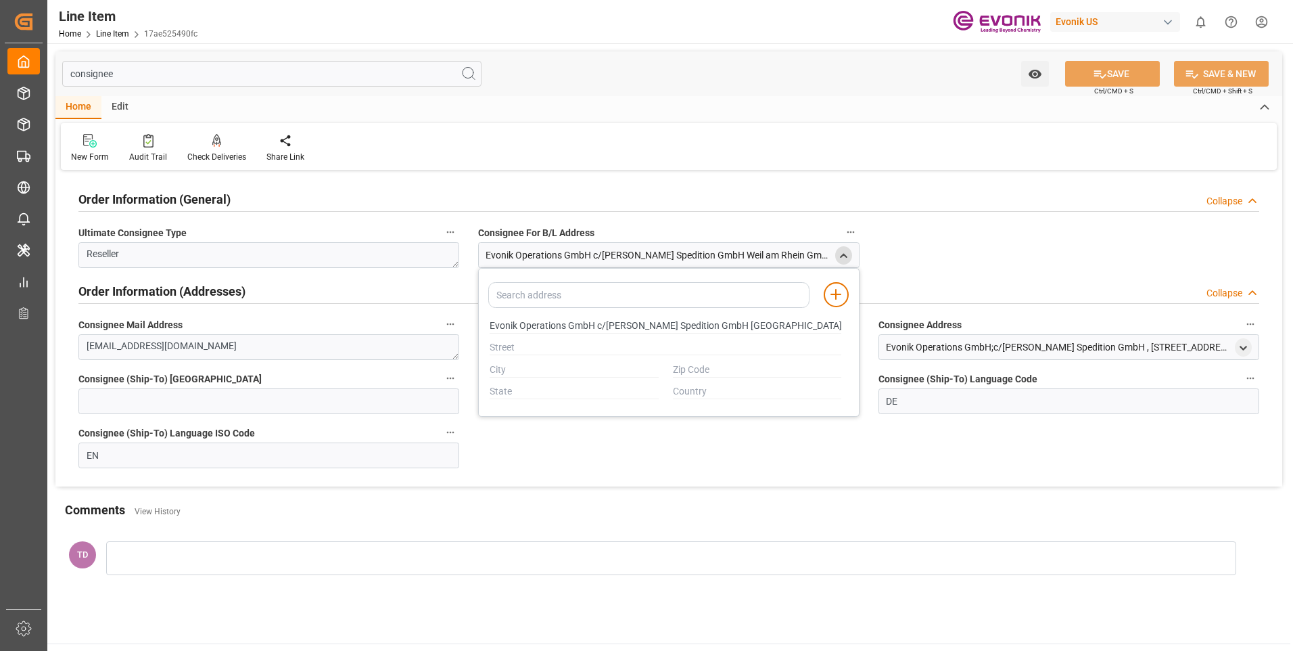
click at [1049, 342] on div "Evonik Operations GmbH;c/o Werner Spedition GmbH , Gewerbesraße 4 , Rheinfelden…" at bounding box center [1059, 347] width 346 height 14
drag, startPoint x: 1071, startPoint y: 340, endPoint x: 1284, endPoint y: 354, distance: 212.8
click at [1284, 354] on div "consignee Watch Option SAVE Ctrl/CMD + S SAVE & NEW Ctrl/CMD + Shift + S Home E…" at bounding box center [668, 323] width 1243 height 561
drag, startPoint x: 1284, startPoint y: 354, endPoint x: 1248, endPoint y: 348, distance: 36.5
click at [1248, 348] on icon "open menu" at bounding box center [1243, 347] width 11 height 11
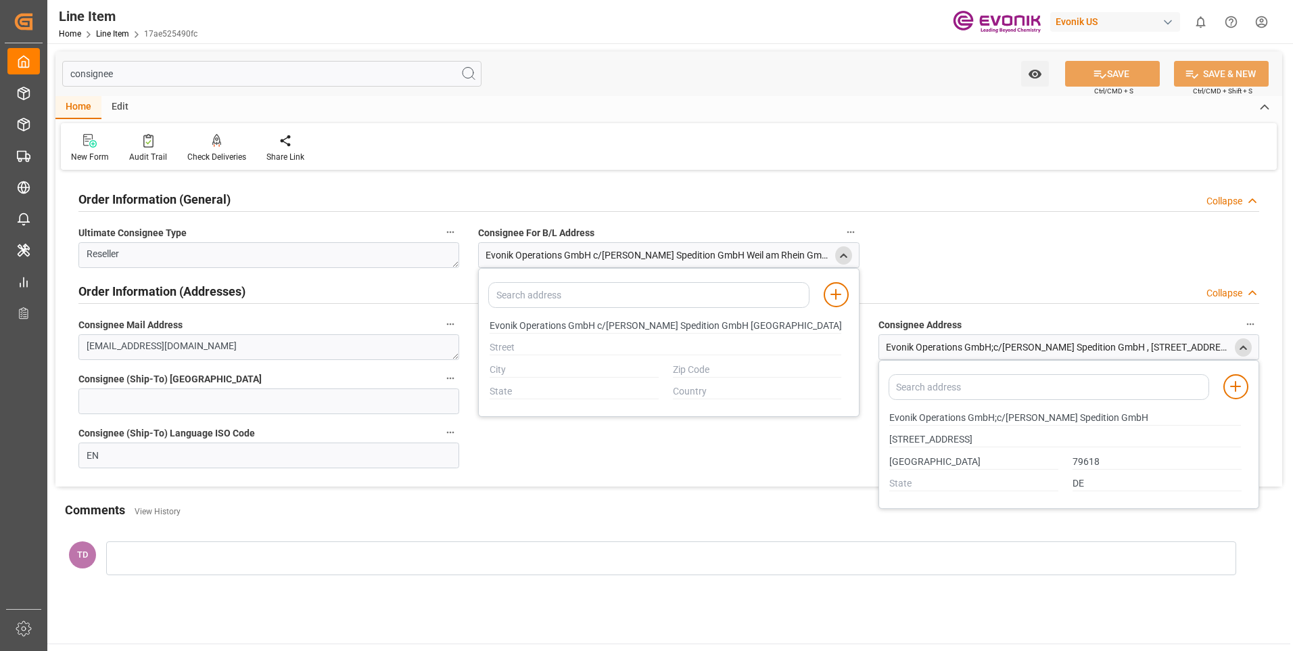
type input "Evonik Operations GmbH c/o Werner Spedition GmbH Weil am RheinGmbH <(>&<)> CO KG"
